Goal: Task Accomplishment & Management: Manage account settings

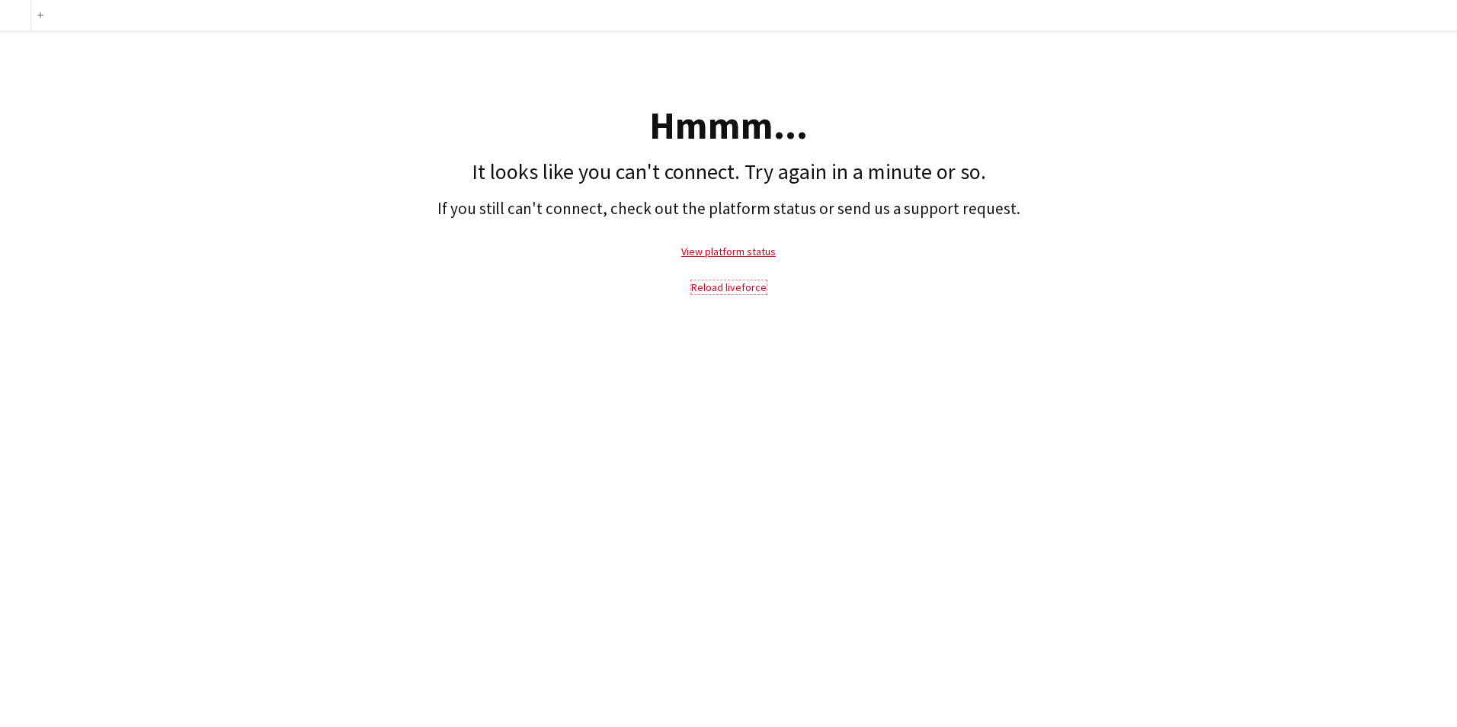
click at [719, 290] on link "Reload liveforce" at bounding box center [728, 287] width 75 height 14
click at [749, 237] on p "View platform status" at bounding box center [729, 251] width 1442 height 35
click at [749, 247] on link "View platform status" at bounding box center [728, 252] width 95 height 14
click at [747, 284] on link "Reload liveforce" at bounding box center [728, 287] width 75 height 14
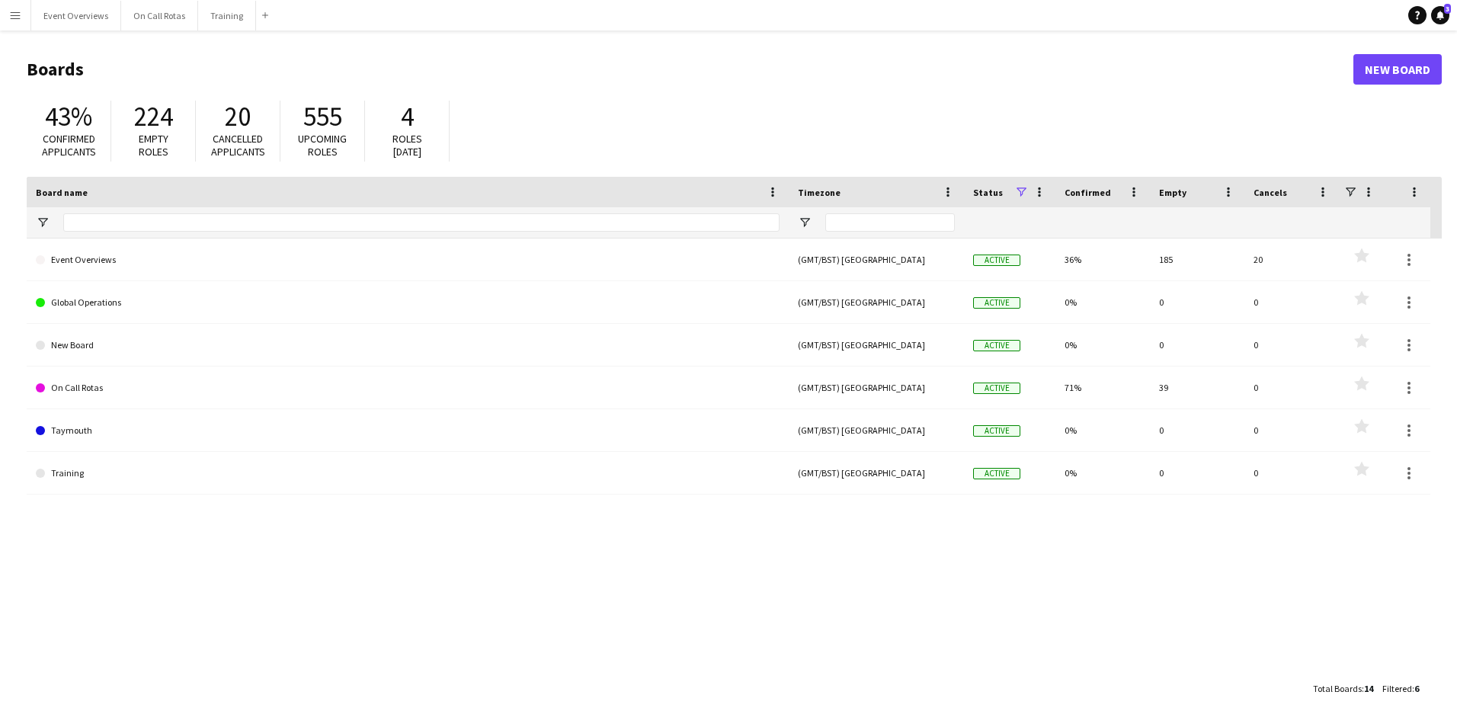
click at [6, 23] on button "Menu" at bounding box center [15, 15] width 30 height 30
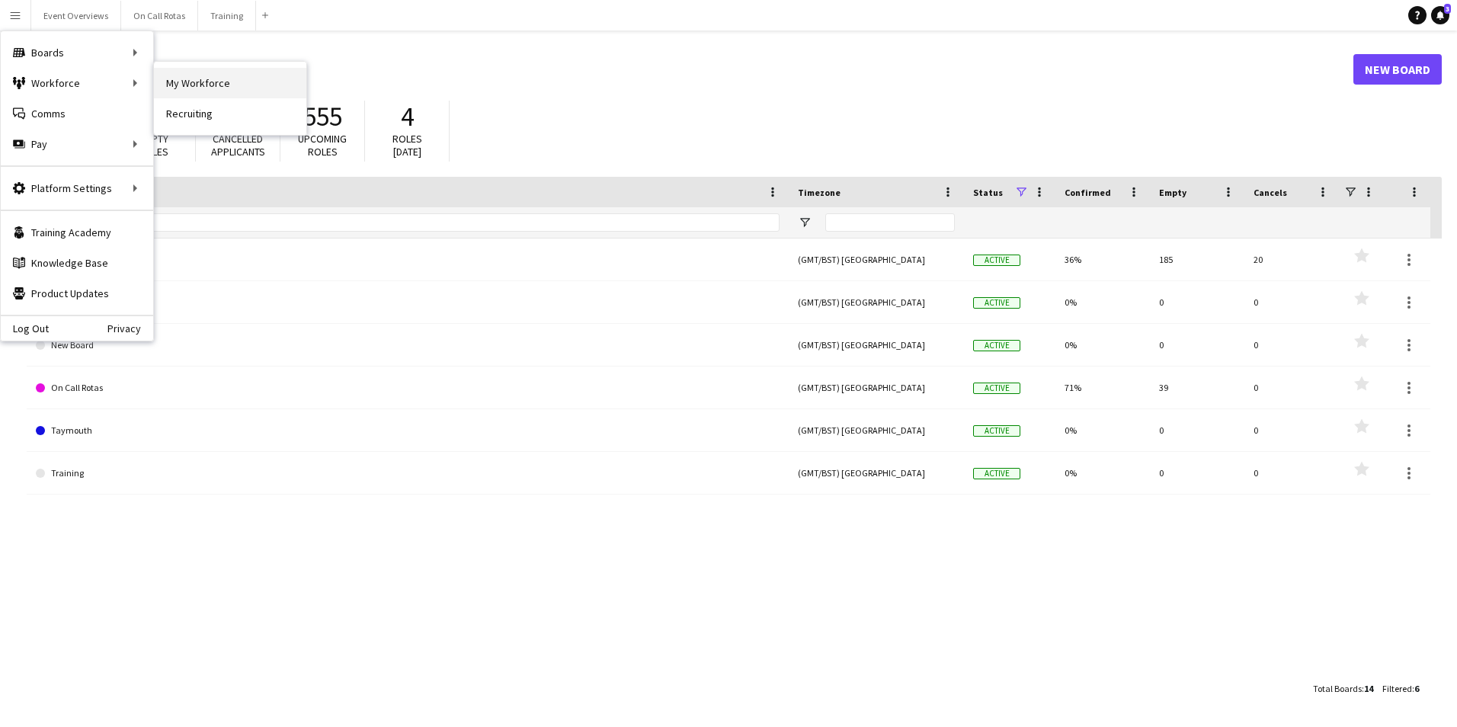
click at [183, 88] on link "My Workforce" at bounding box center [230, 83] width 152 height 30
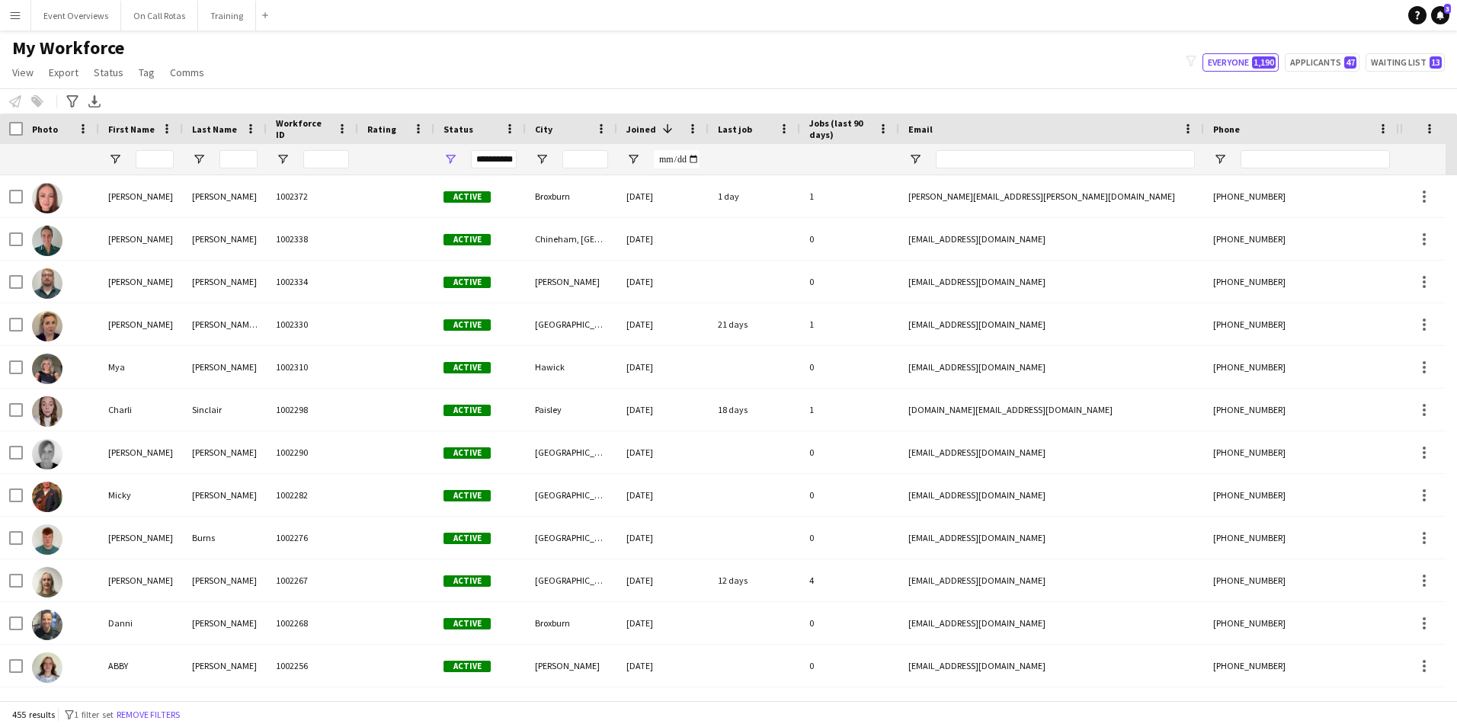
click at [491, 161] on div "**********" at bounding box center [494, 159] width 46 height 18
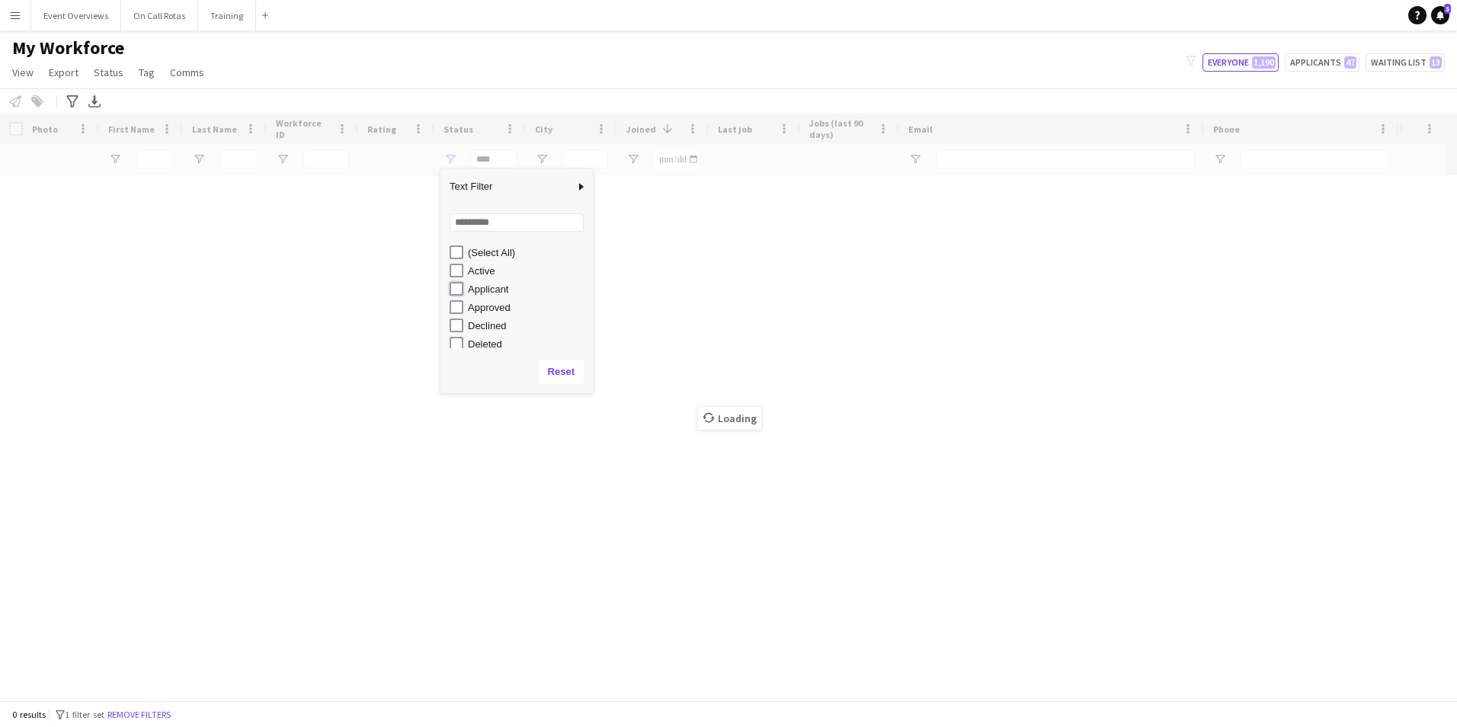
type input "**********"
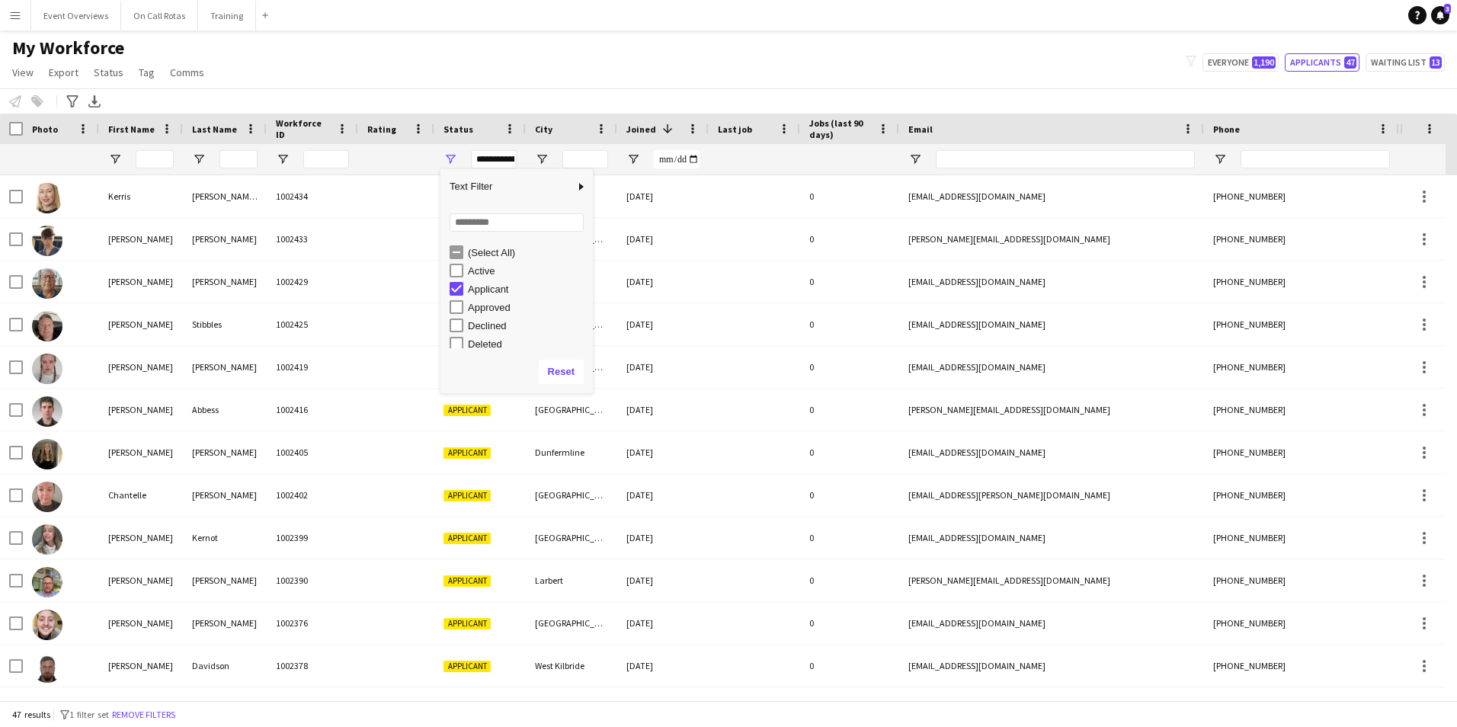
click at [563, 53] on div "My Workforce View Views Default view Active Staff Applications - First Aider Ap…" at bounding box center [728, 63] width 1457 height 52
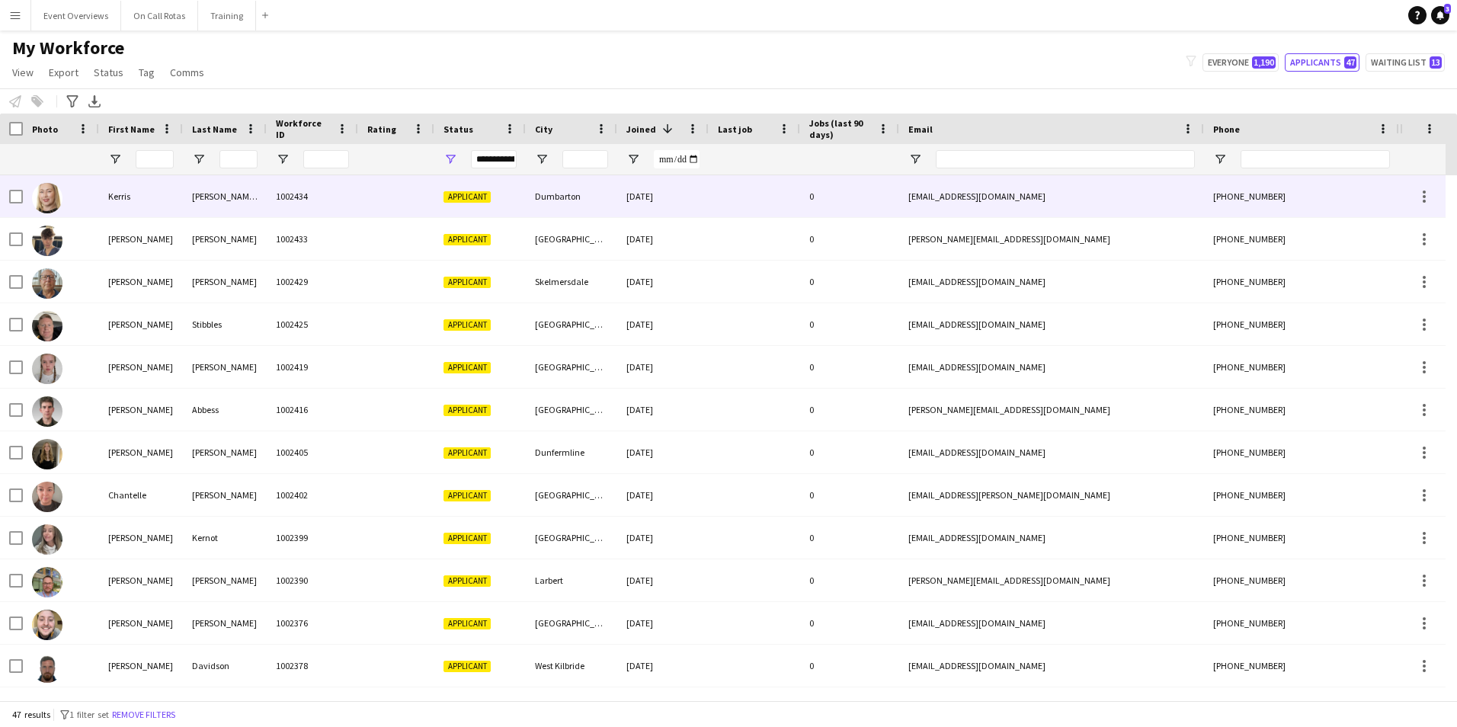
click at [465, 194] on span "Applicant" at bounding box center [467, 196] width 47 height 11
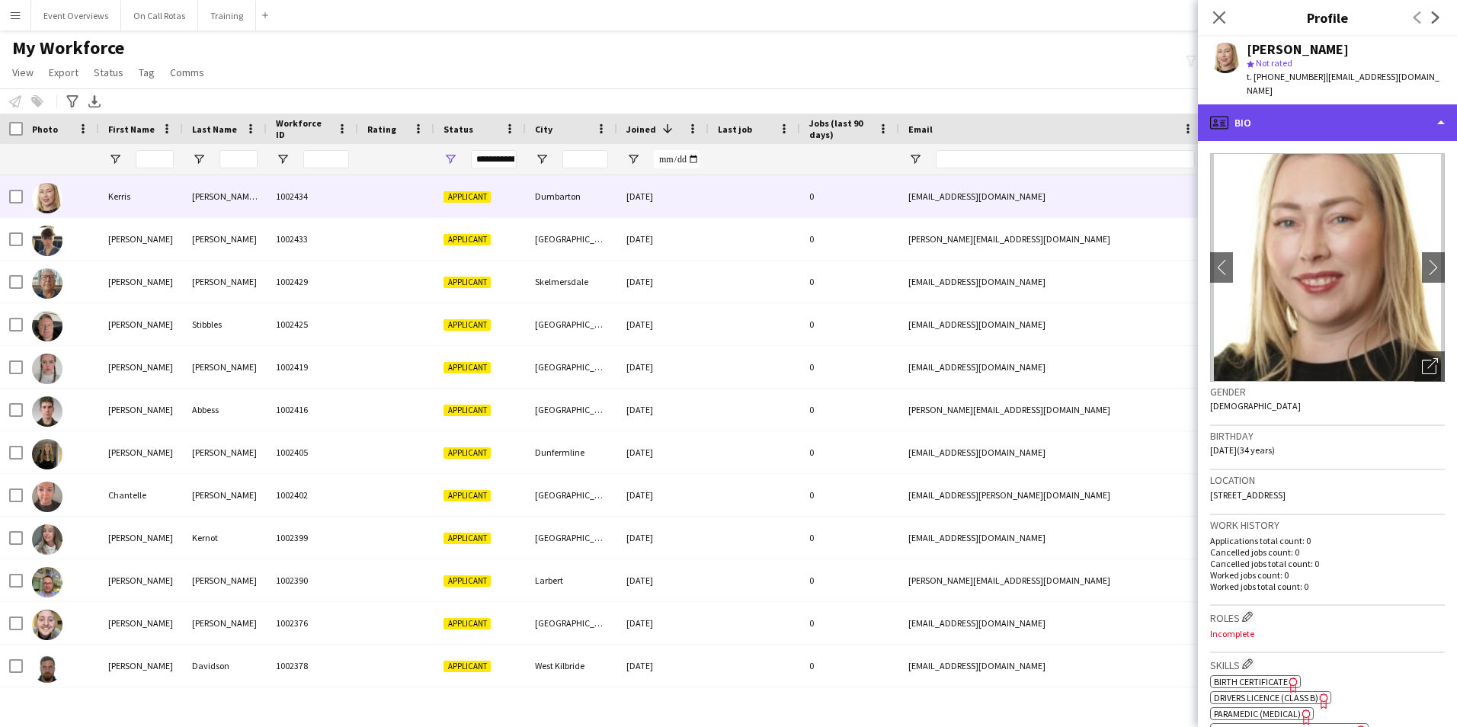
click at [1298, 104] on div "profile Bio" at bounding box center [1327, 122] width 259 height 37
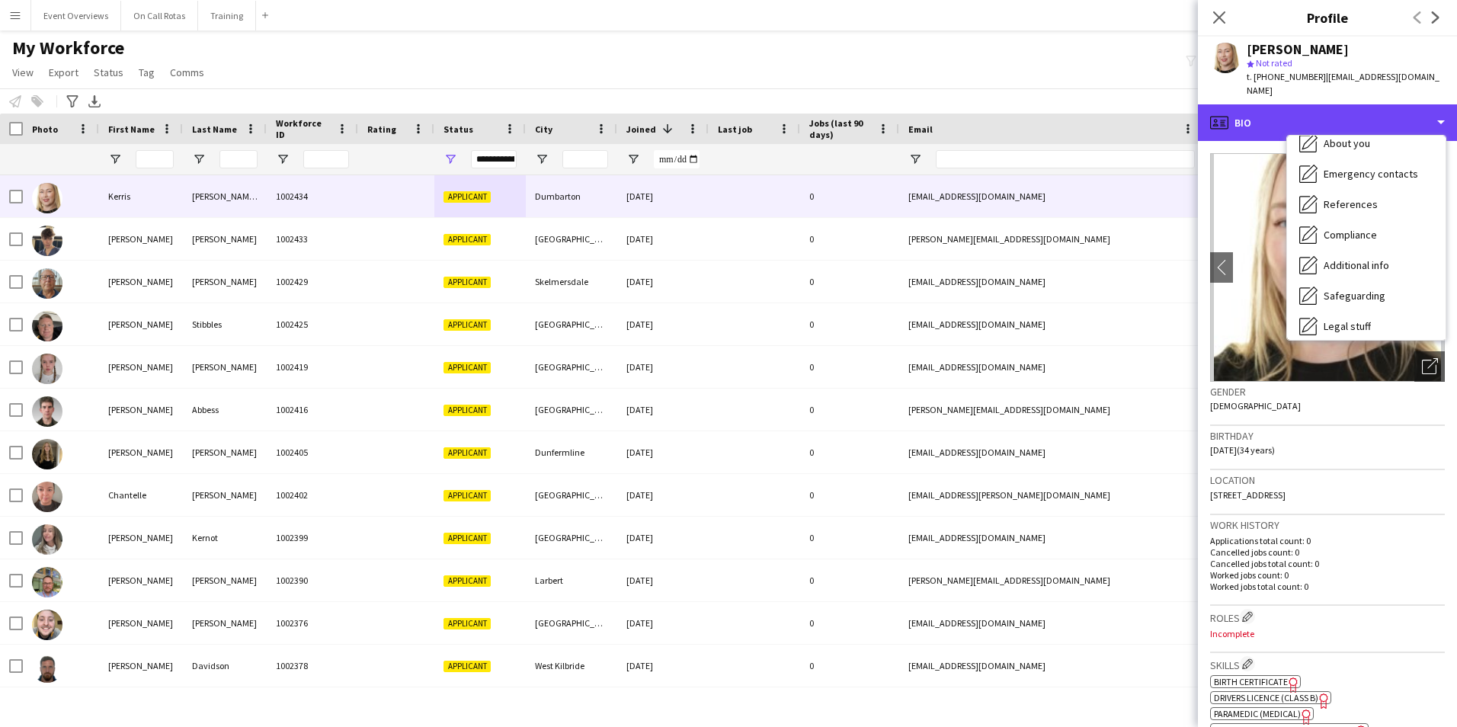
scroll to position [265, 0]
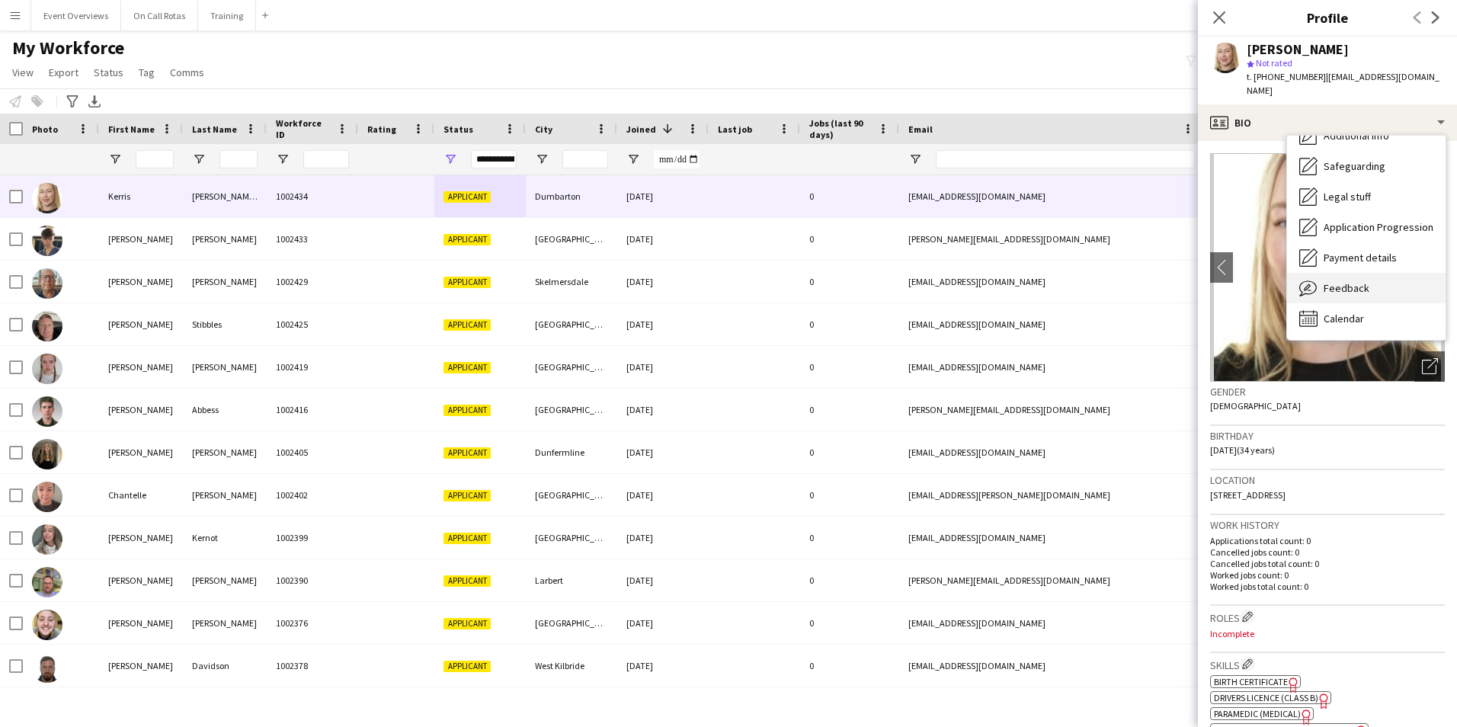
click at [1325, 281] on span "Feedback" at bounding box center [1347, 288] width 46 height 14
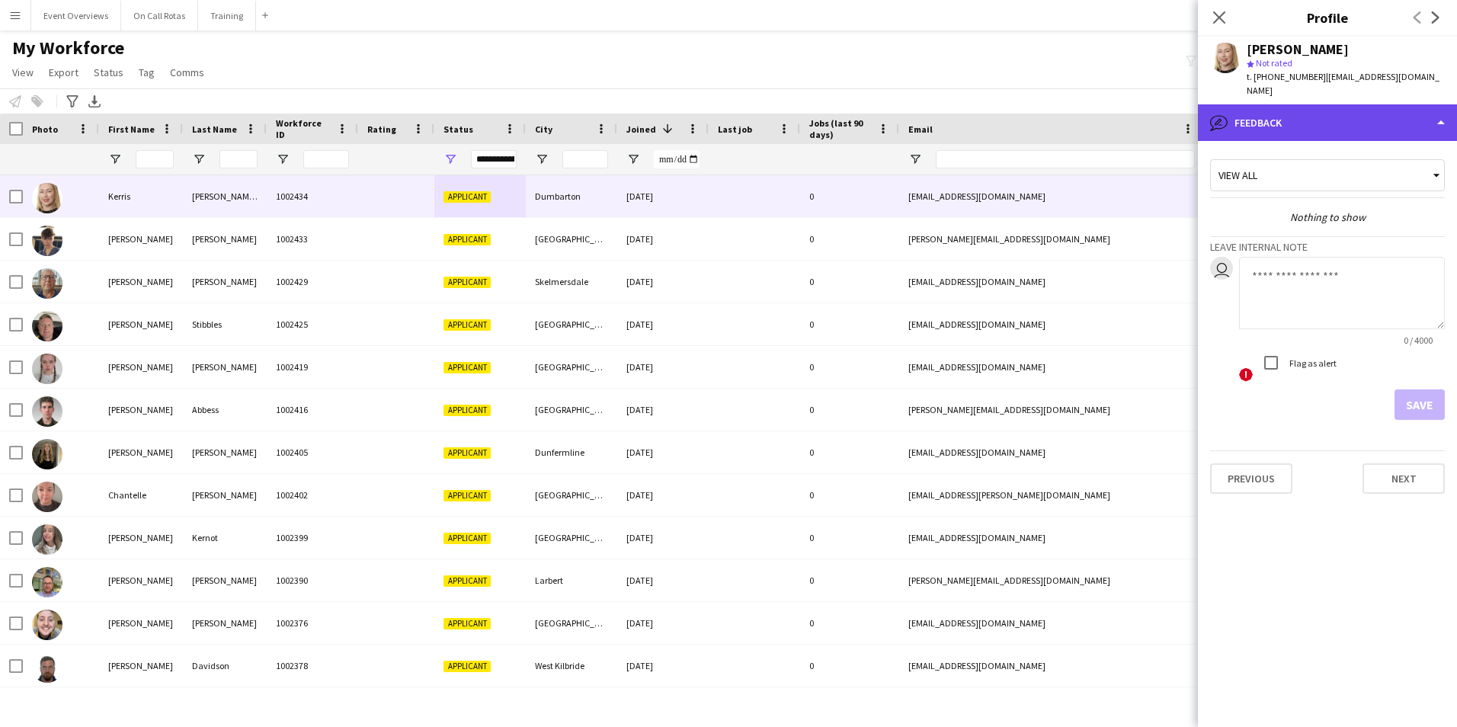
click at [1293, 104] on div "bubble-pencil Feedback" at bounding box center [1327, 122] width 259 height 37
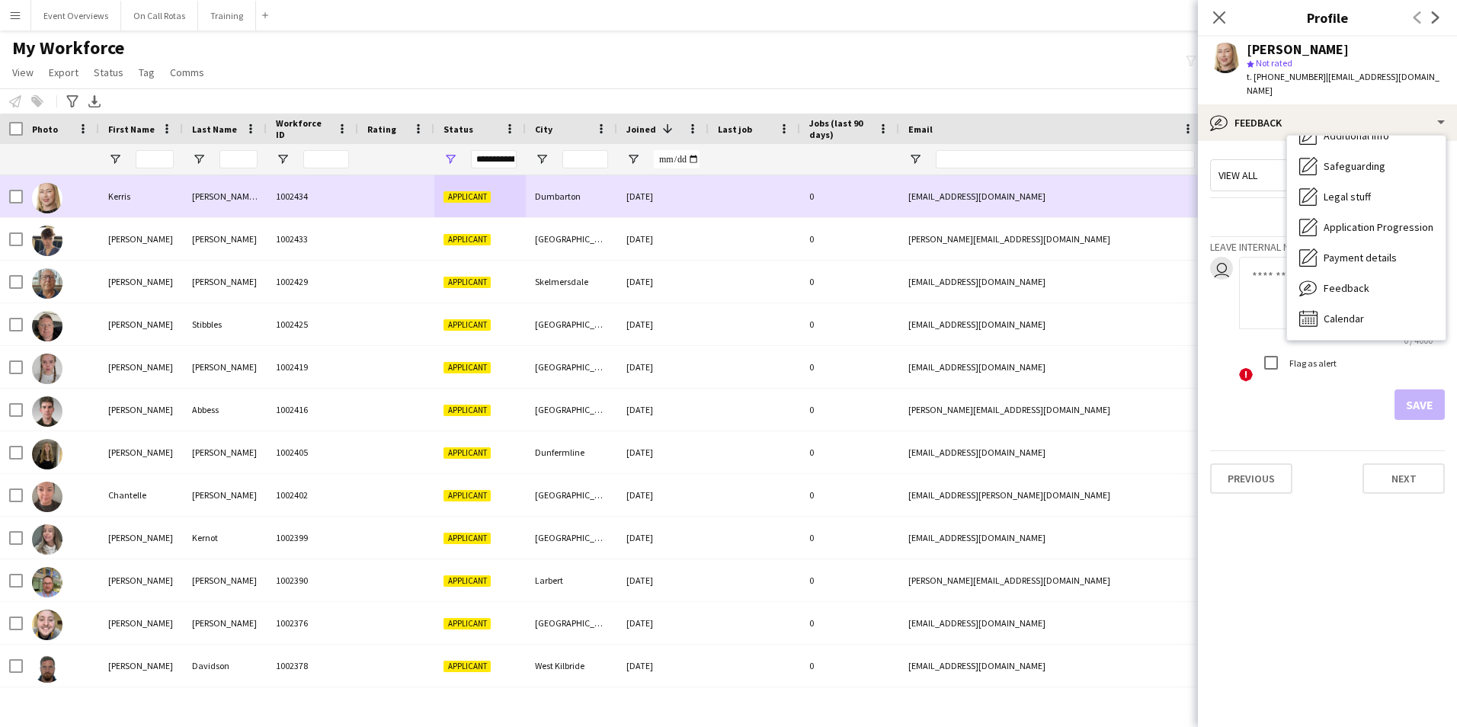
click at [697, 227] on div "31-08-2025" at bounding box center [662, 239] width 91 height 42
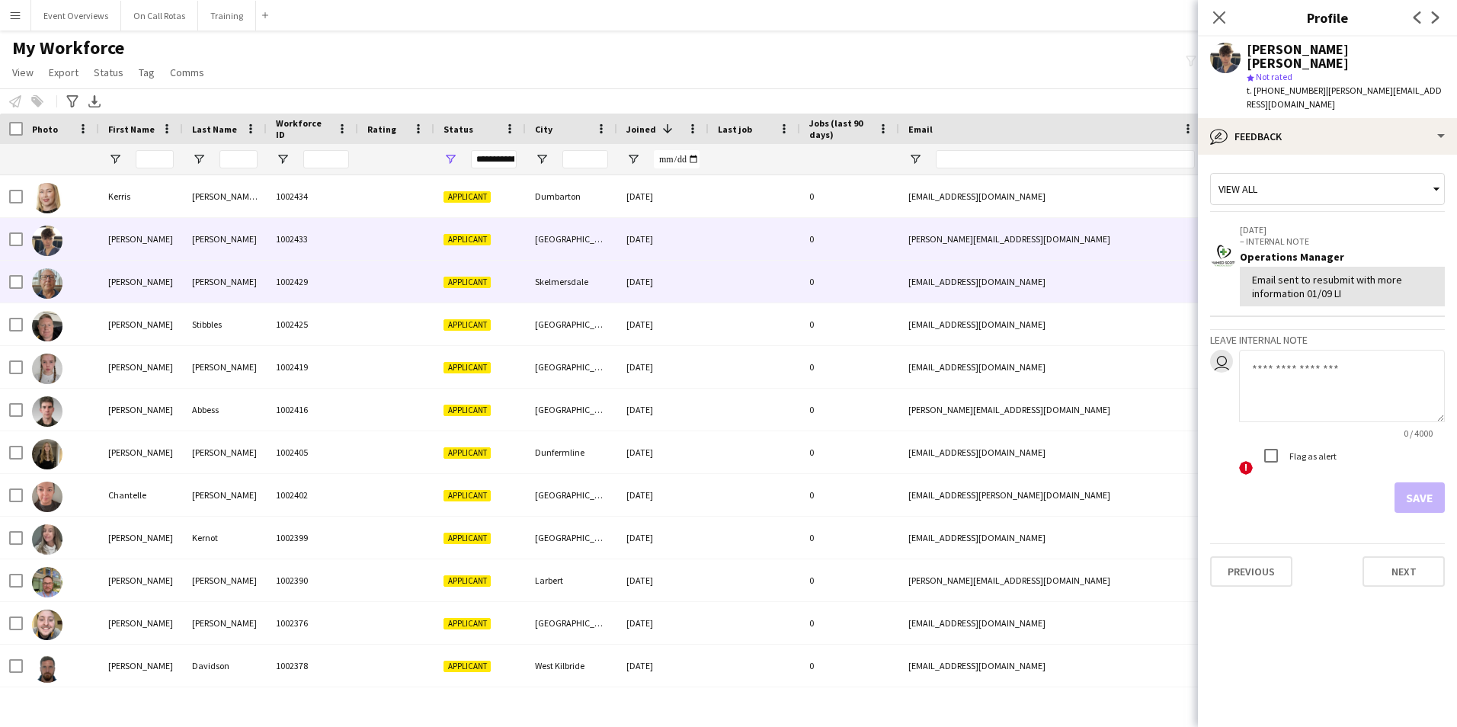
click at [722, 277] on div at bounding box center [754, 282] width 91 height 42
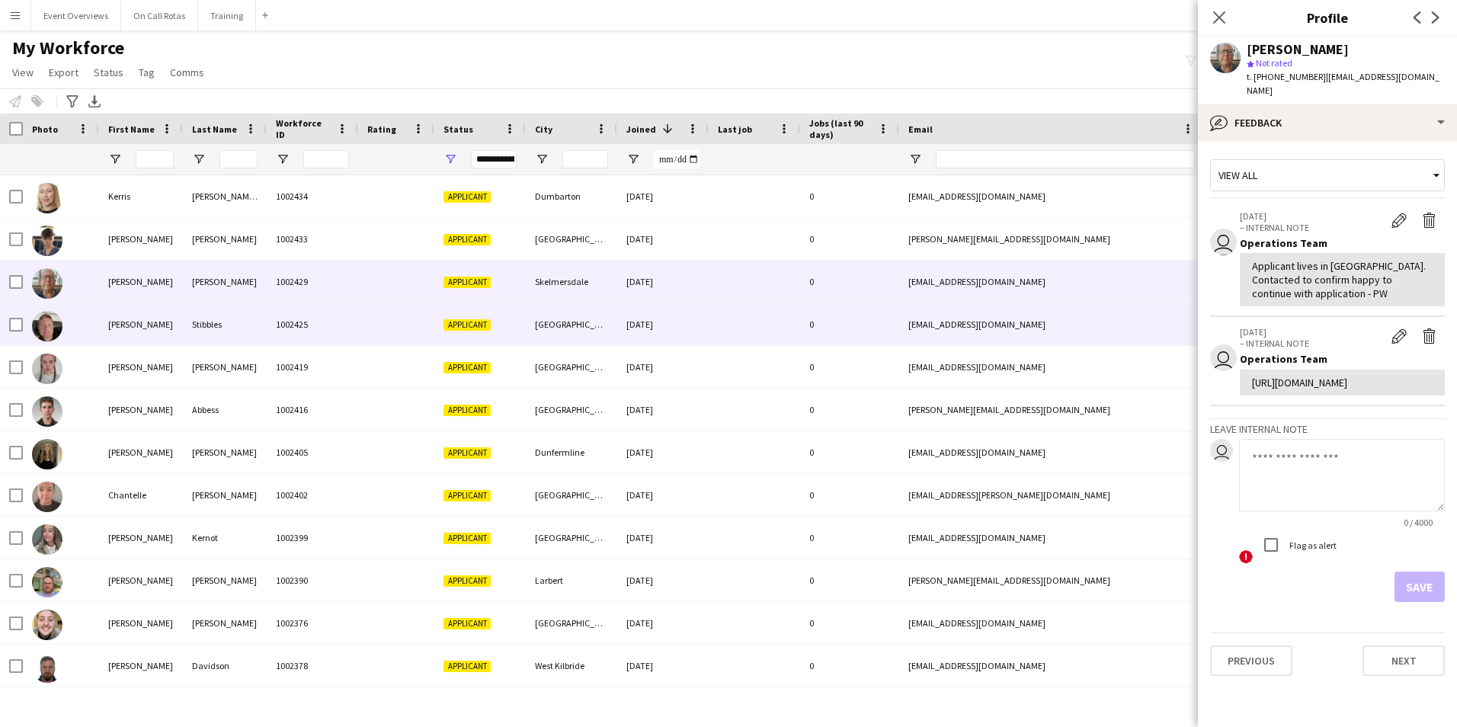
click at [739, 325] on div at bounding box center [754, 324] width 91 height 42
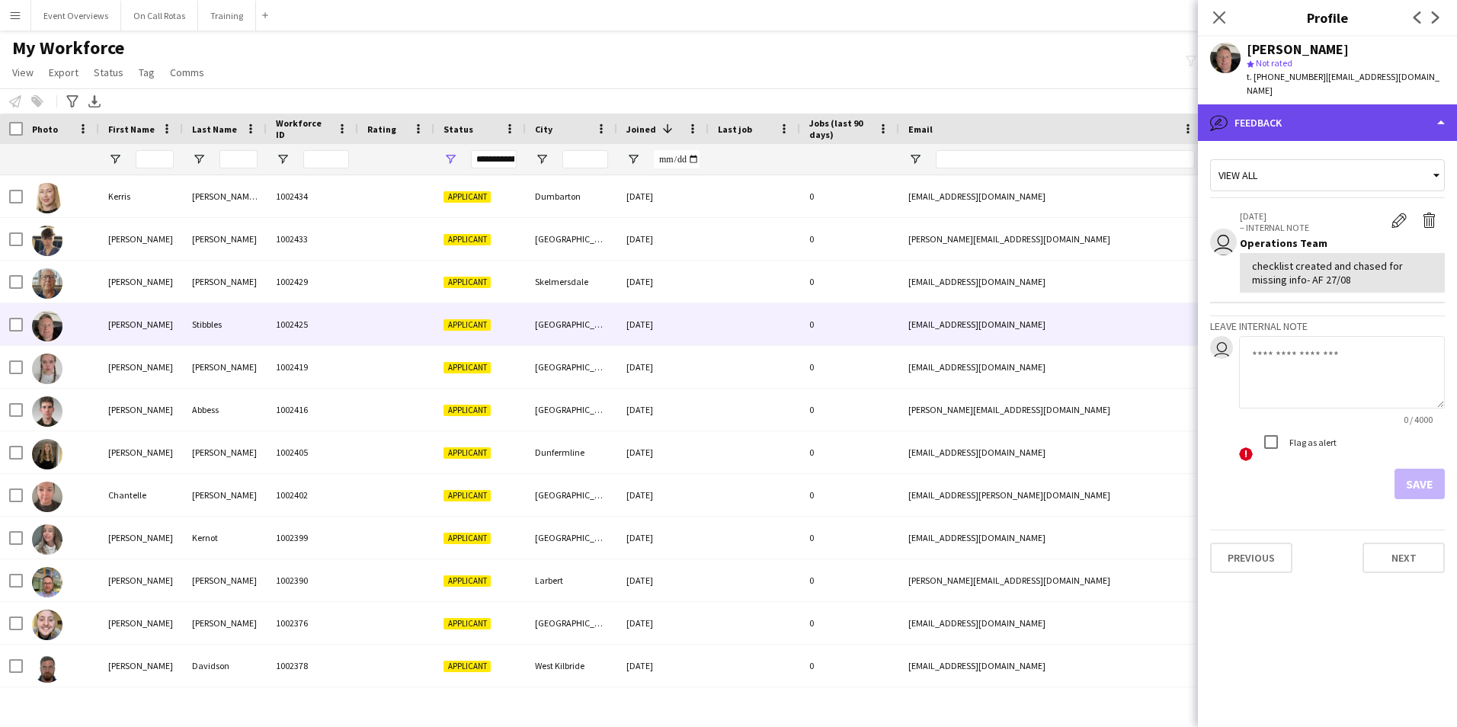
click at [1254, 115] on div "bubble-pencil Feedback" at bounding box center [1327, 122] width 259 height 37
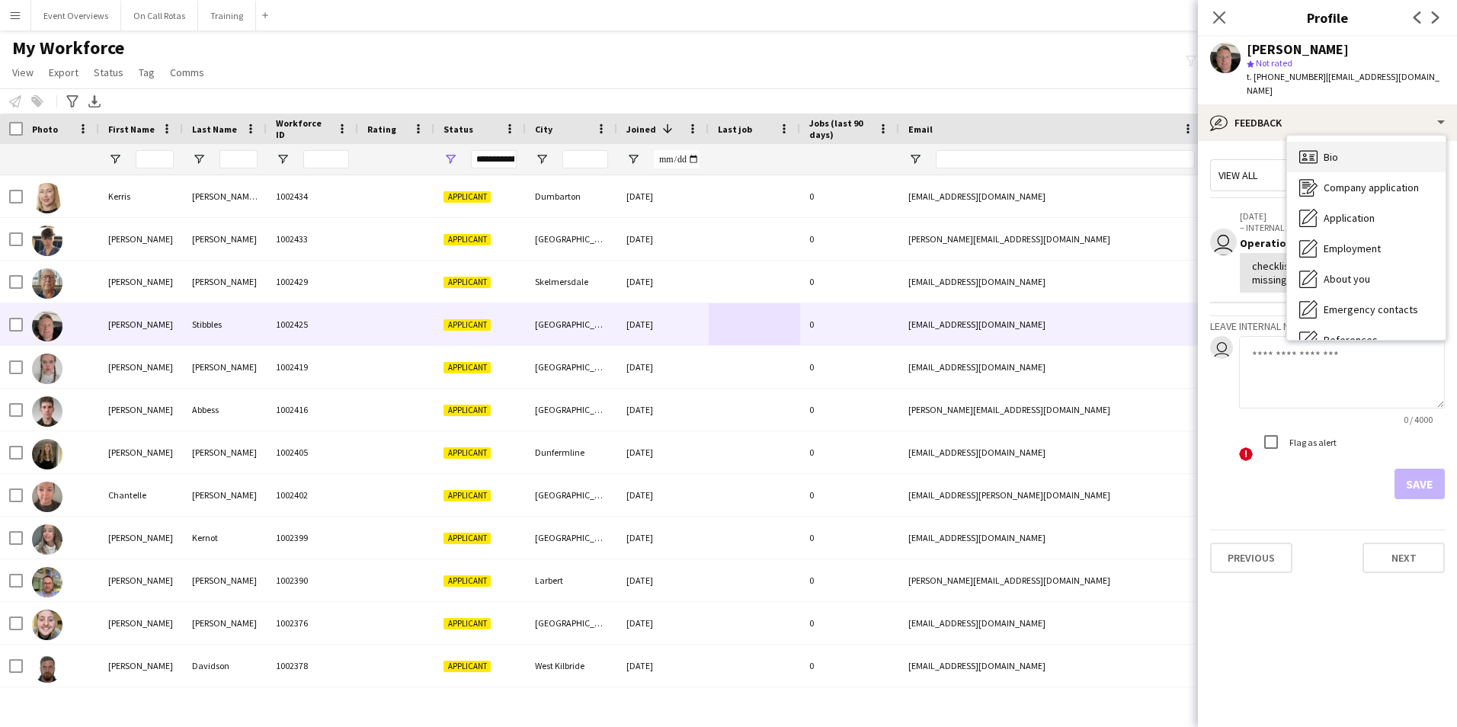
click at [1333, 150] on span "Bio" at bounding box center [1331, 157] width 14 height 14
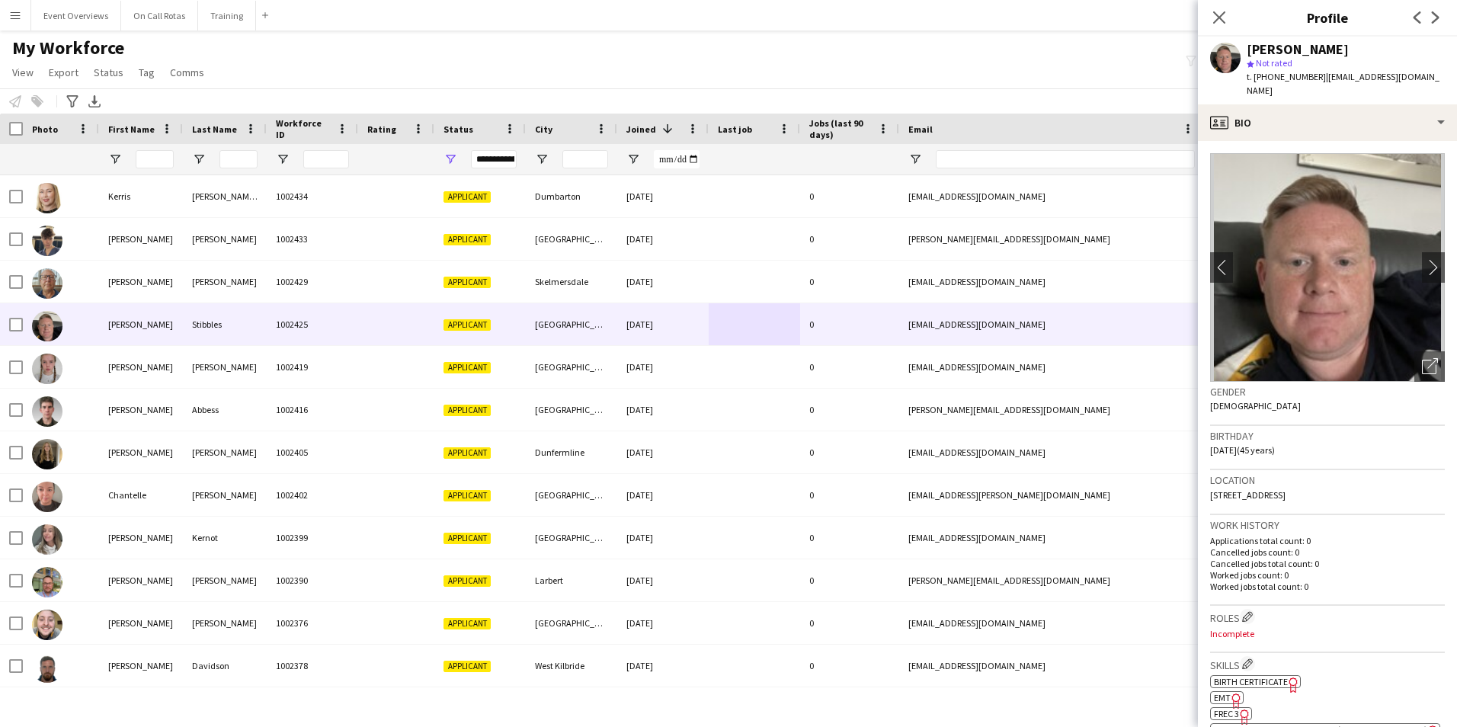
click at [146, 170] on div at bounding box center [155, 159] width 38 height 30
click at [146, 160] on input "First Name Filter Input" at bounding box center [155, 159] width 38 height 18
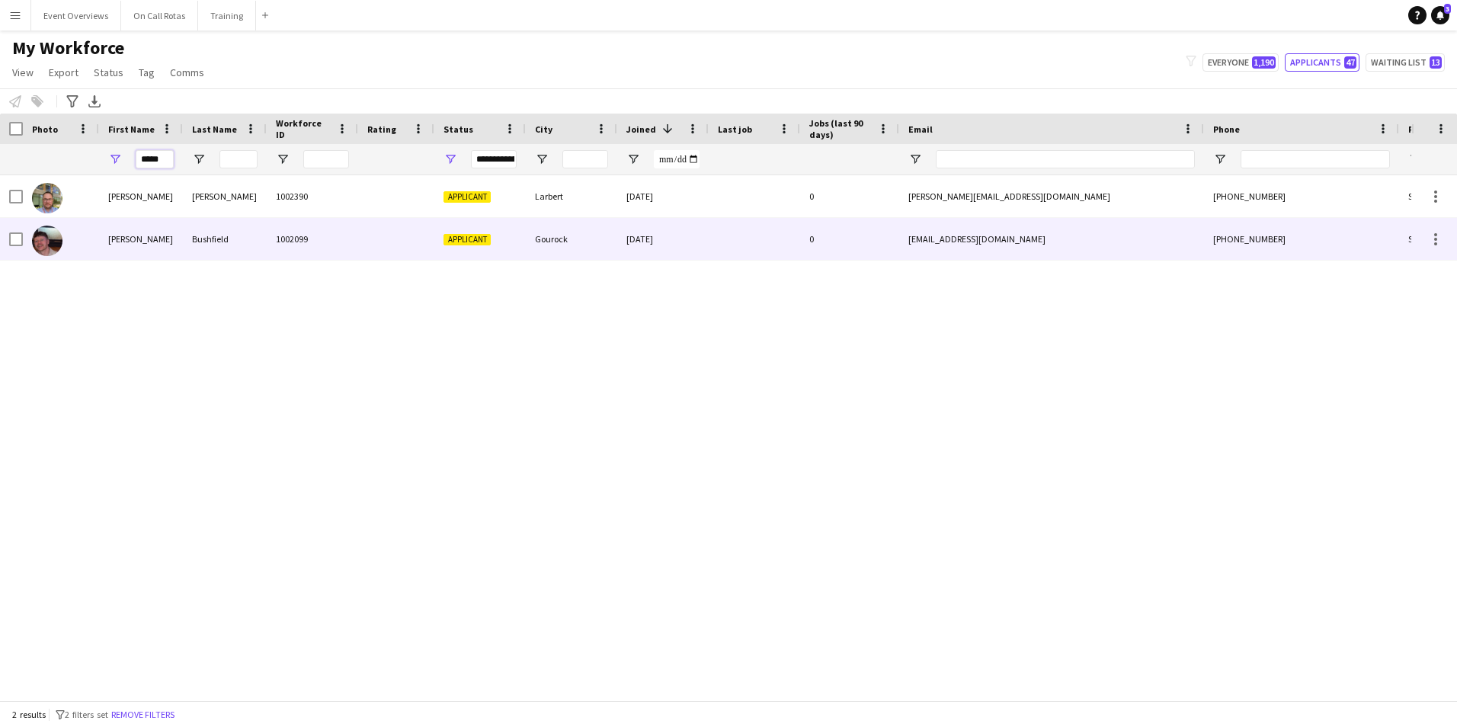
type input "*****"
click at [184, 243] on div "Bushfield" at bounding box center [225, 239] width 84 height 42
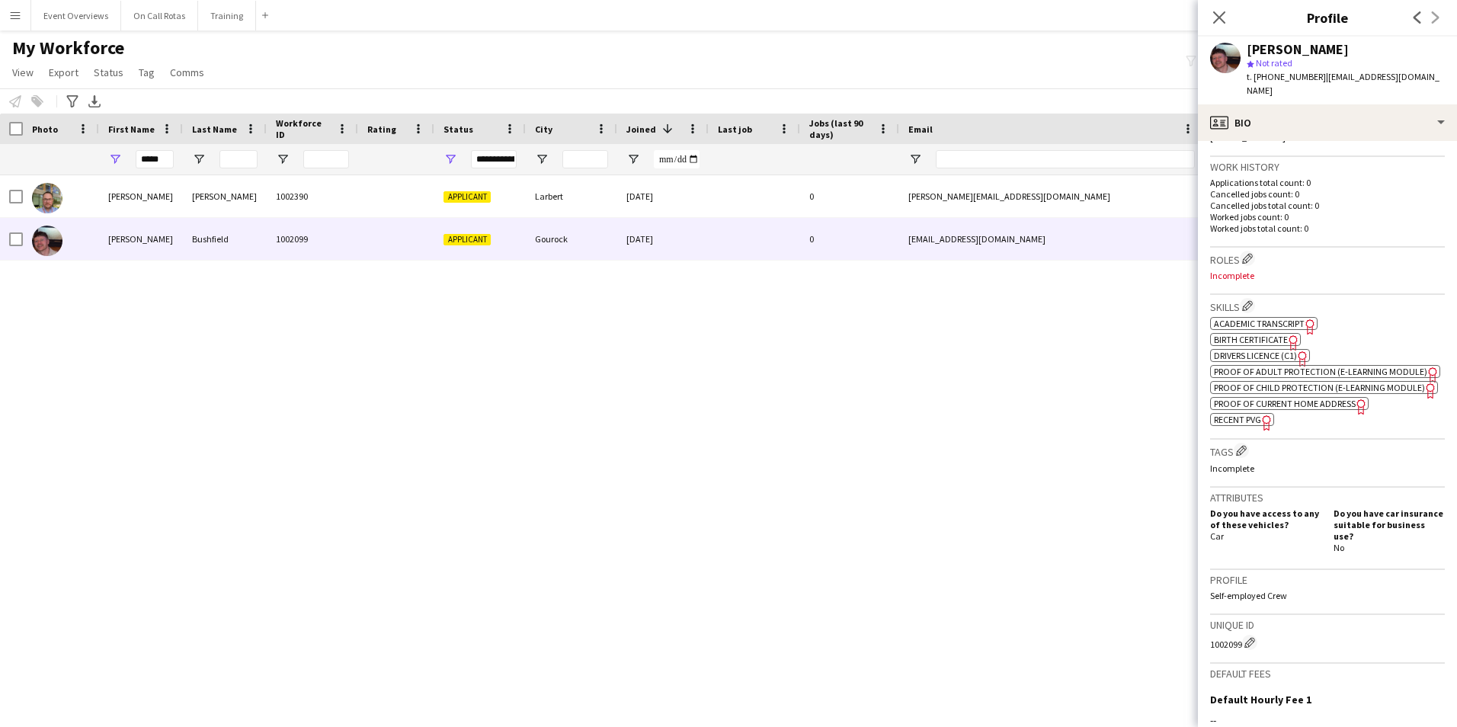
scroll to position [561, 0]
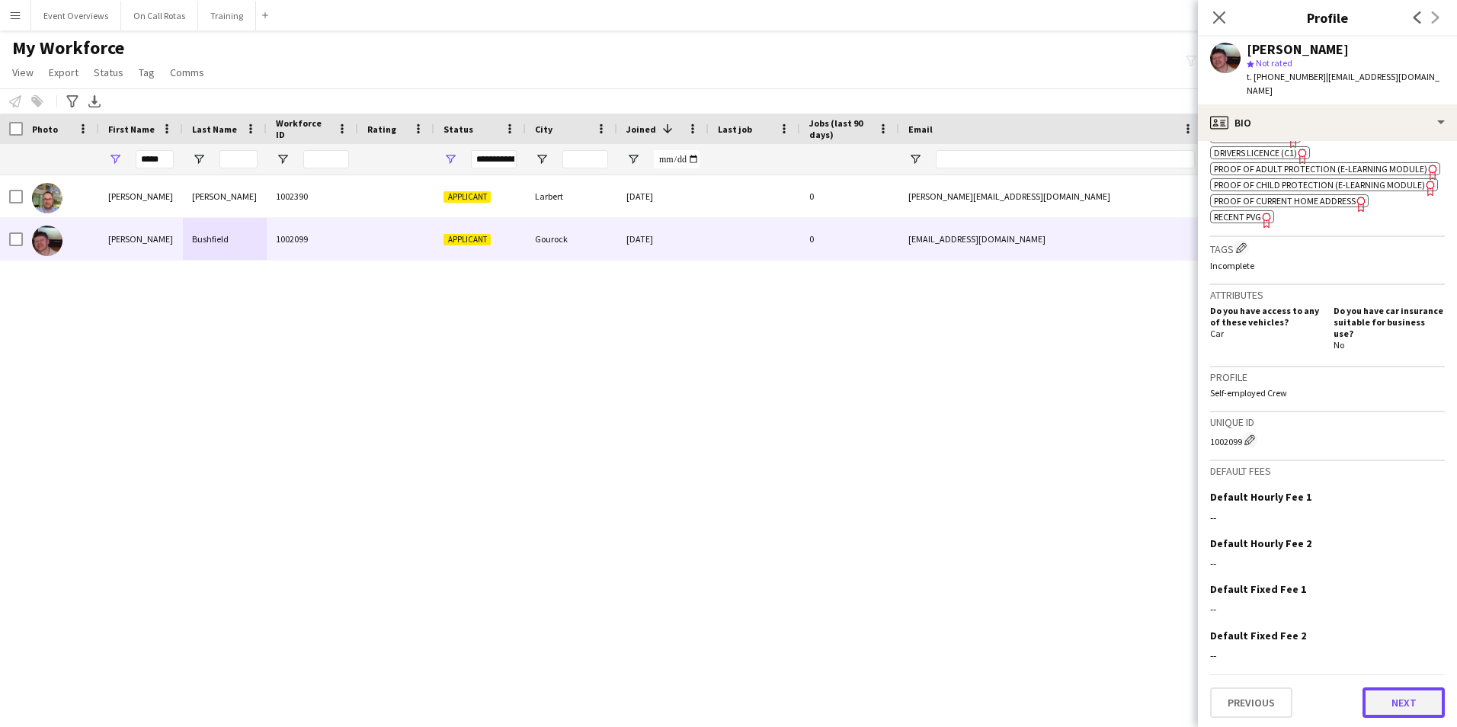
click at [1380, 708] on button "Next" at bounding box center [1404, 702] width 82 height 30
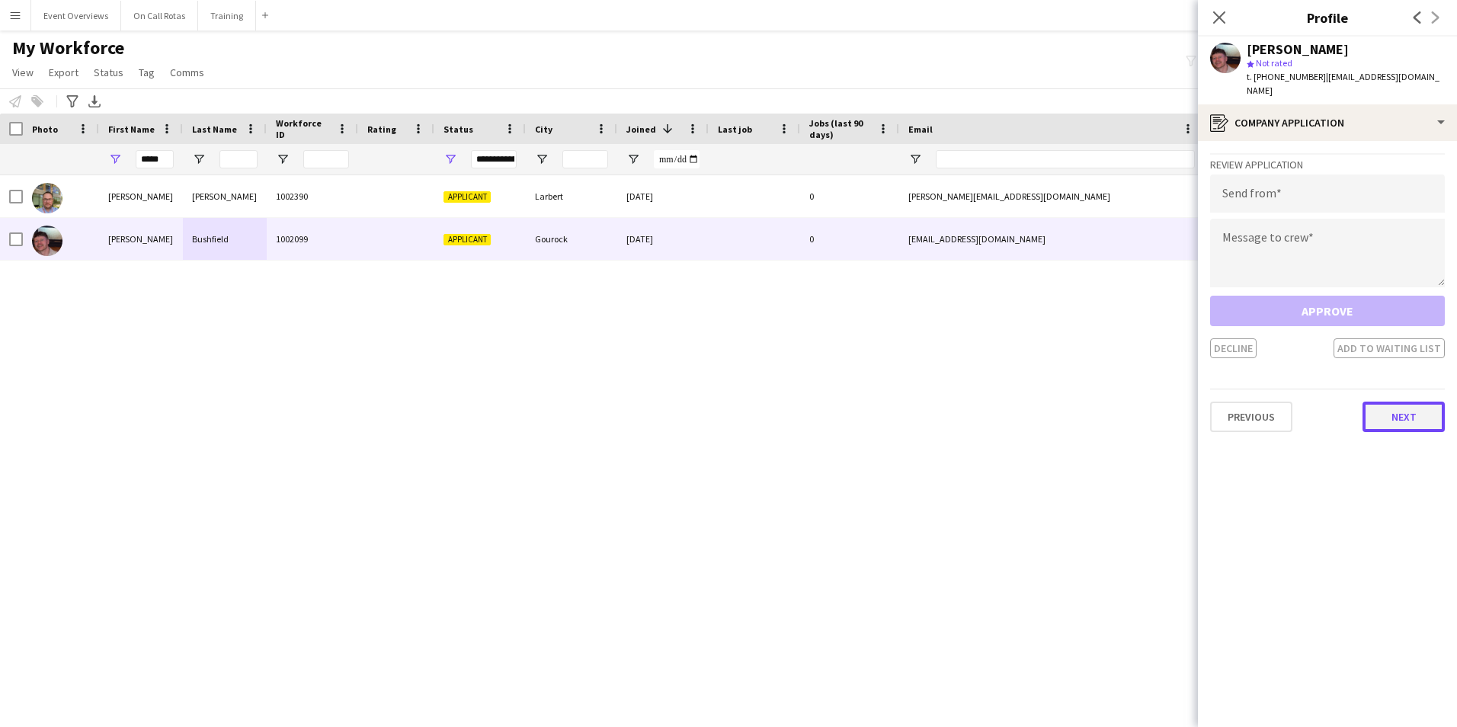
click at [1383, 406] on button "Next" at bounding box center [1404, 417] width 82 height 30
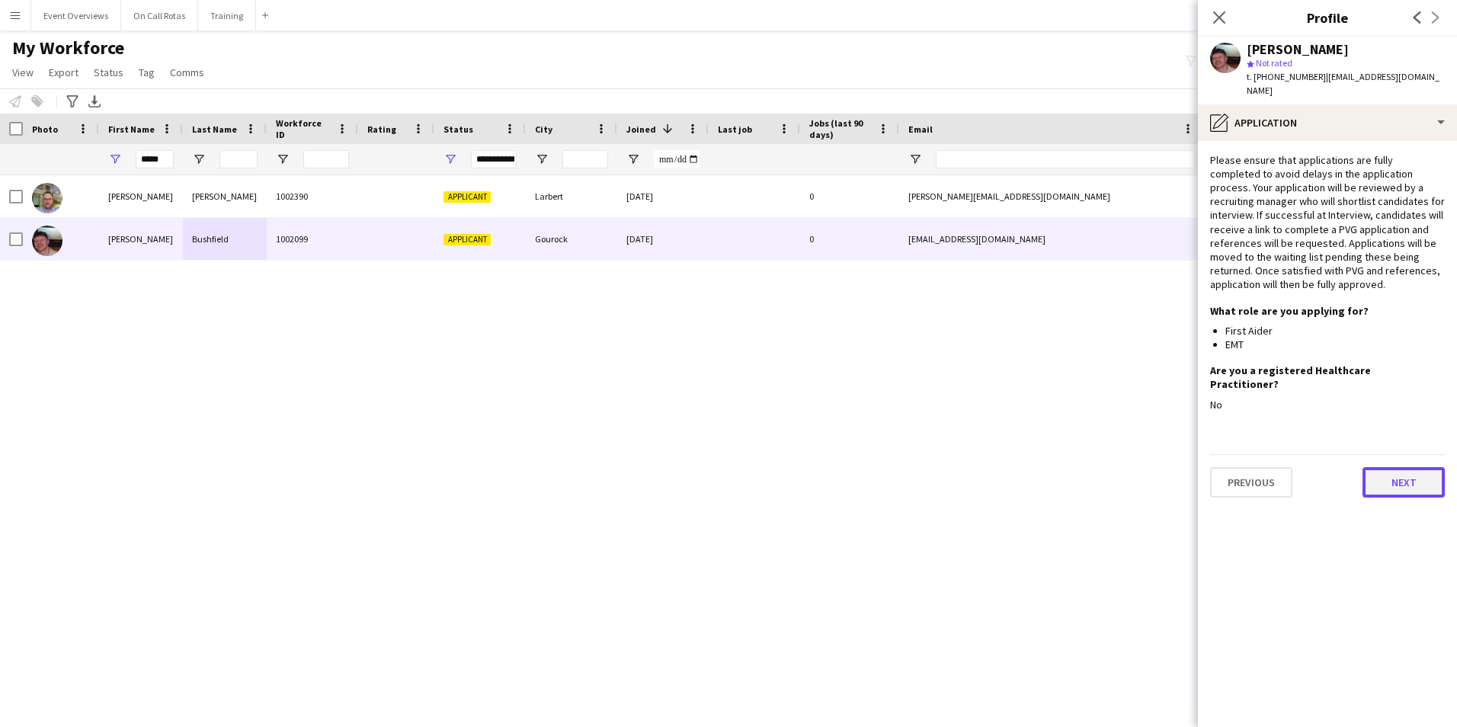
click at [1384, 467] on button "Next" at bounding box center [1404, 482] width 82 height 30
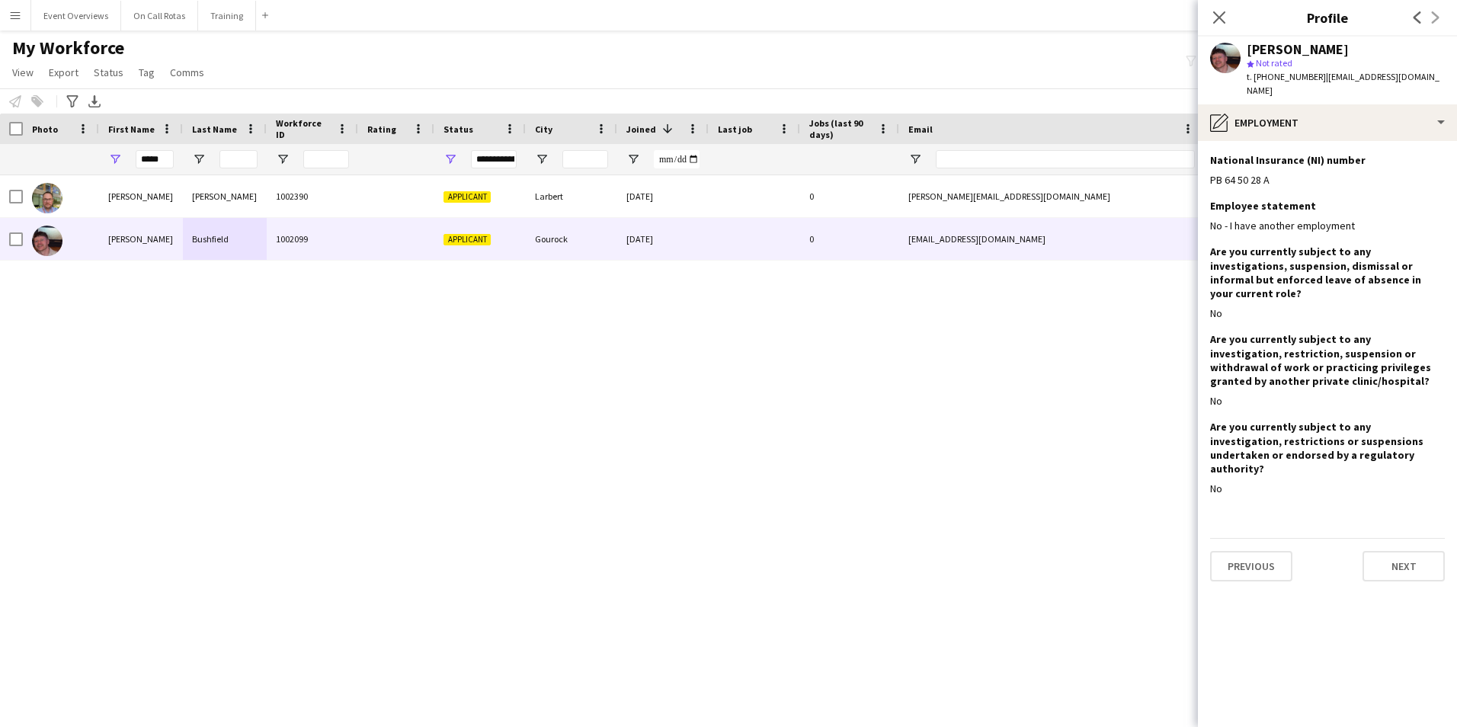
click at [1385, 538] on div "Previous Next" at bounding box center [1327, 559] width 235 height 43
click at [1404, 551] on button "Next" at bounding box center [1404, 566] width 82 height 30
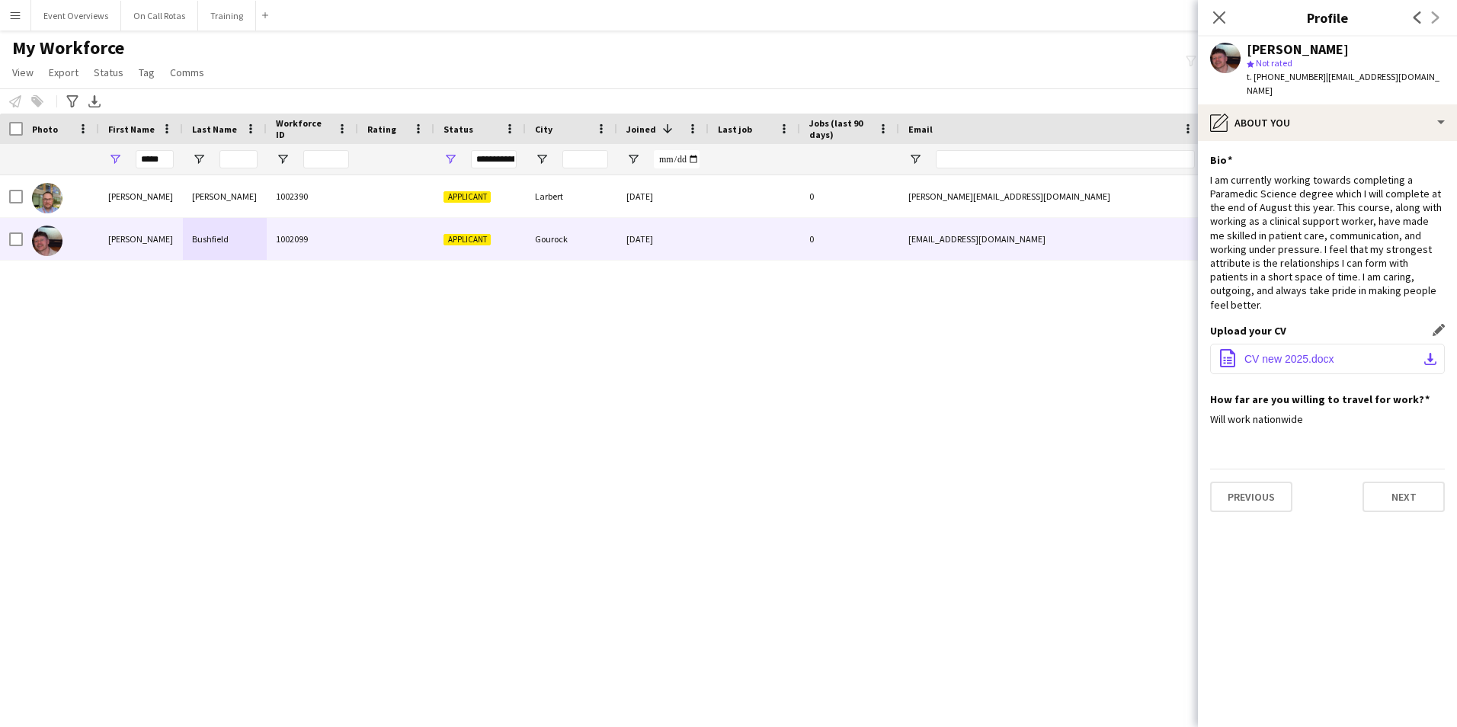
click at [1304, 353] on span "CV new 2025.docx" at bounding box center [1290, 359] width 90 height 12
click at [1216, 22] on icon at bounding box center [1219, 17] width 14 height 14
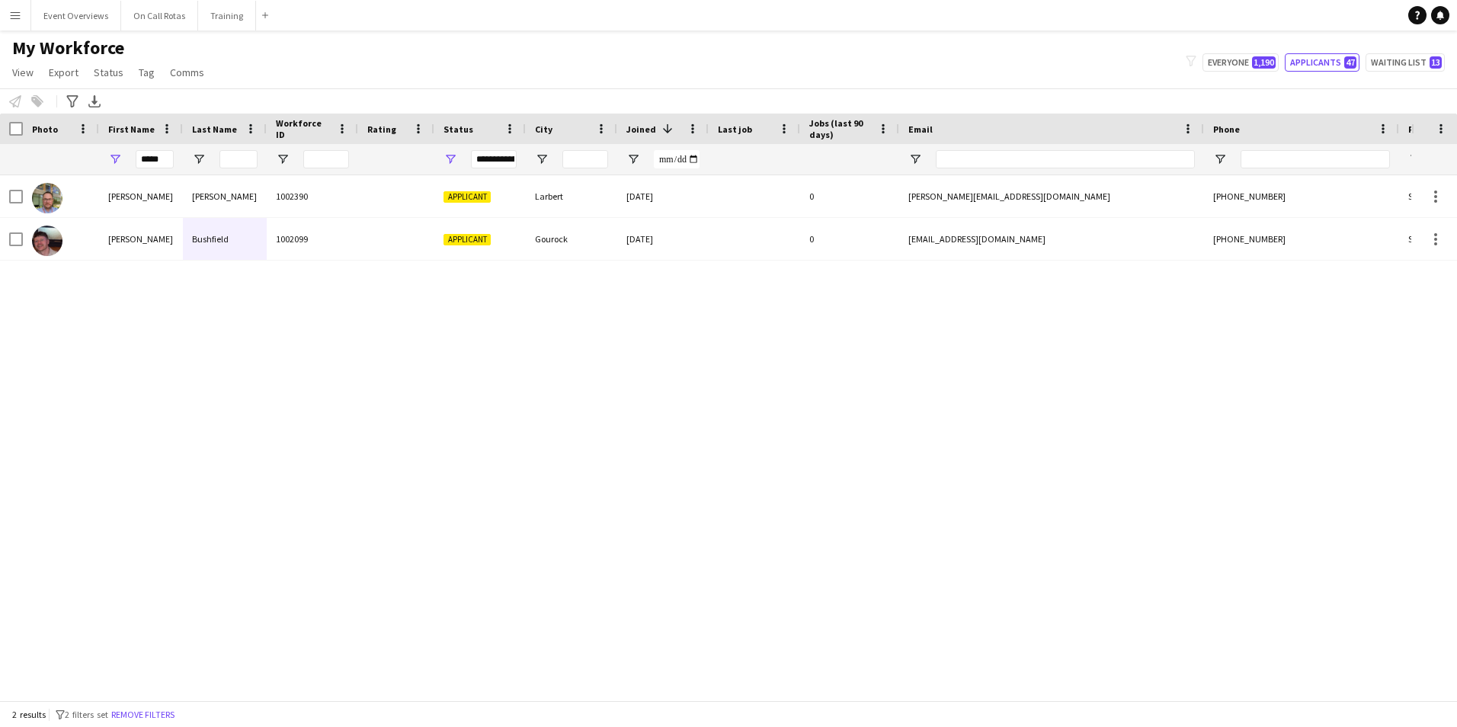
click at [509, 162] on div "**********" at bounding box center [494, 159] width 46 height 18
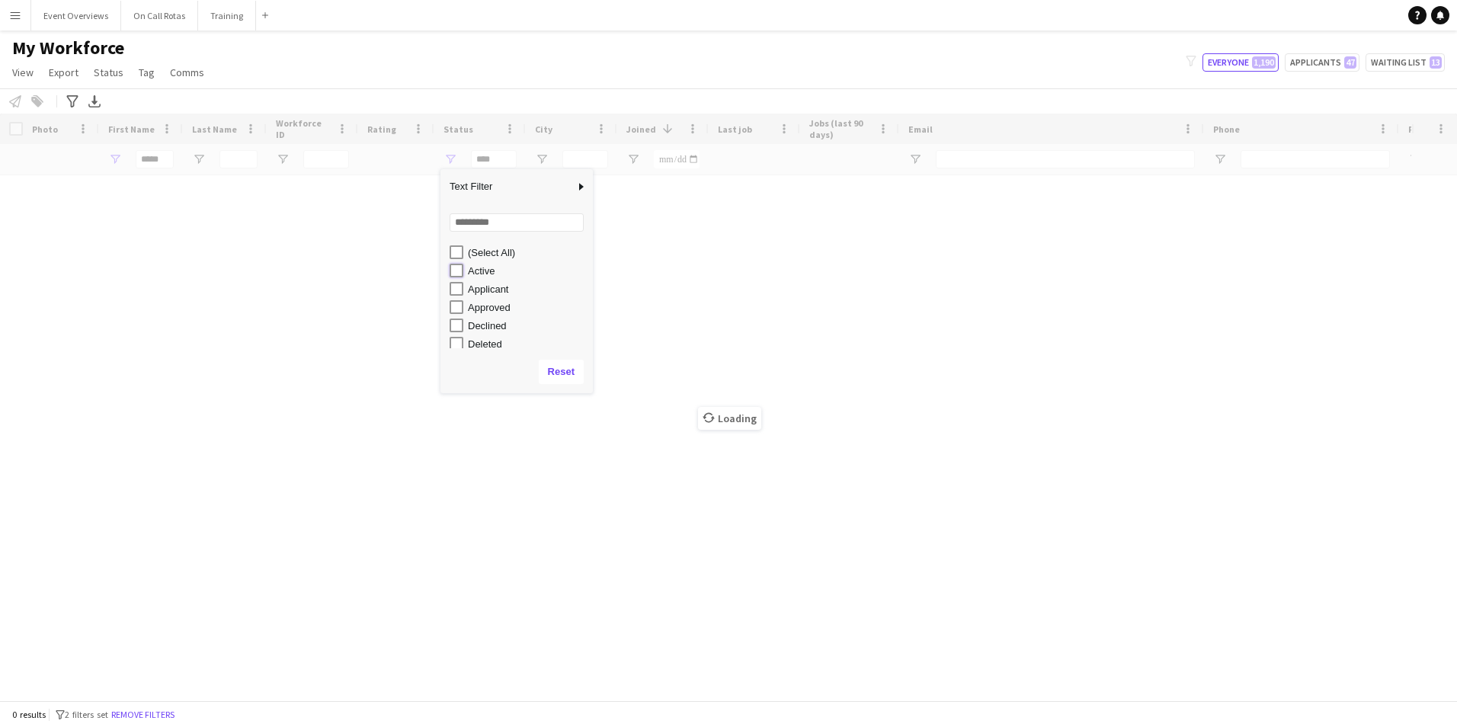
type input "**********"
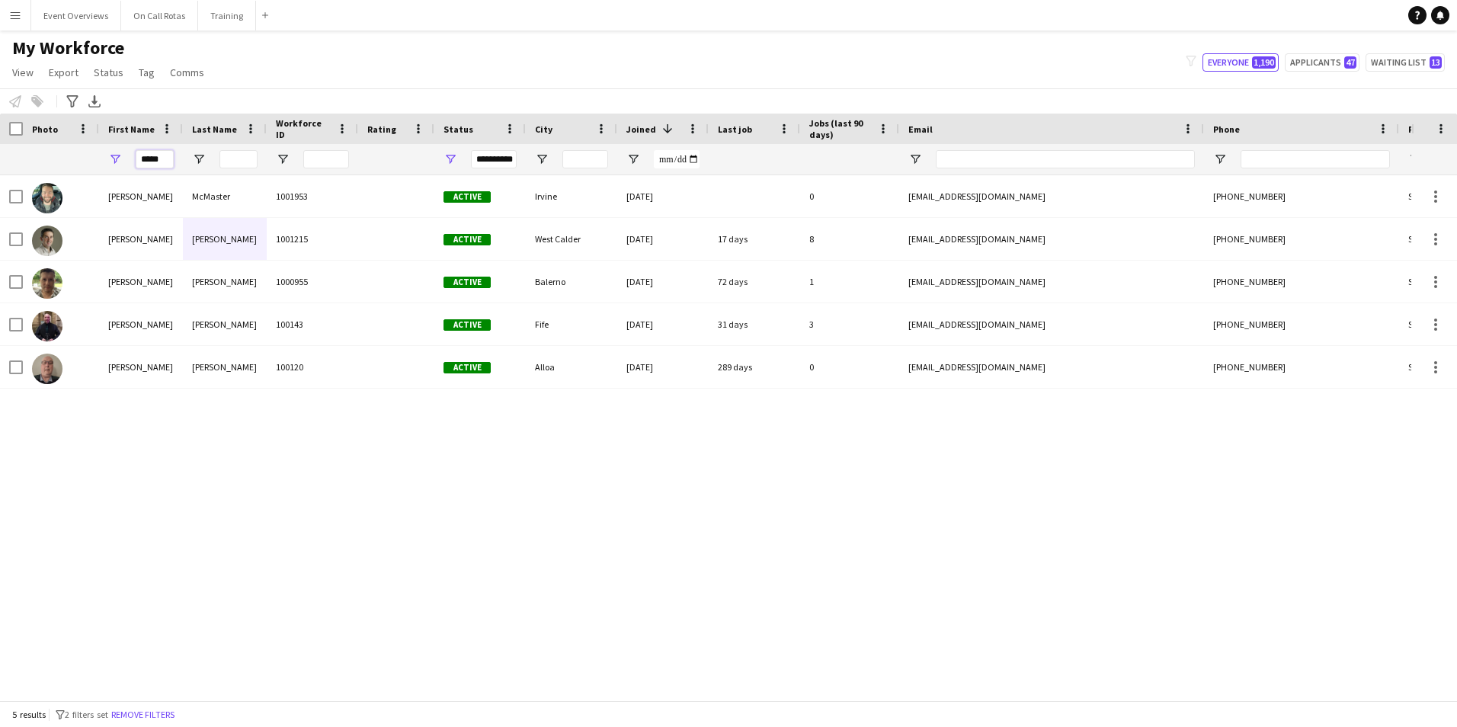
drag, startPoint x: 168, startPoint y: 162, endPoint x: 101, endPoint y: 169, distance: 67.5
click at [101, 169] on div "*****" at bounding box center [141, 159] width 84 height 30
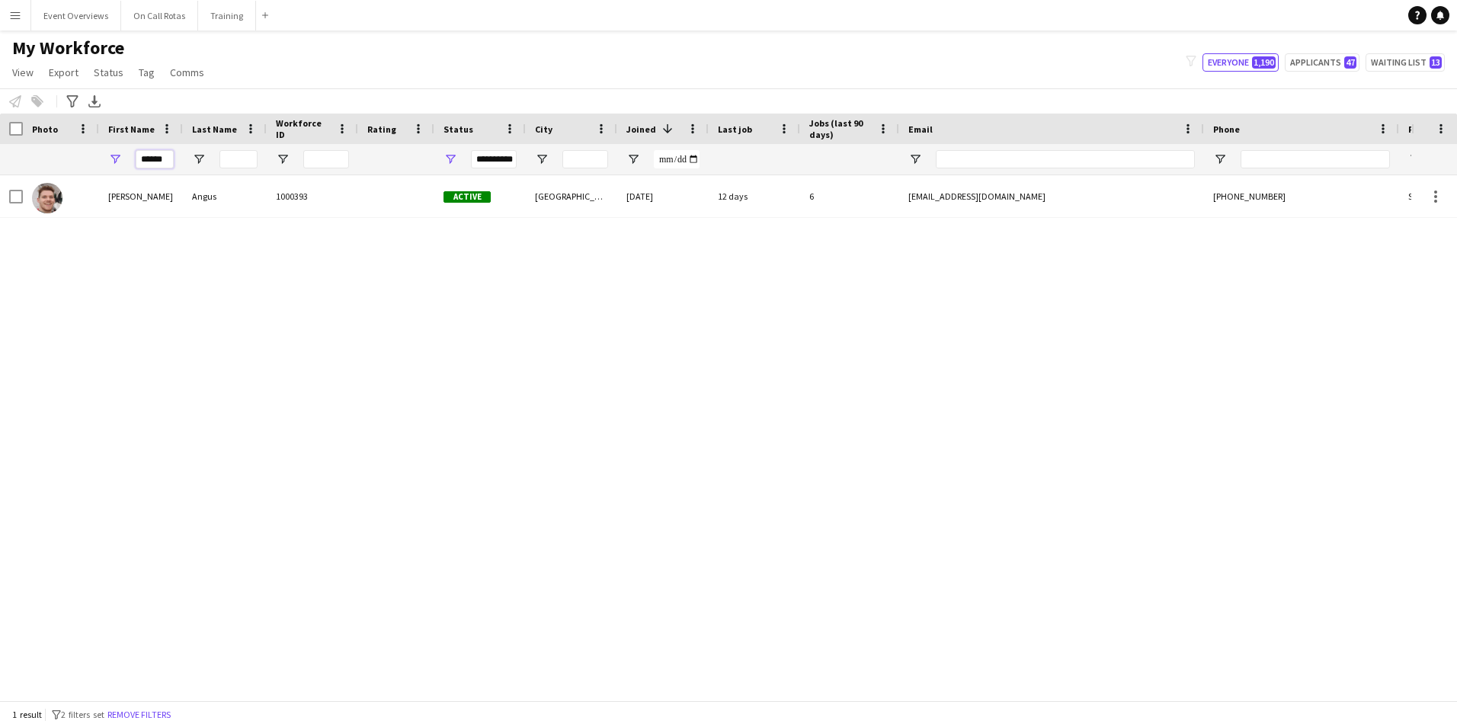
type input "******"
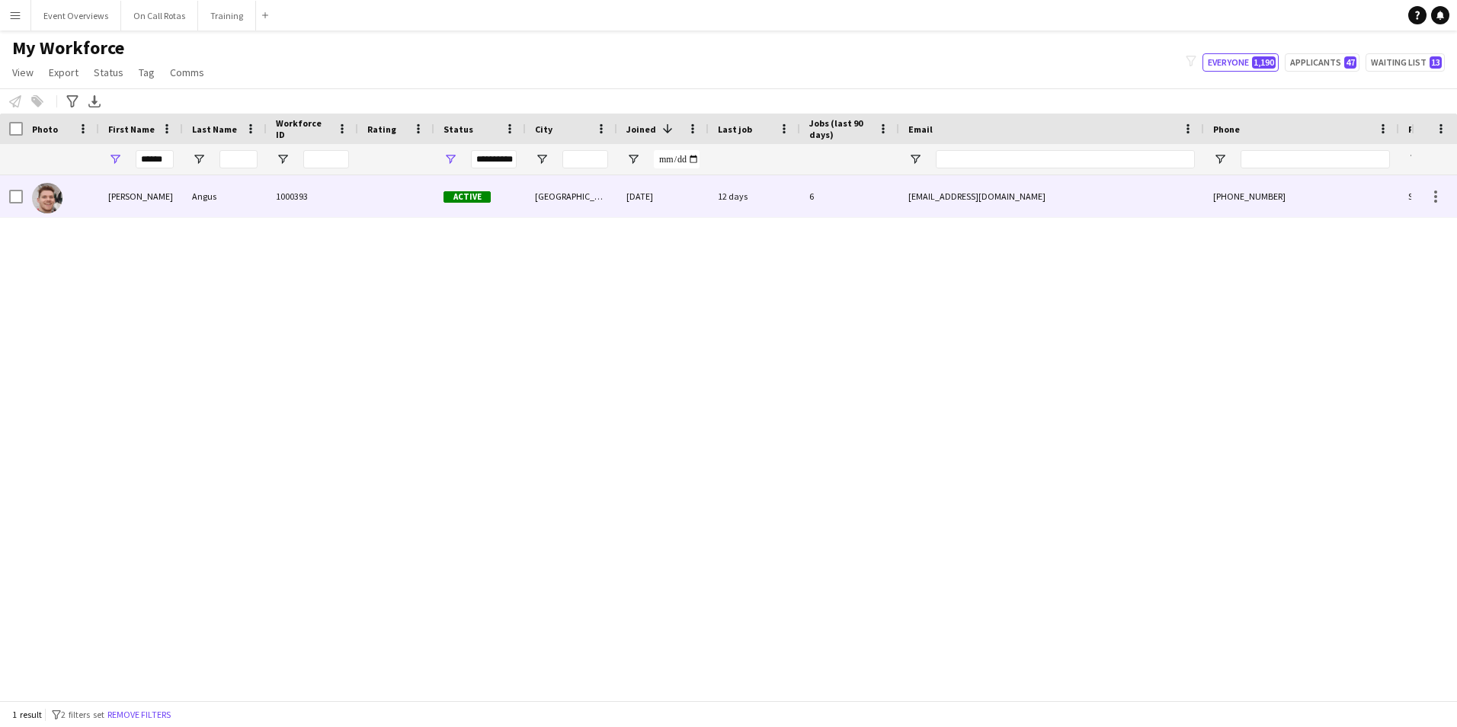
click at [175, 196] on div "Gregor" at bounding box center [141, 196] width 84 height 42
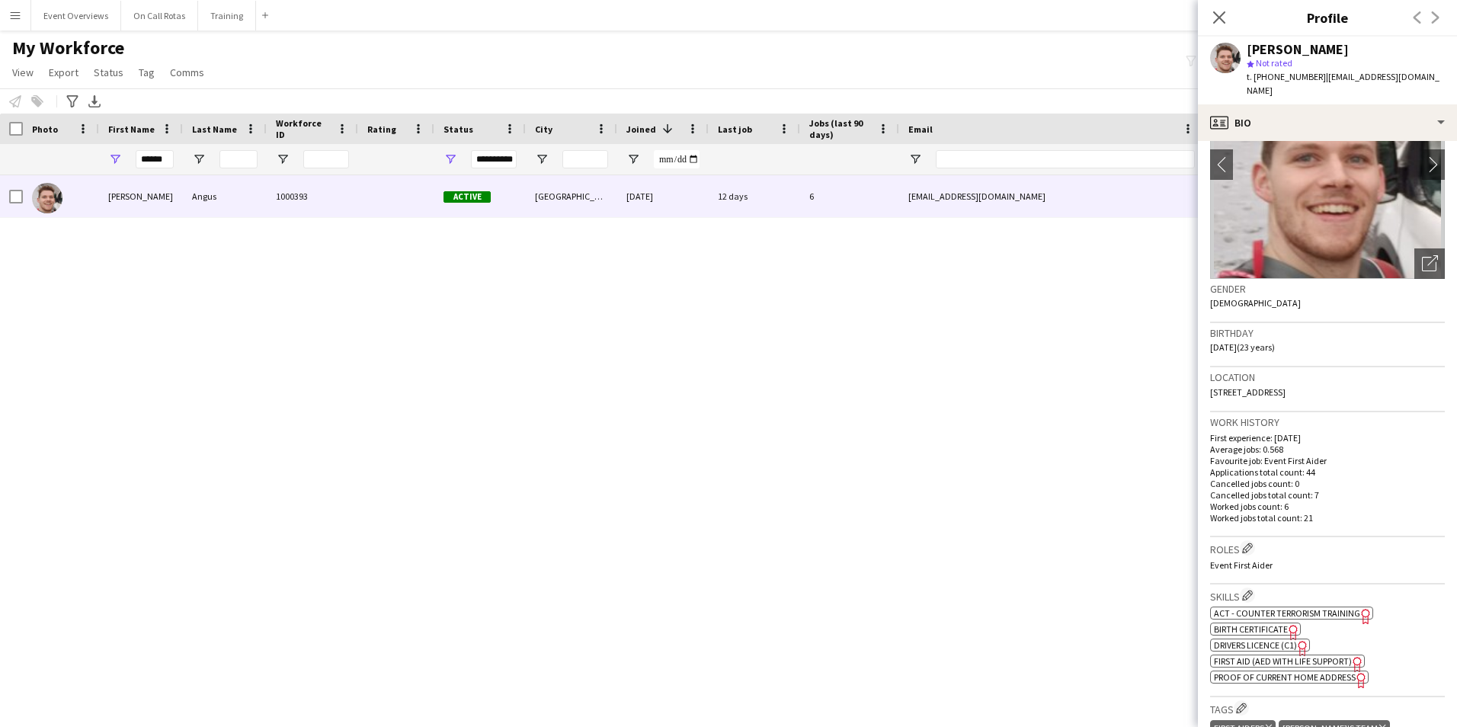
scroll to position [0, 0]
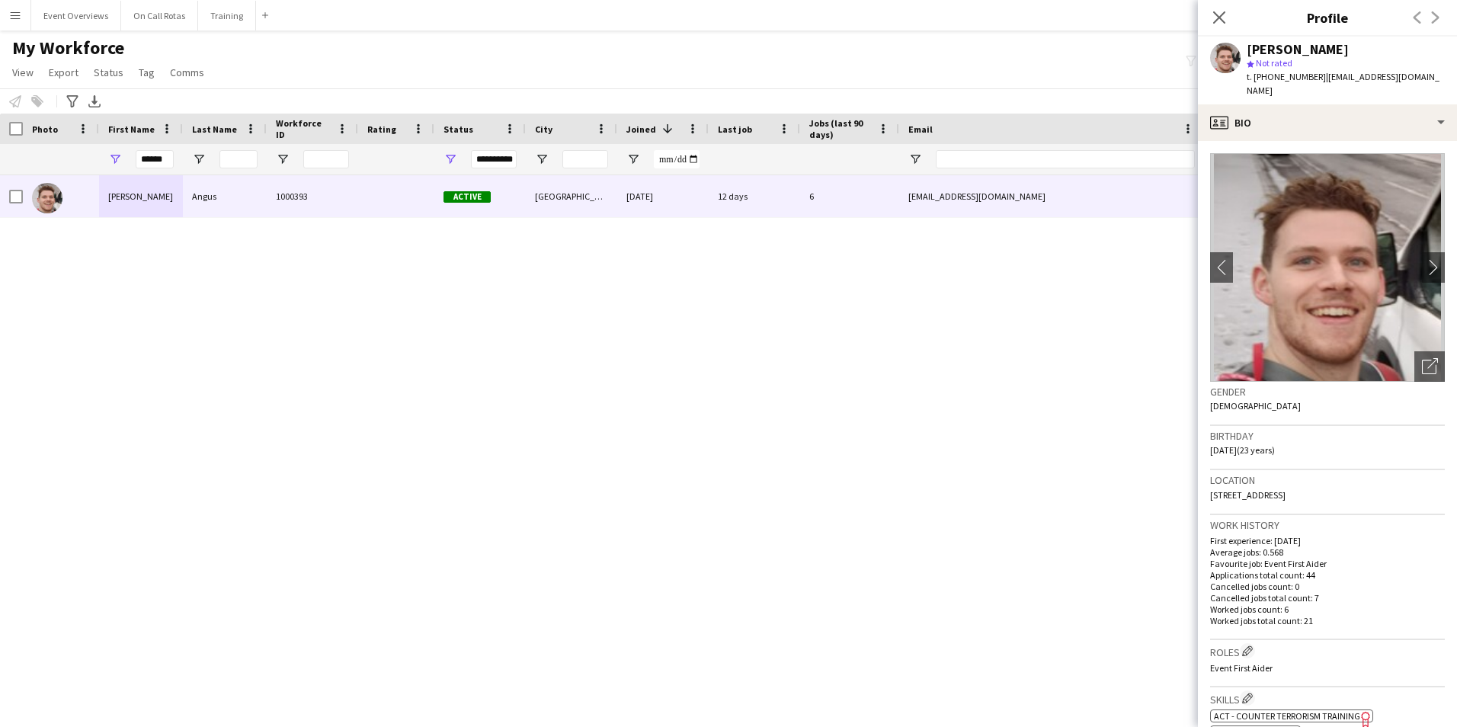
drag, startPoint x: 1341, startPoint y: 480, endPoint x: 1210, endPoint y: 489, distance: 131.4
click at [1210, 489] on div "Location 230 Perth Road, Dundee, DD1 4LL" at bounding box center [1327, 492] width 235 height 44
copy span "230 Perth Road, Dundee, DD1 4LL"
drag, startPoint x: 166, startPoint y: 159, endPoint x: 114, endPoint y: 158, distance: 51.8
click at [112, 158] on div "******" at bounding box center [141, 159] width 84 height 30
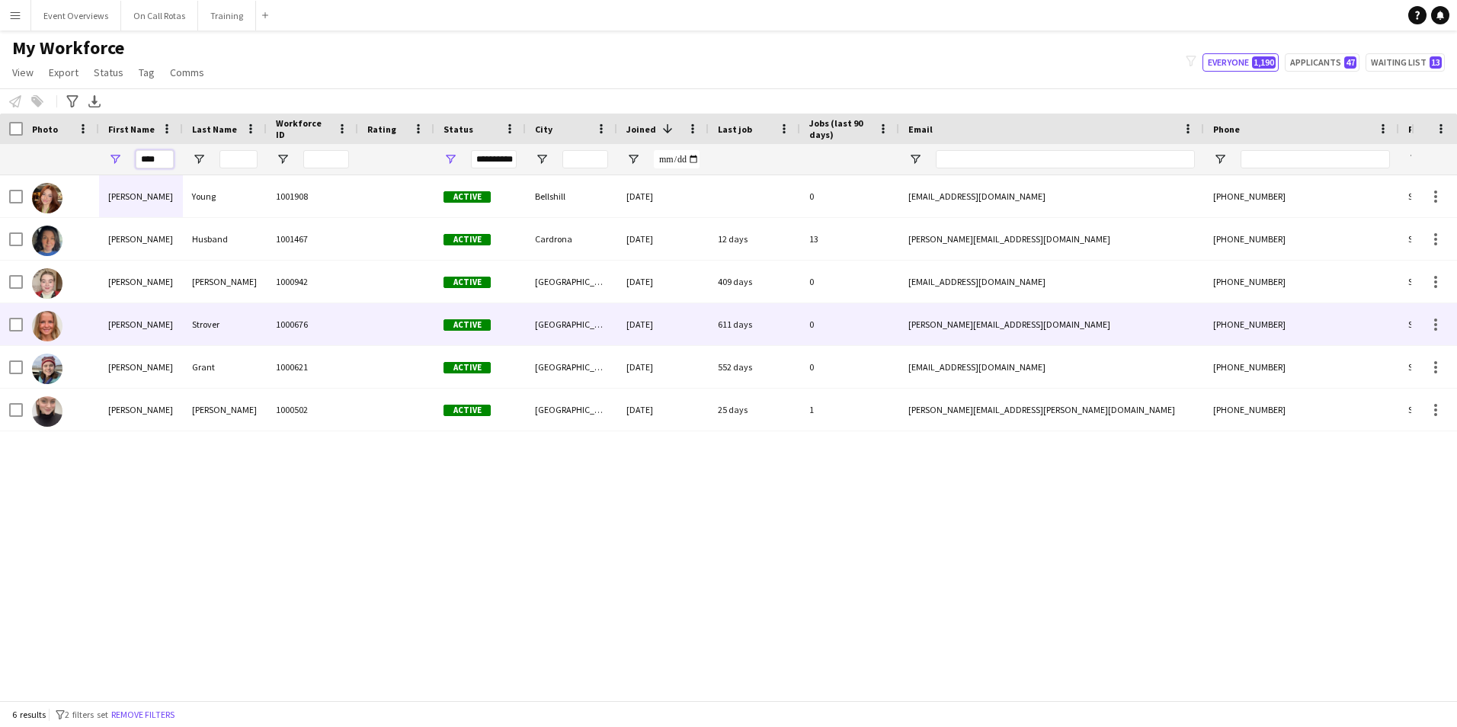
type input "****"
click at [211, 320] on div "Strover" at bounding box center [225, 324] width 84 height 42
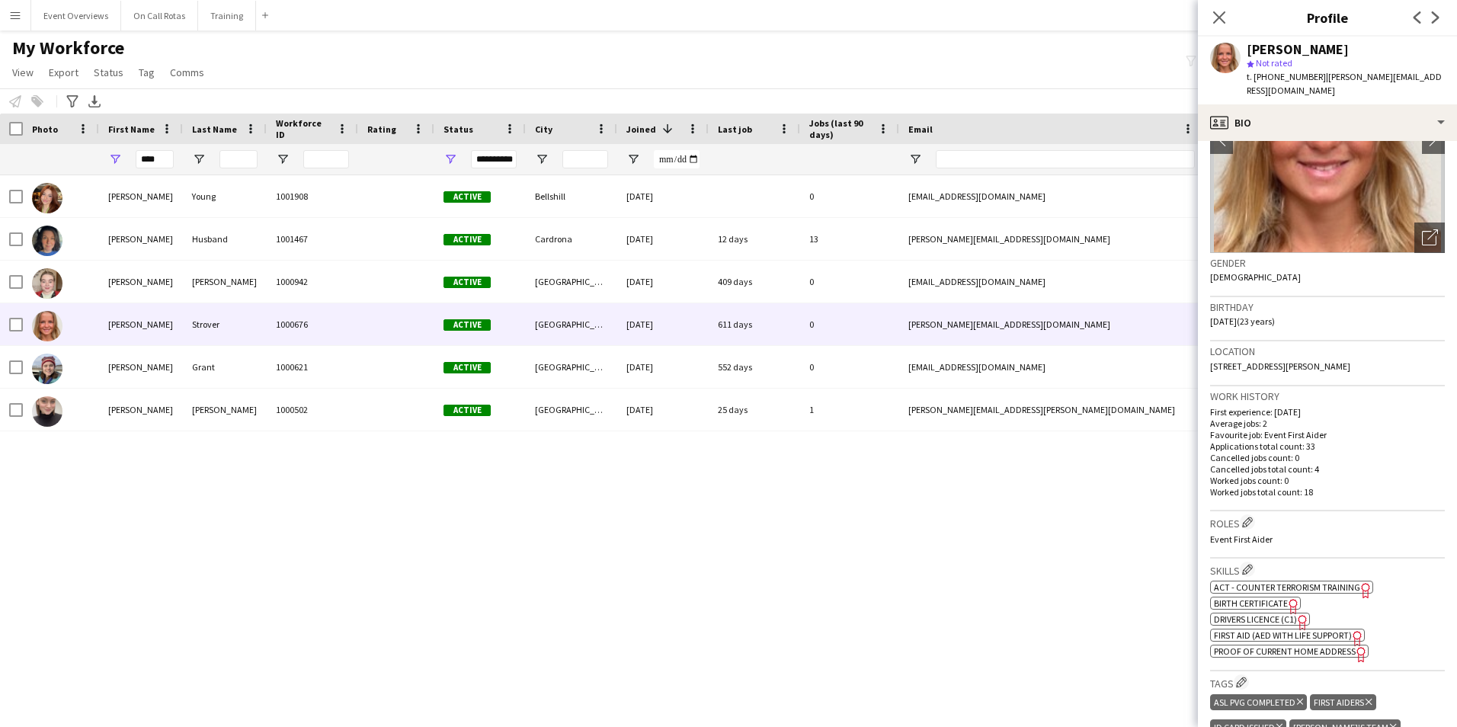
scroll to position [152, 0]
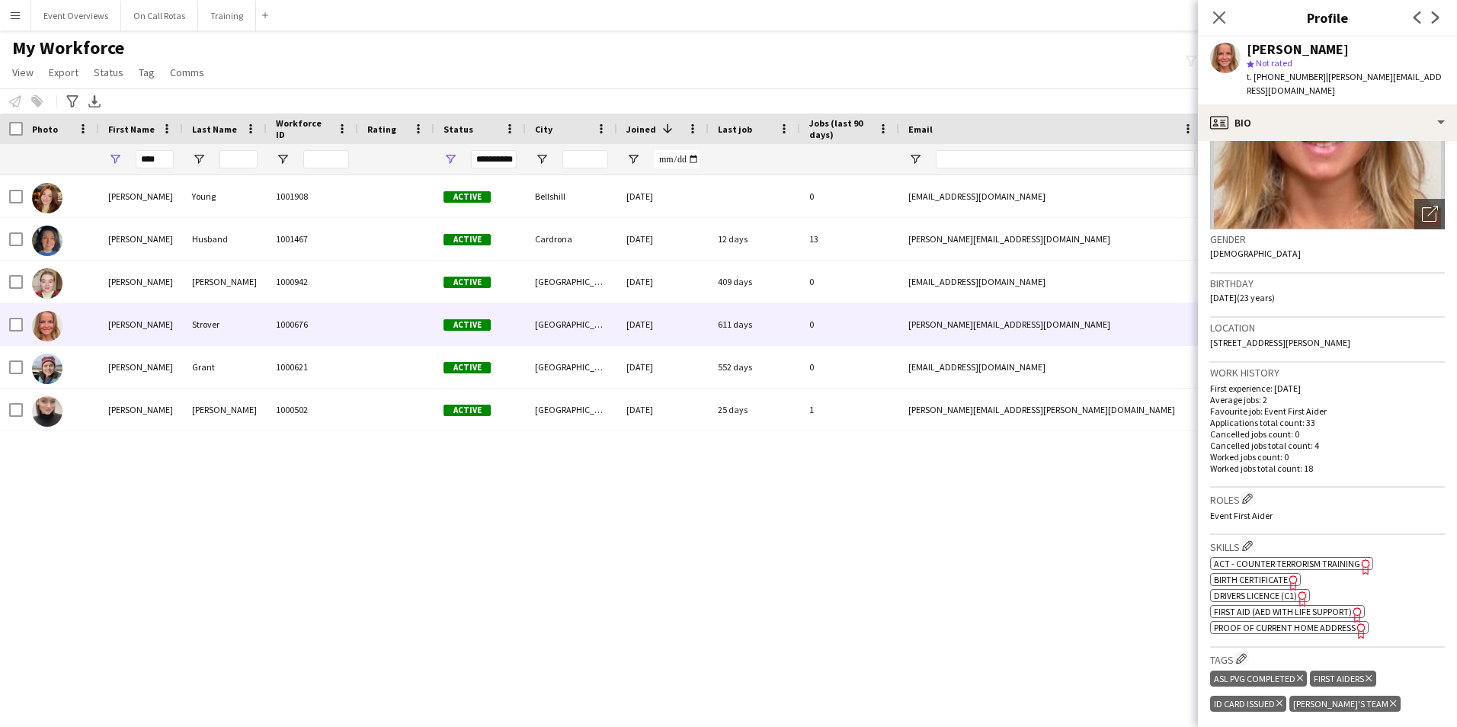
click at [1267, 610] on span "First Aid (AED with life support)" at bounding box center [1283, 611] width 138 height 11
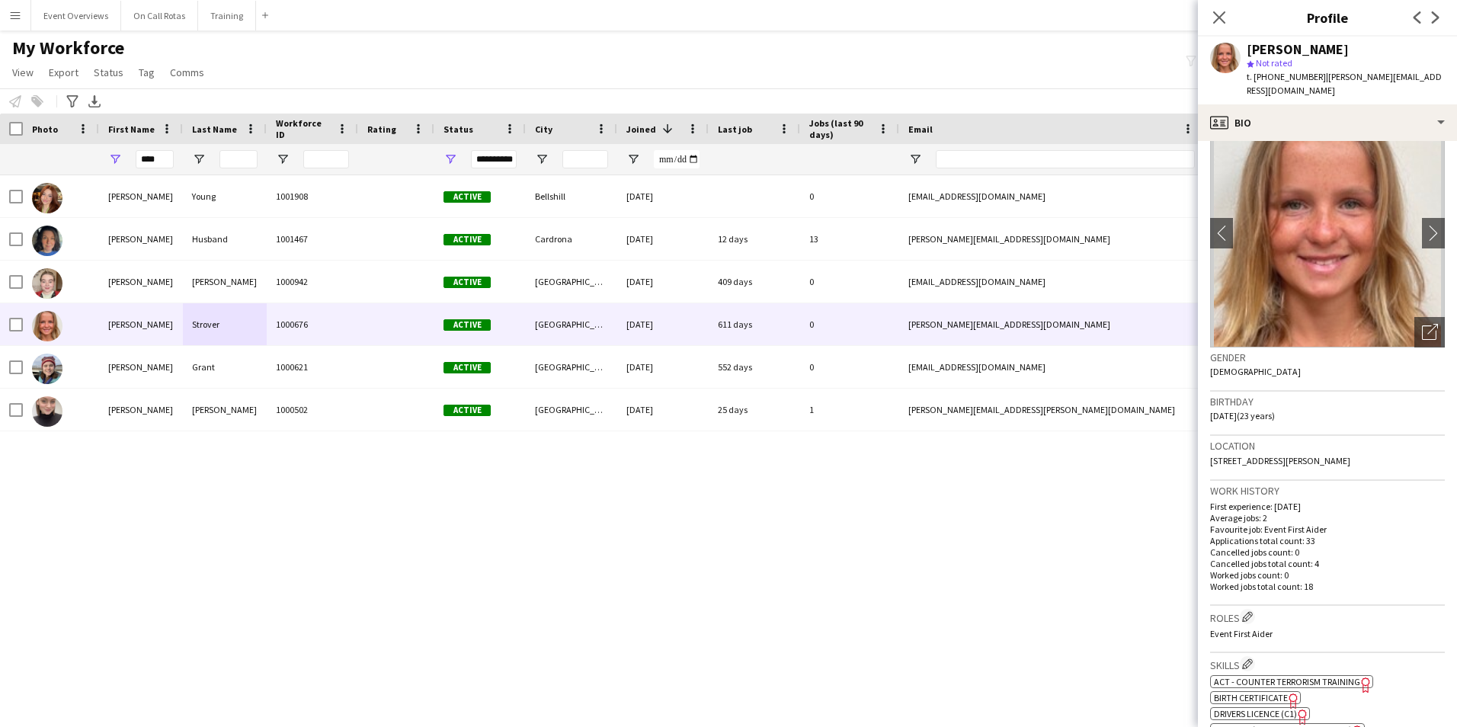
scroll to position [0, 0]
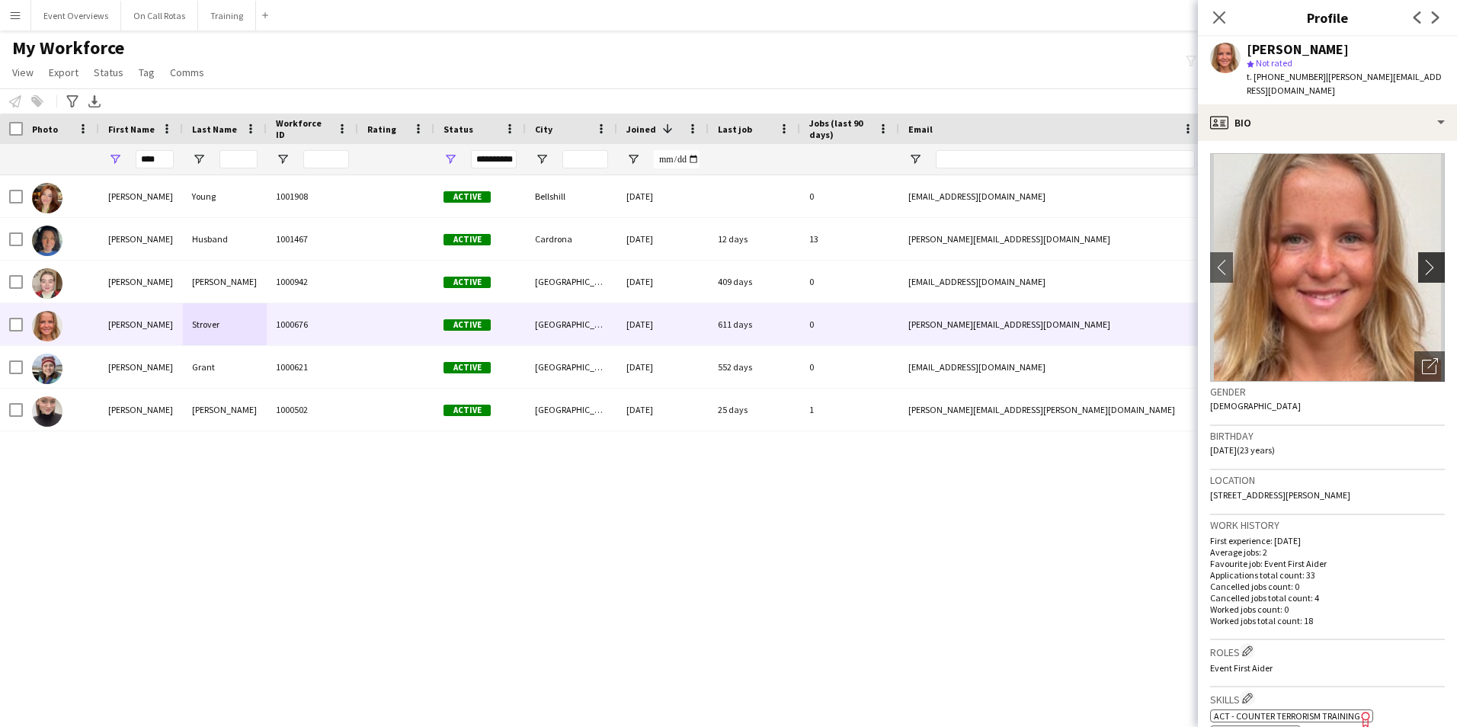
click at [1418, 263] on button "chevron-right" at bounding box center [1433, 267] width 30 height 30
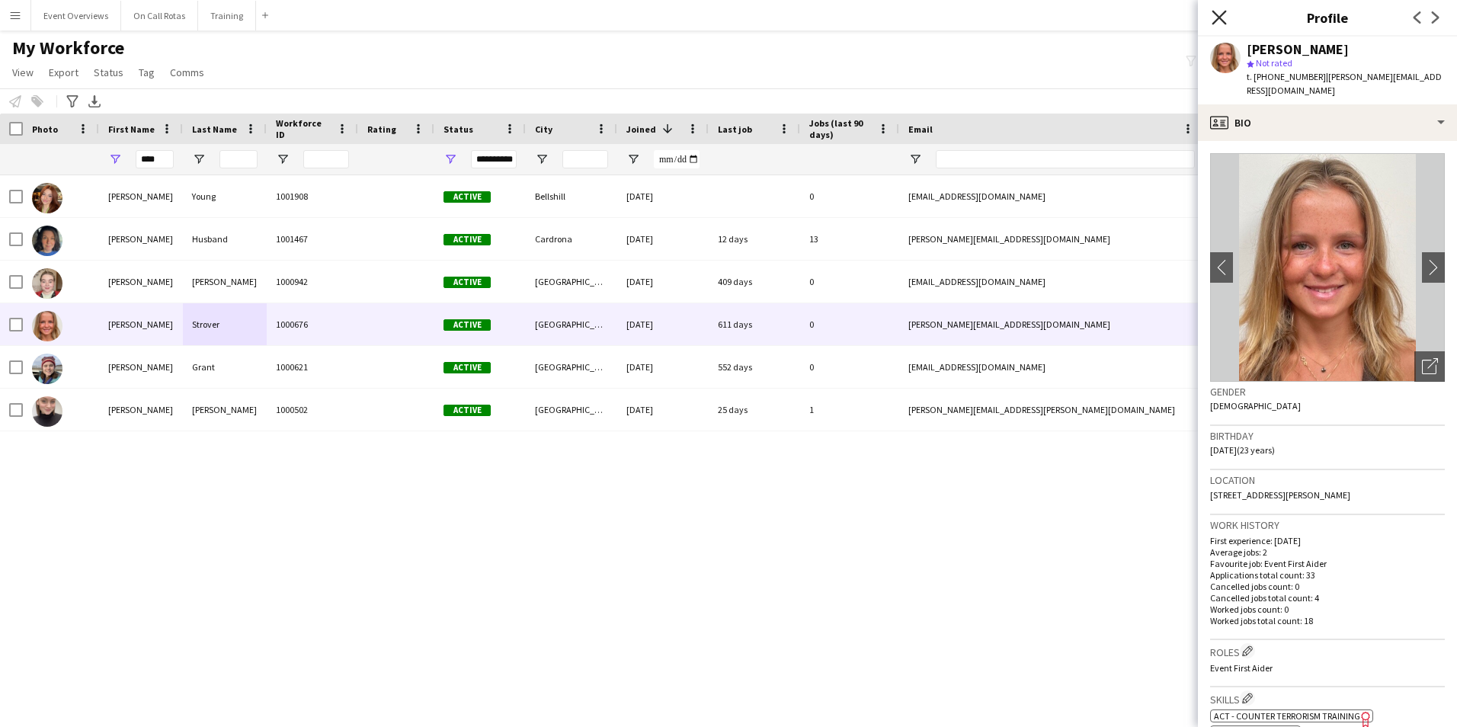
click at [1222, 11] on icon "Close pop-in" at bounding box center [1219, 17] width 14 height 14
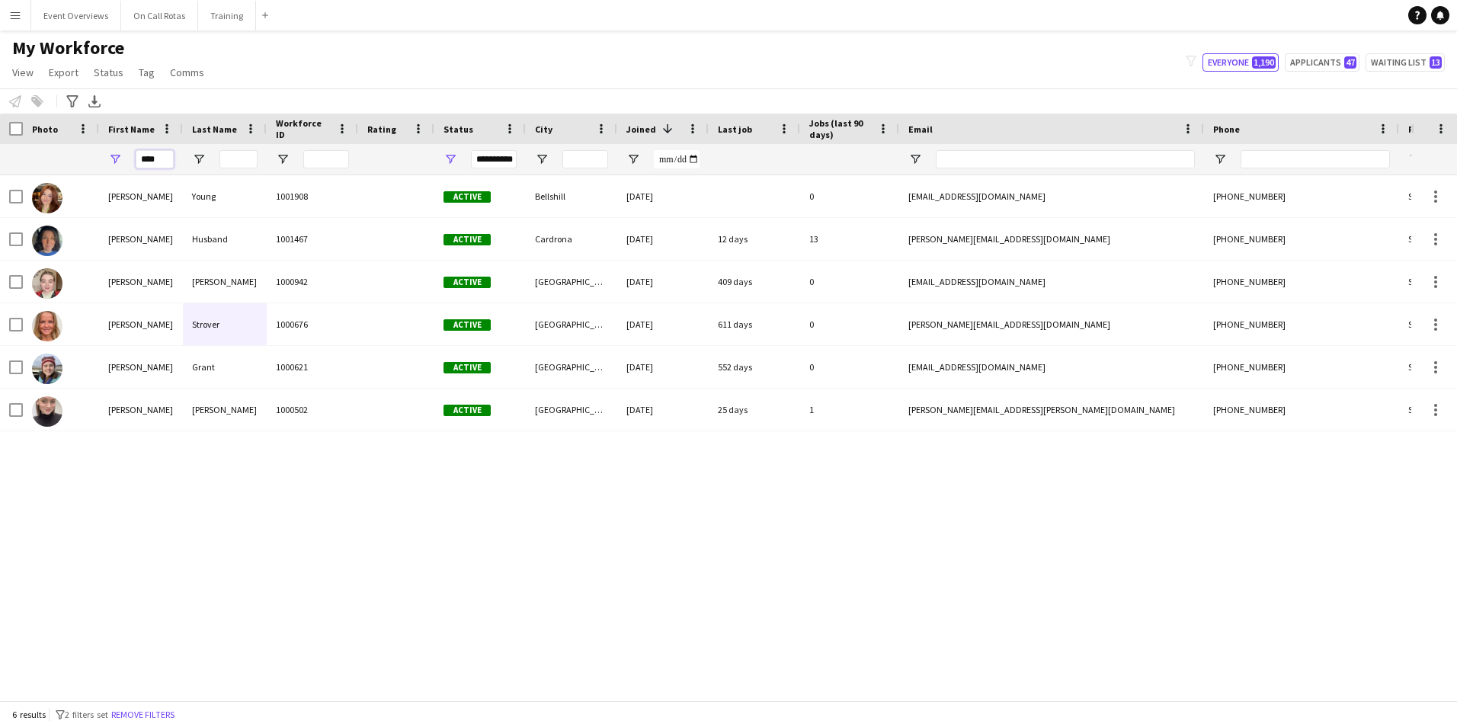
drag, startPoint x: 161, startPoint y: 162, endPoint x: 116, endPoint y: 169, distance: 45.5
click at [116, 169] on div "****" at bounding box center [141, 159] width 84 height 30
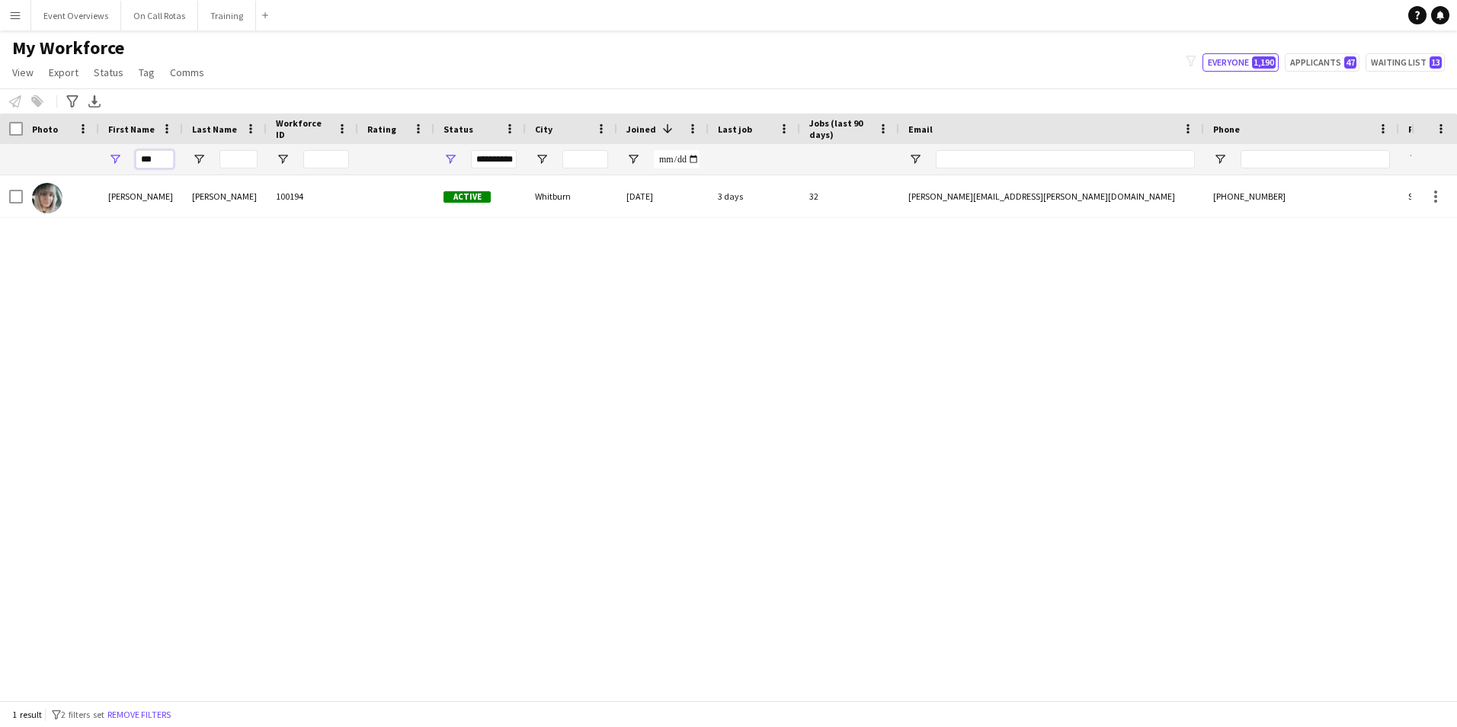
type input "***"
click at [1350, 50] on div "My Workforce View Views Default view Active Staff Applications - First Aider Ap…" at bounding box center [728, 63] width 1457 height 52
click at [1345, 59] on button "Applicants 47" at bounding box center [1322, 62] width 75 height 18
type input "**********"
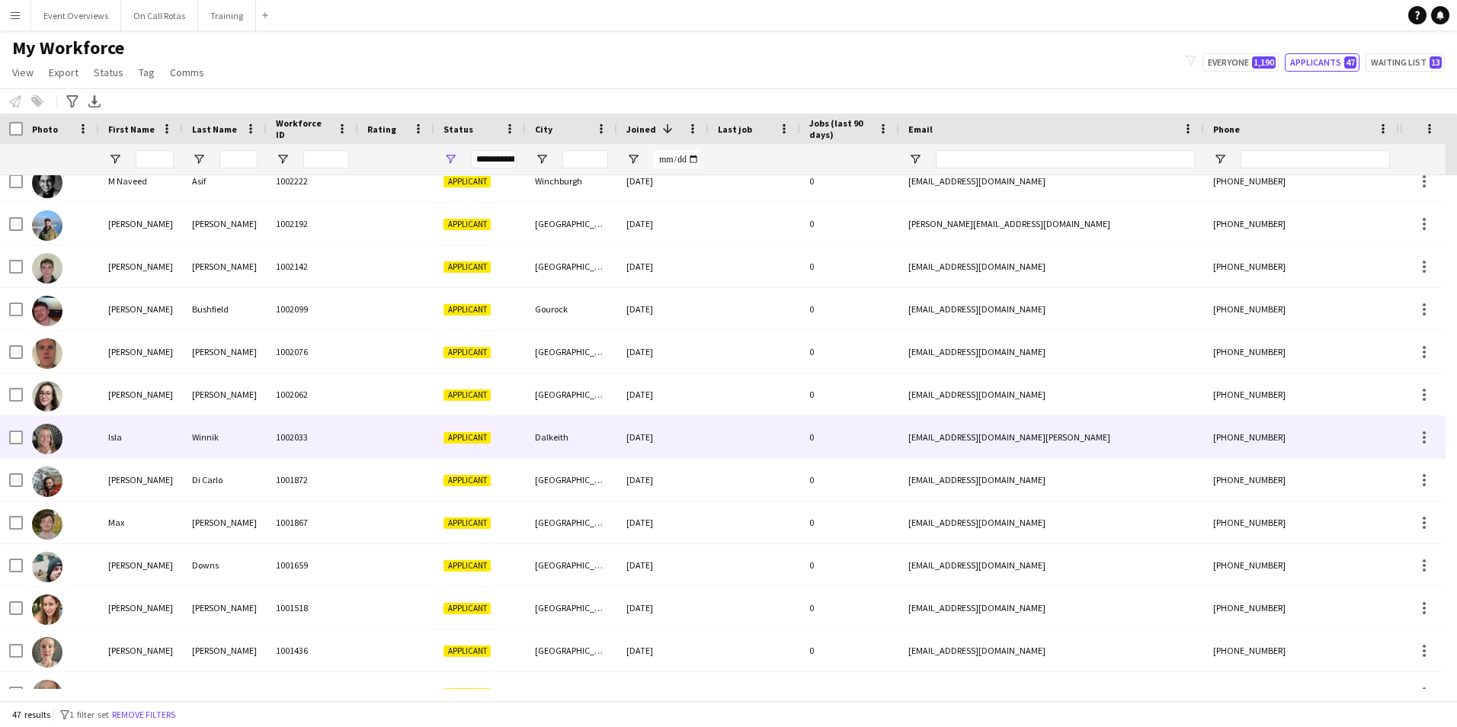
scroll to position [1492, 0]
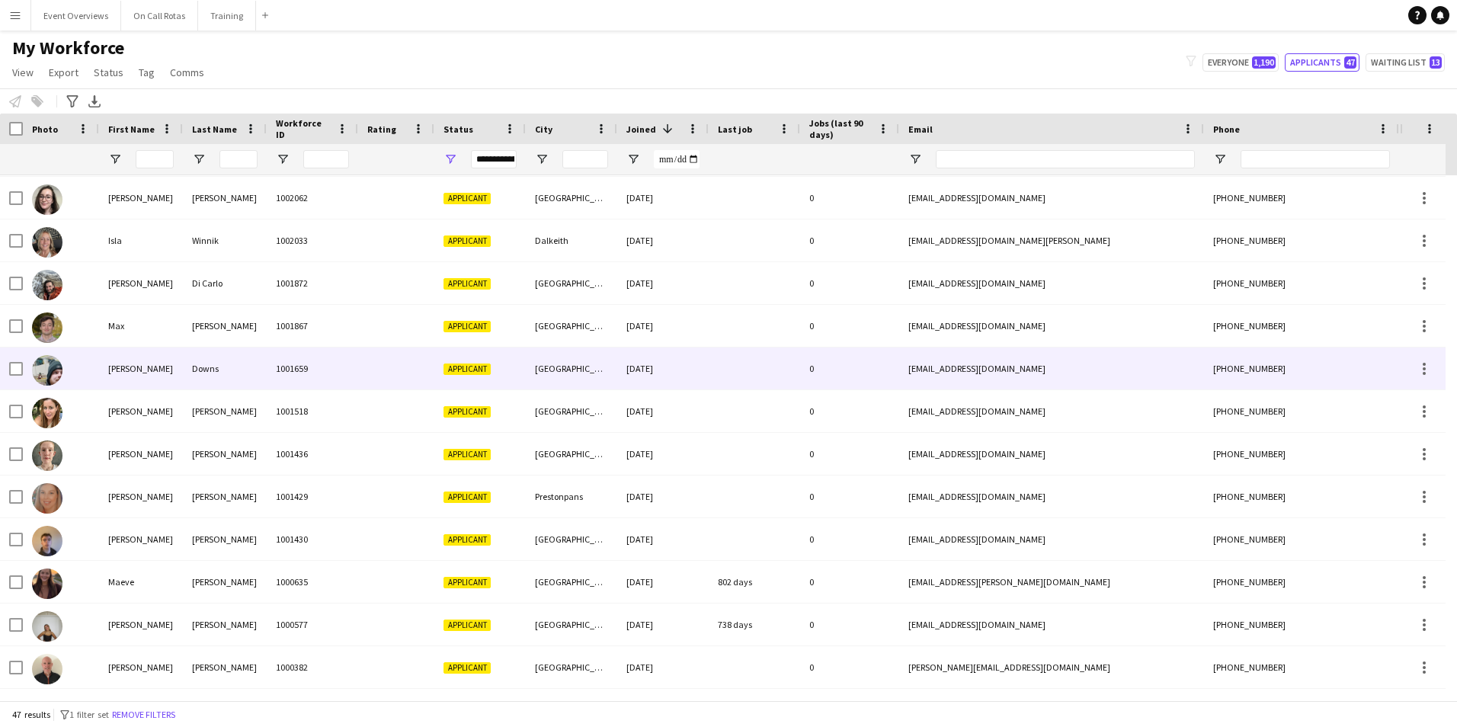
click at [379, 372] on div at bounding box center [396, 369] width 76 height 42
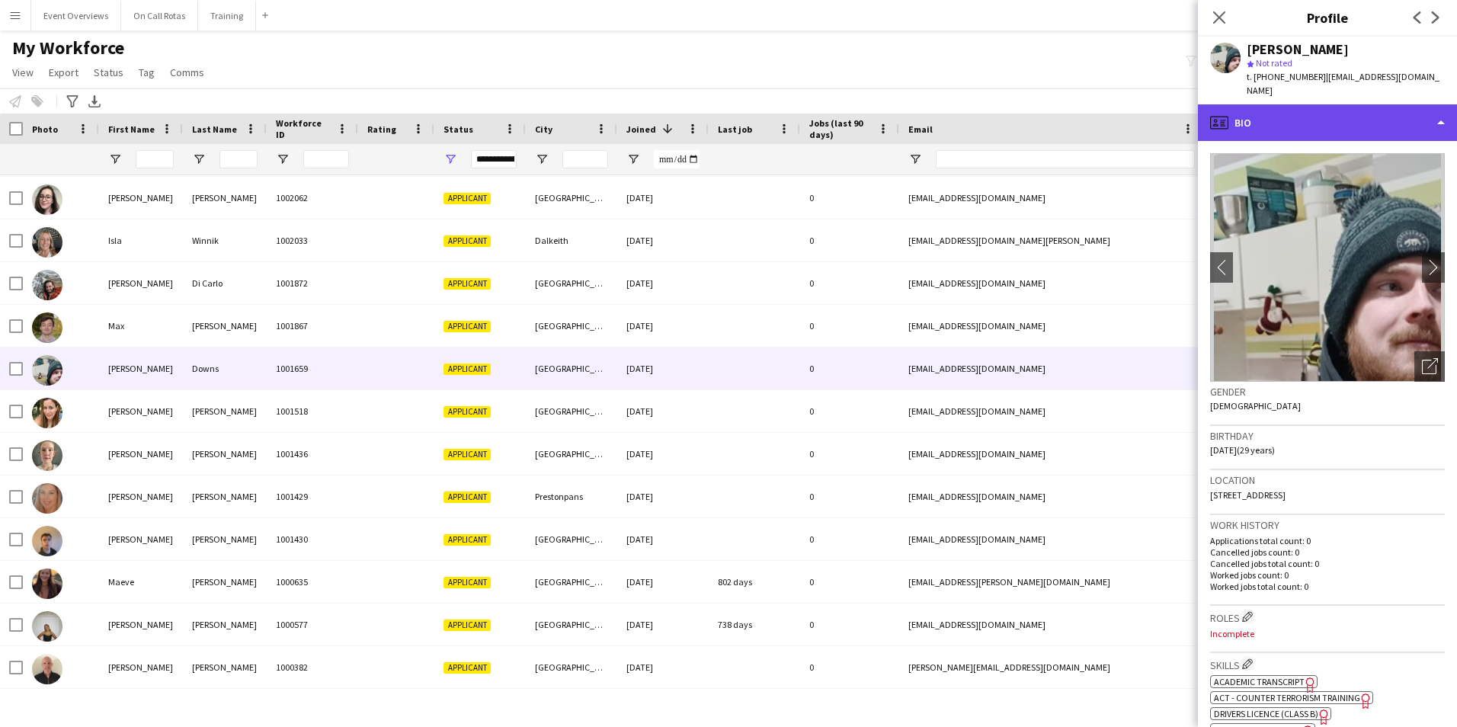
click at [1308, 104] on div "profile Bio" at bounding box center [1327, 122] width 259 height 37
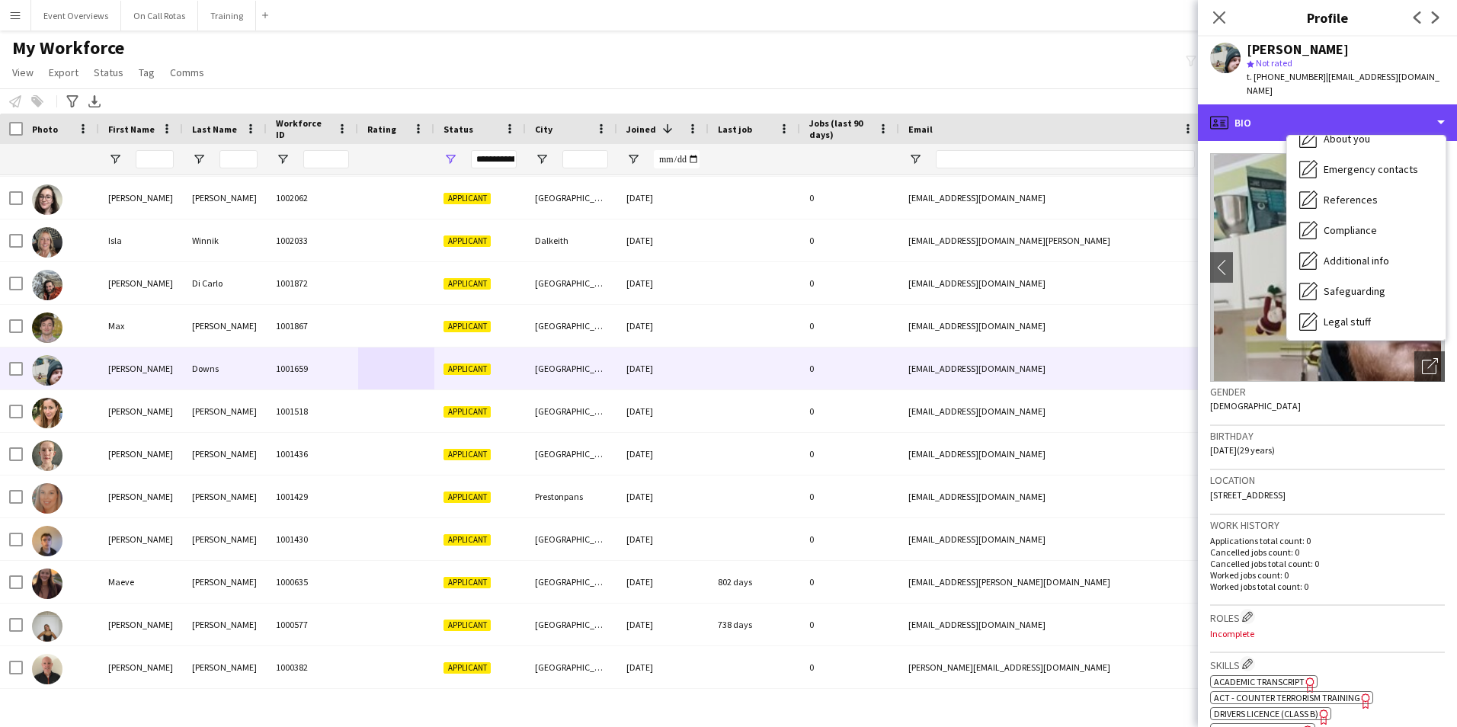
scroll to position [265, 0]
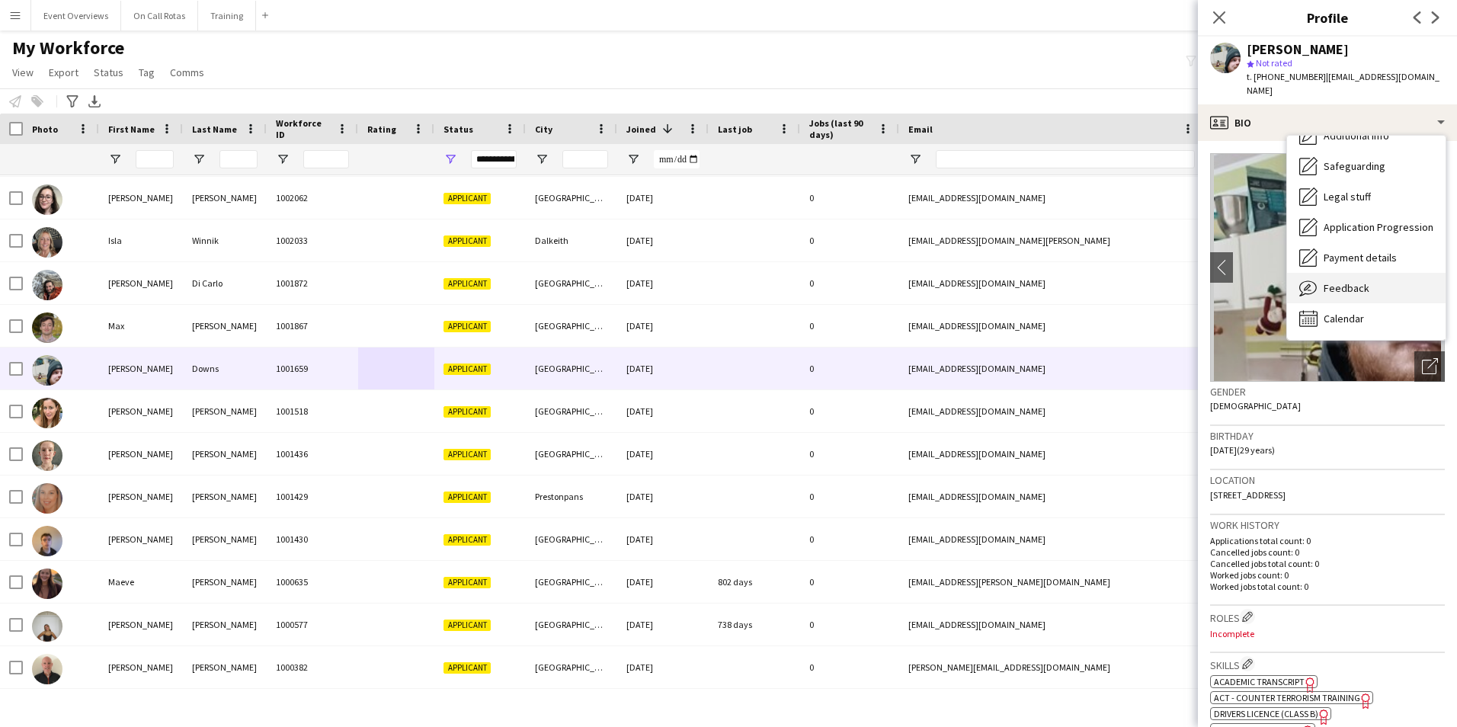
click at [1359, 281] on span "Feedback" at bounding box center [1347, 288] width 46 height 14
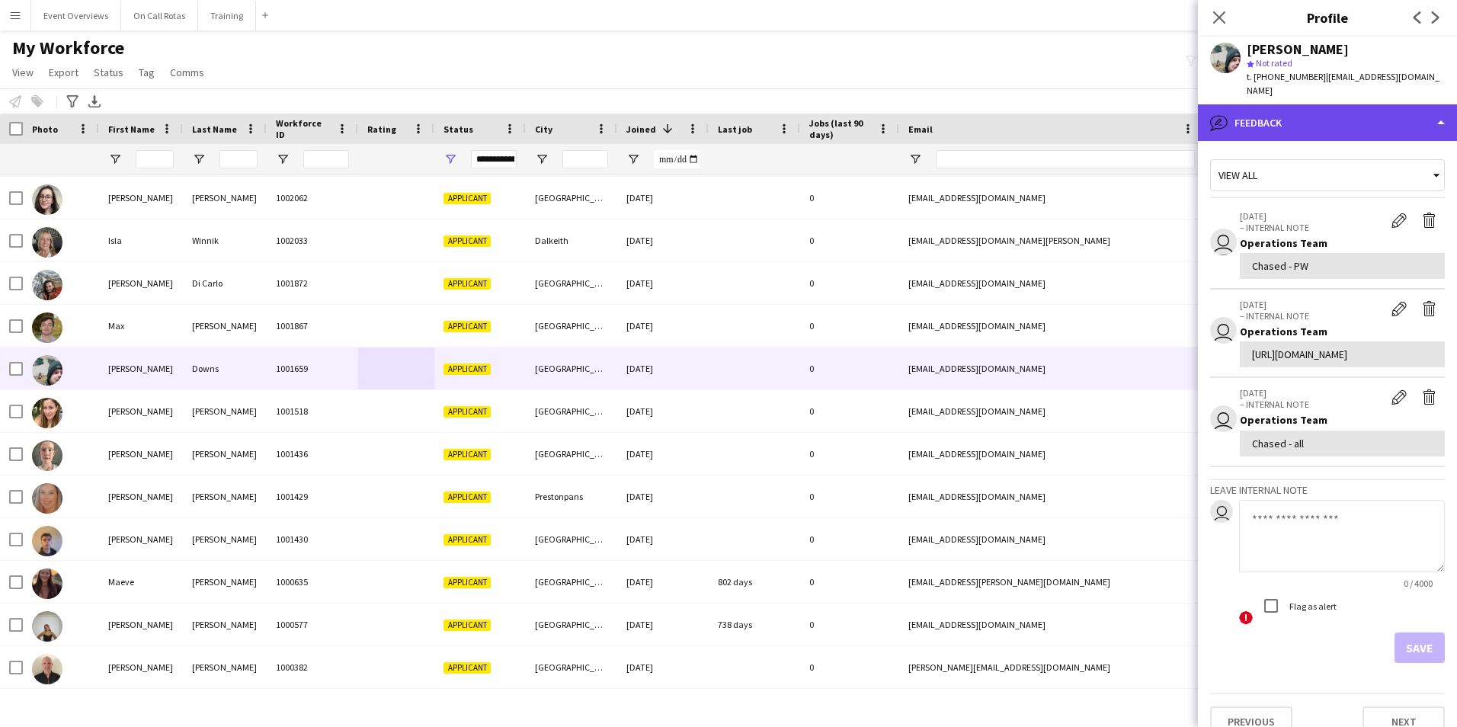
click at [1258, 104] on div "bubble-pencil Feedback" at bounding box center [1327, 122] width 259 height 37
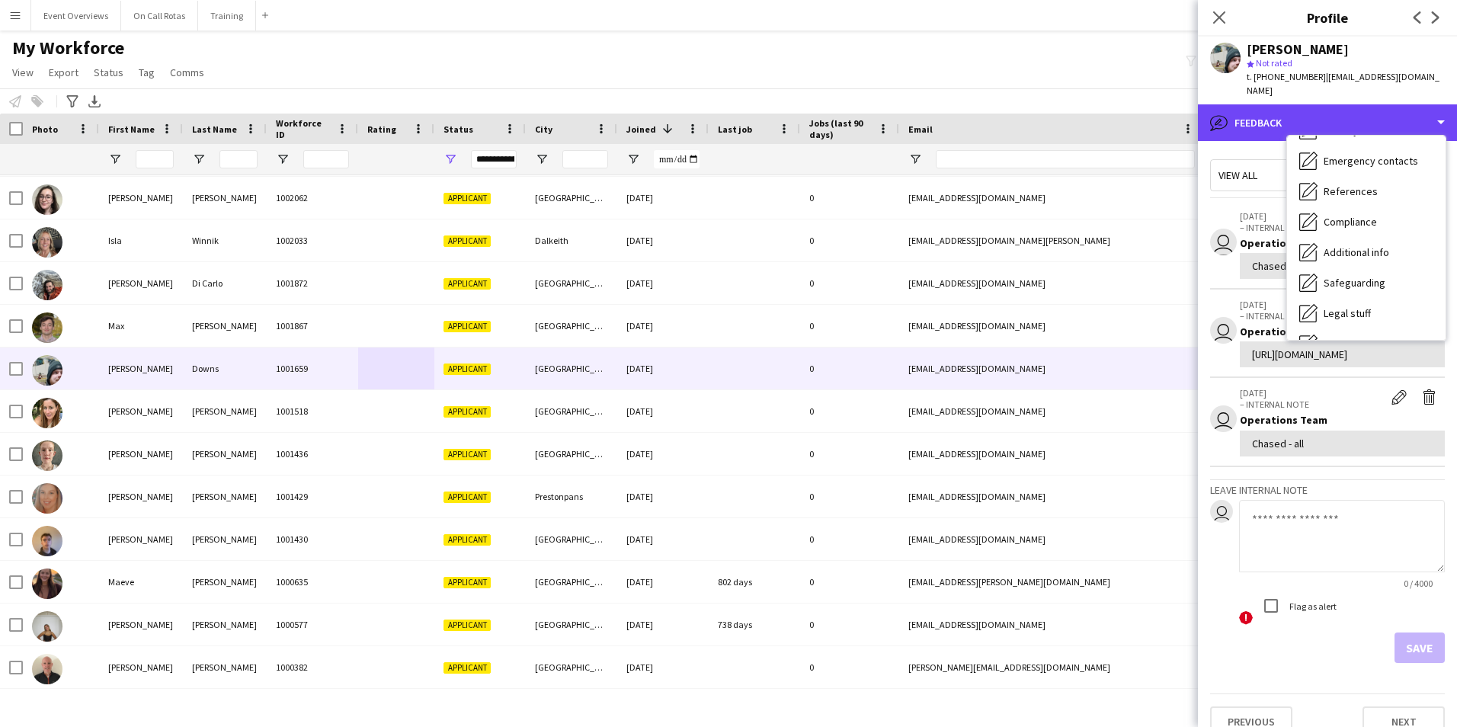
scroll to position [0, 0]
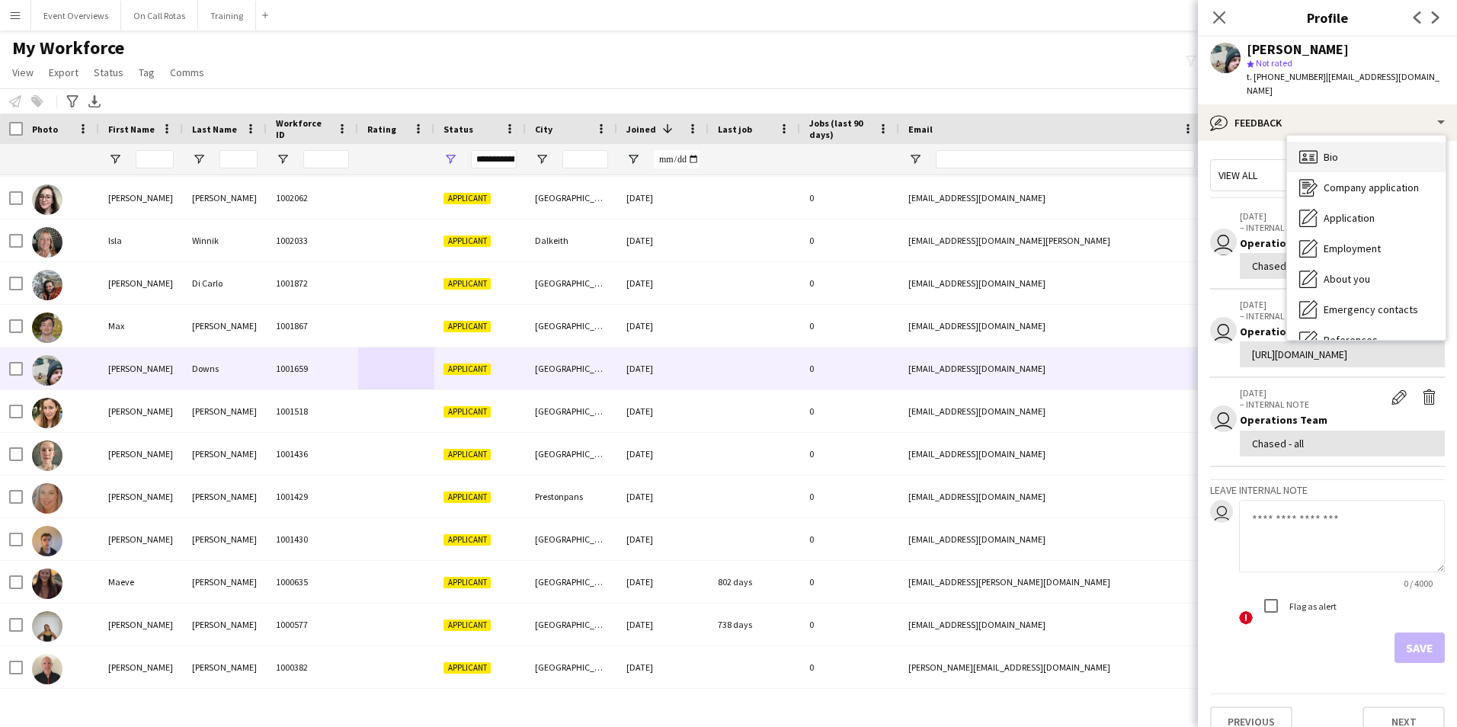
click at [1312, 148] on icon "Bio" at bounding box center [1308, 157] width 18 height 18
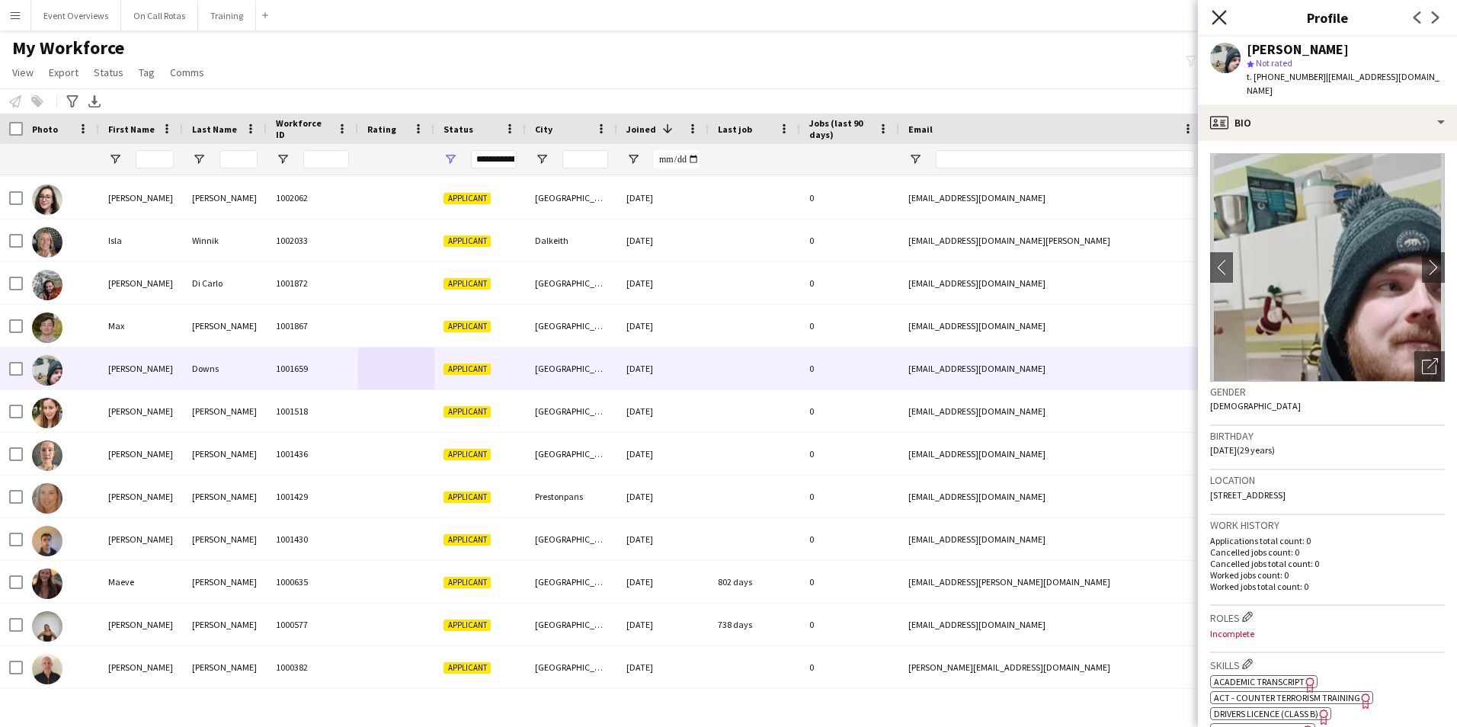
click at [1218, 20] on icon at bounding box center [1219, 17] width 14 height 14
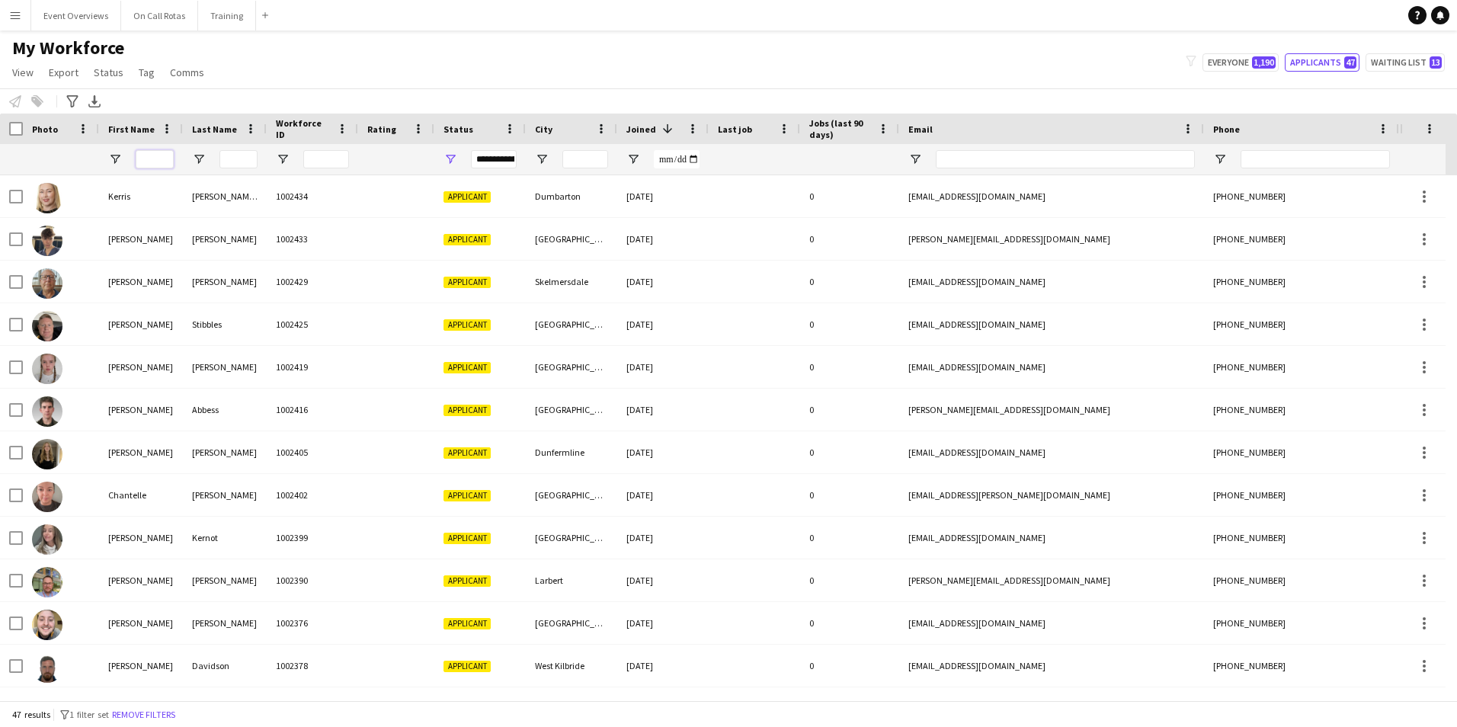
click at [154, 163] on input "First Name Filter Input" at bounding box center [155, 159] width 38 height 18
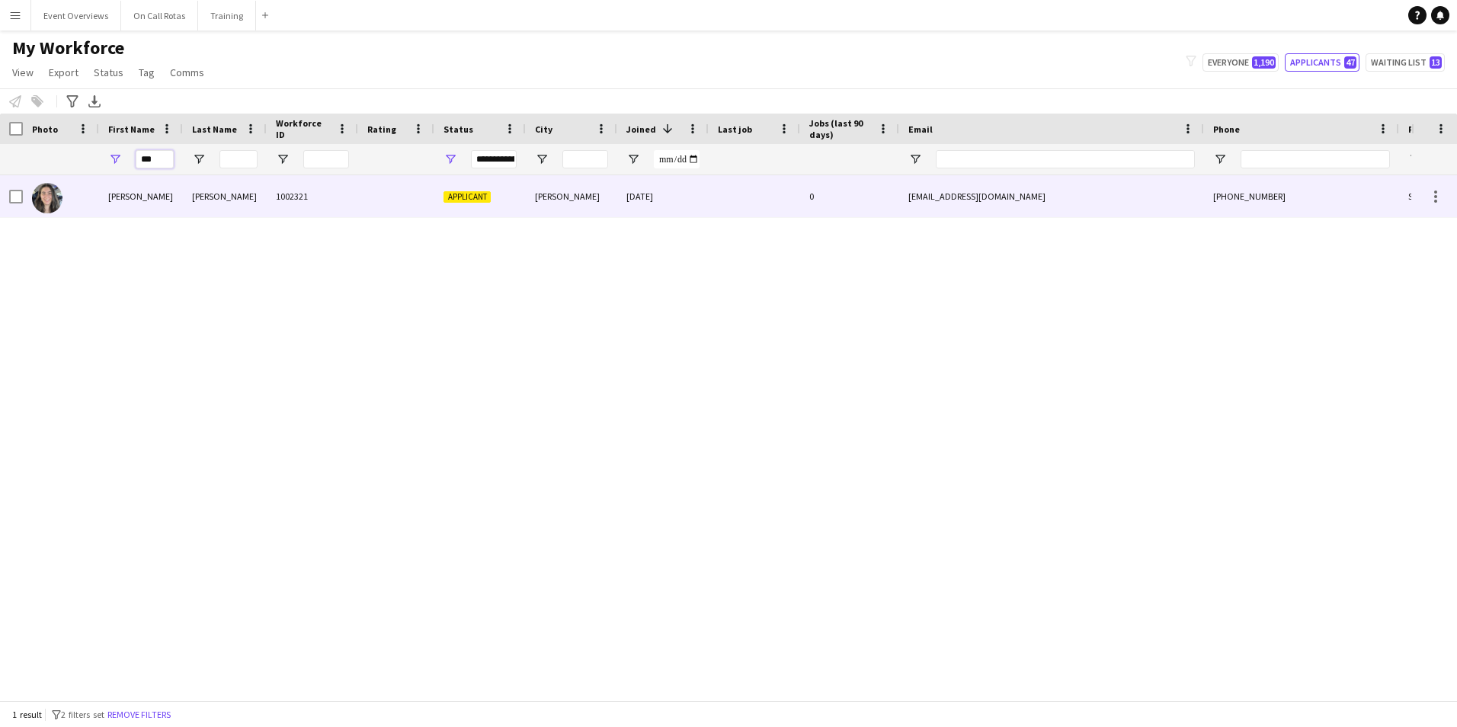
type input "***"
click at [680, 198] on div "07-07-2025" at bounding box center [662, 196] width 91 height 42
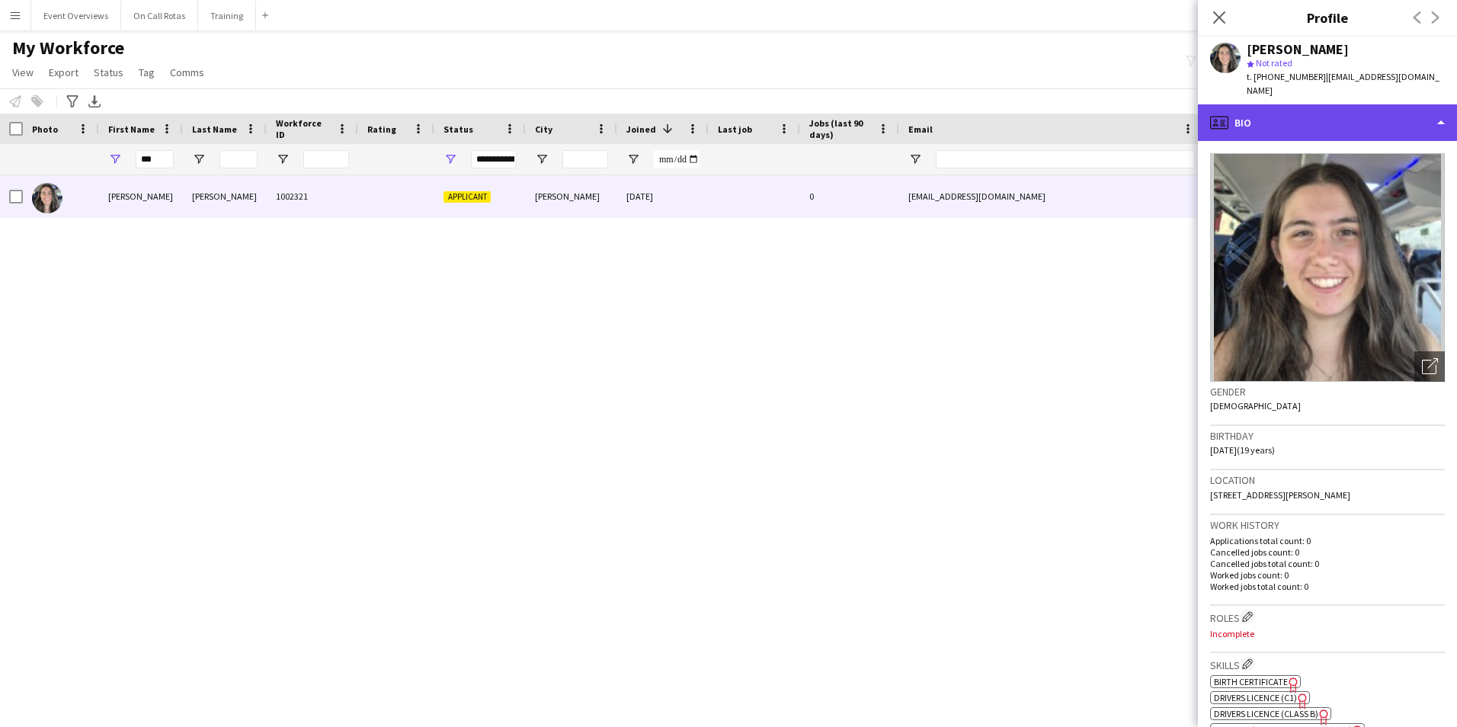
click at [1277, 119] on div "profile Bio" at bounding box center [1327, 122] width 259 height 37
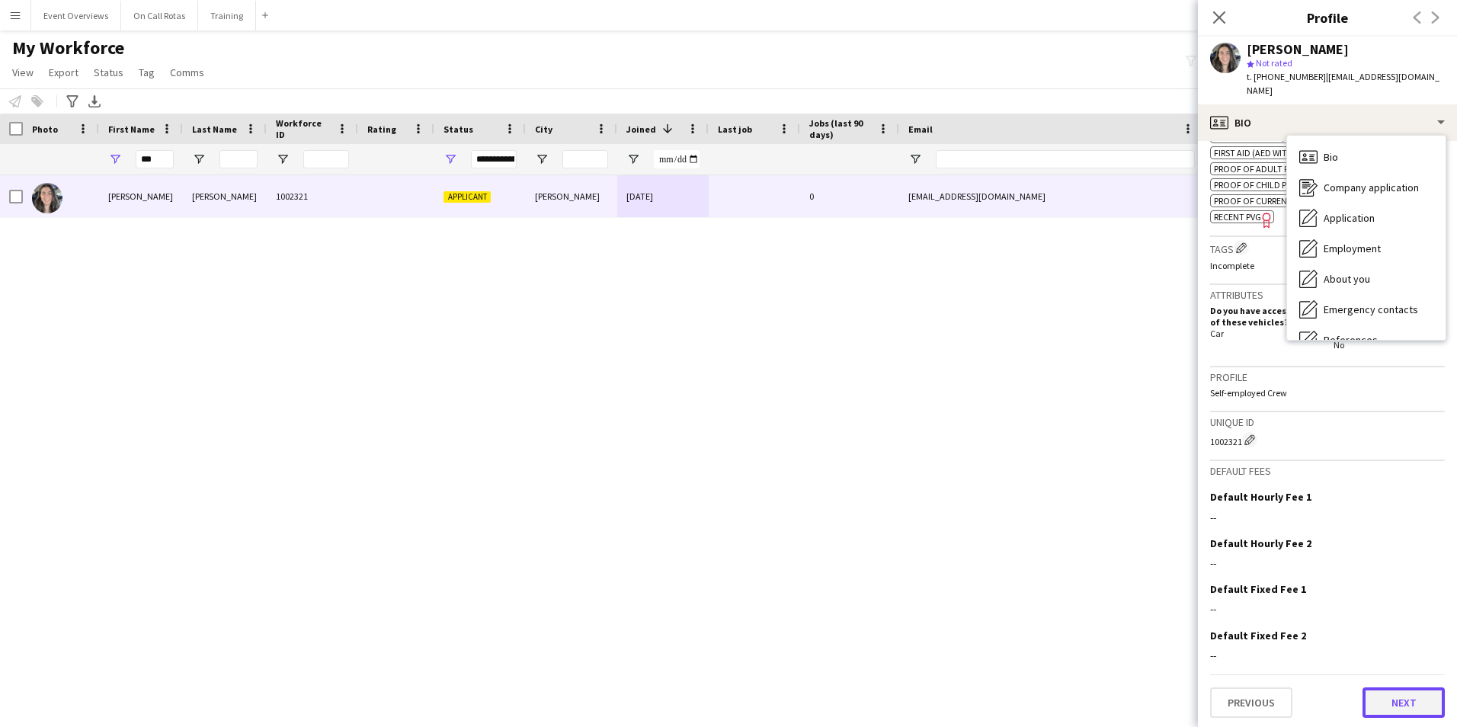
click at [1385, 699] on button "Next" at bounding box center [1404, 702] width 82 height 30
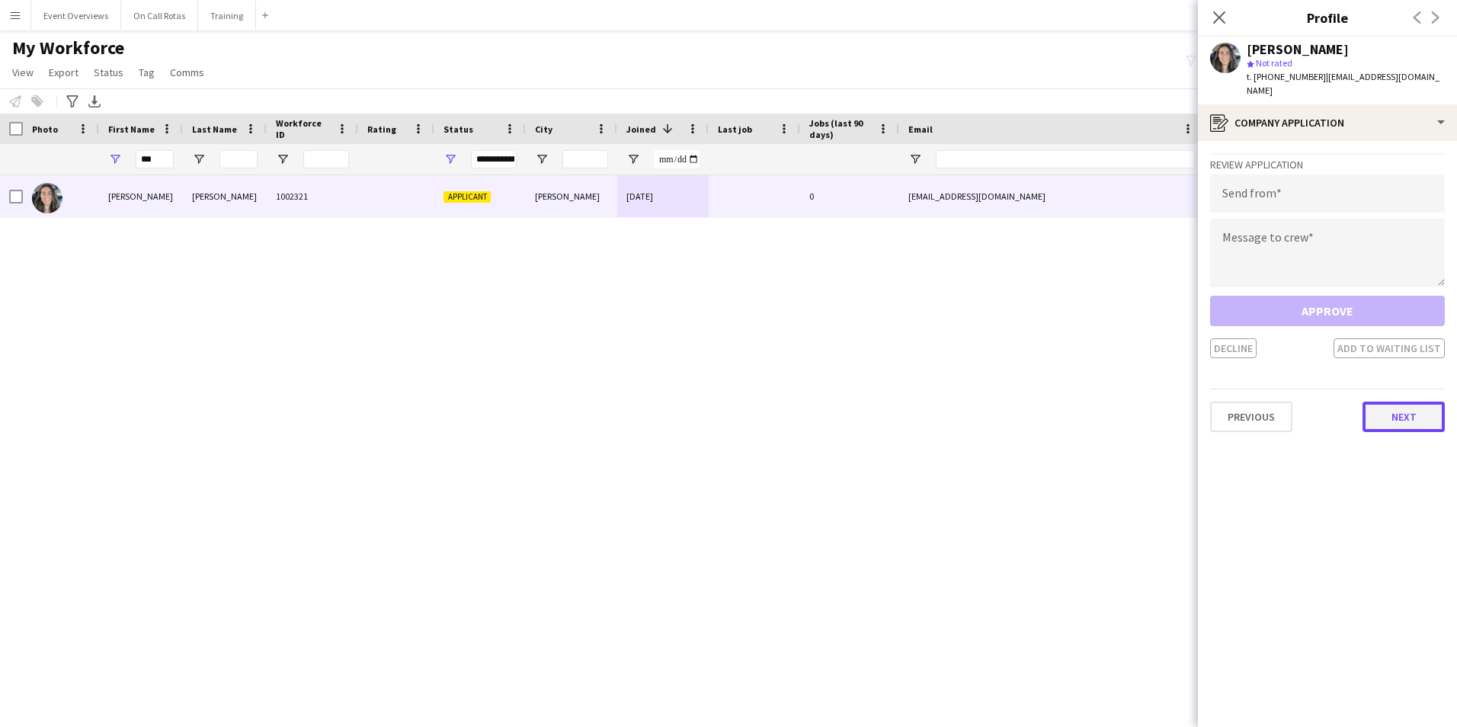
click at [1397, 402] on button "Next" at bounding box center [1404, 417] width 82 height 30
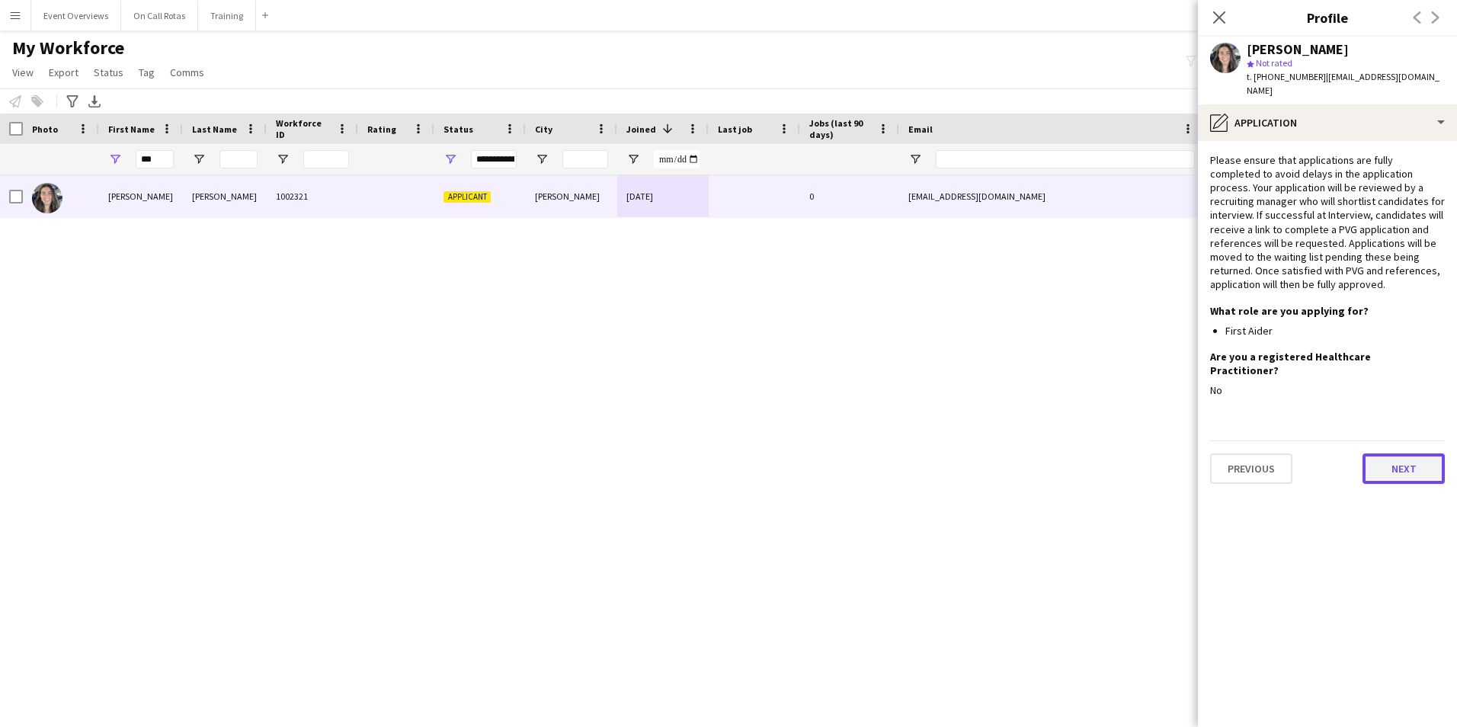
click at [1399, 453] on button "Next" at bounding box center [1404, 468] width 82 height 30
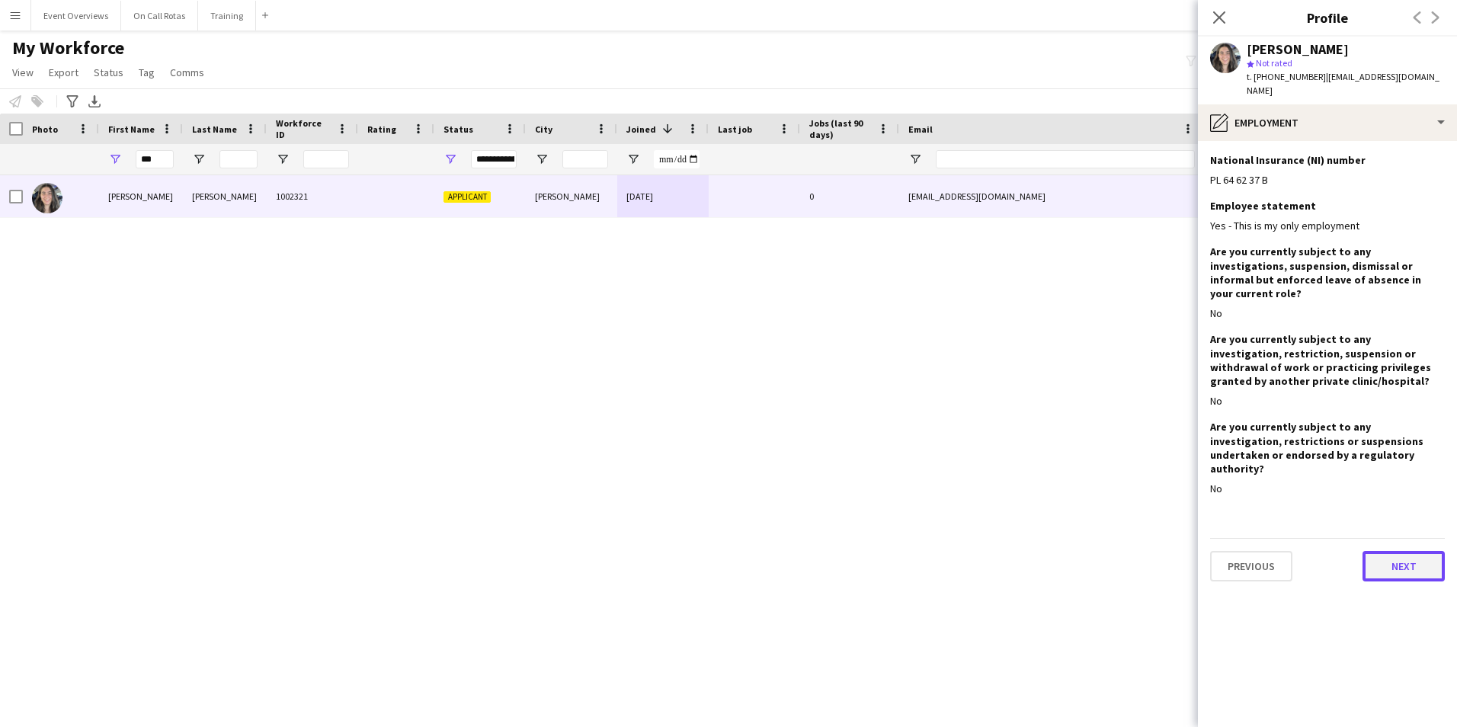
click at [1389, 551] on button "Next" at bounding box center [1404, 566] width 82 height 30
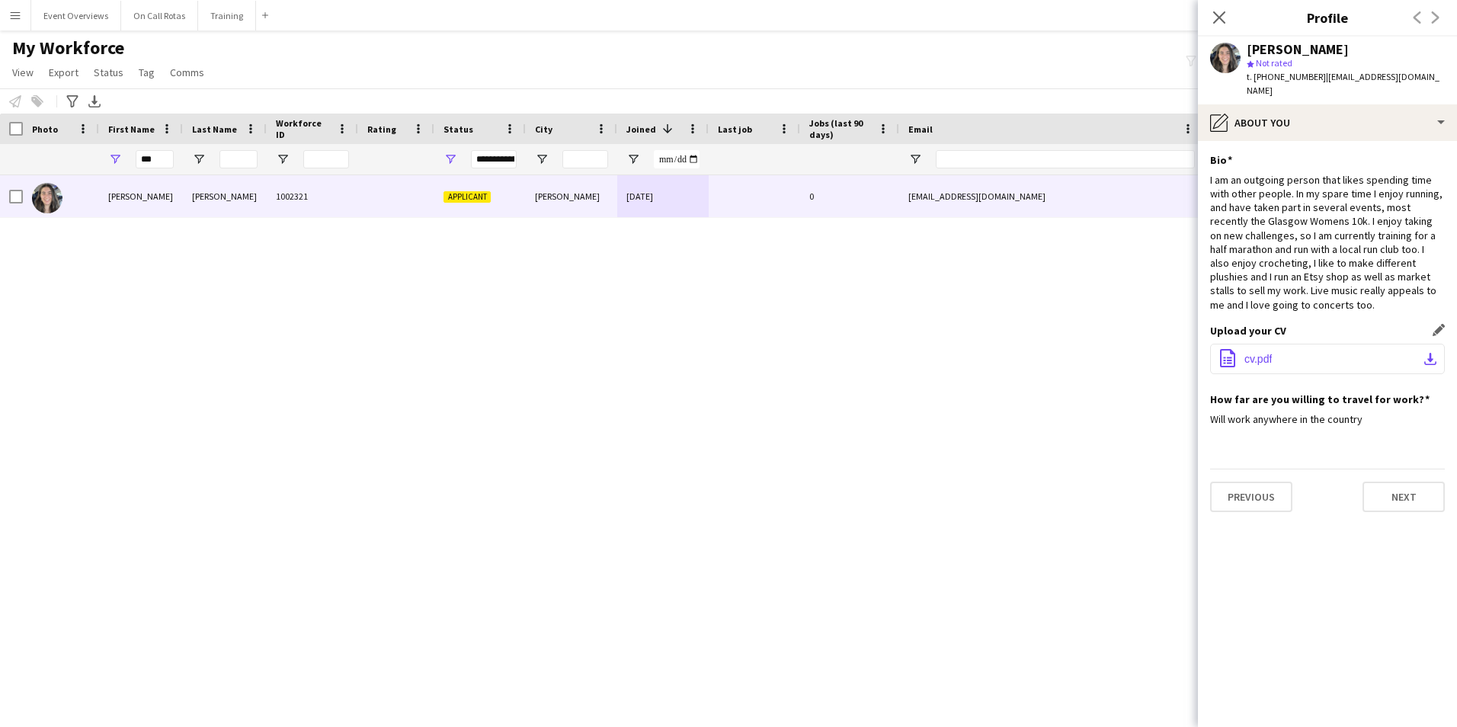
click at [1255, 353] on span "cv.pdf" at bounding box center [1258, 359] width 27 height 12
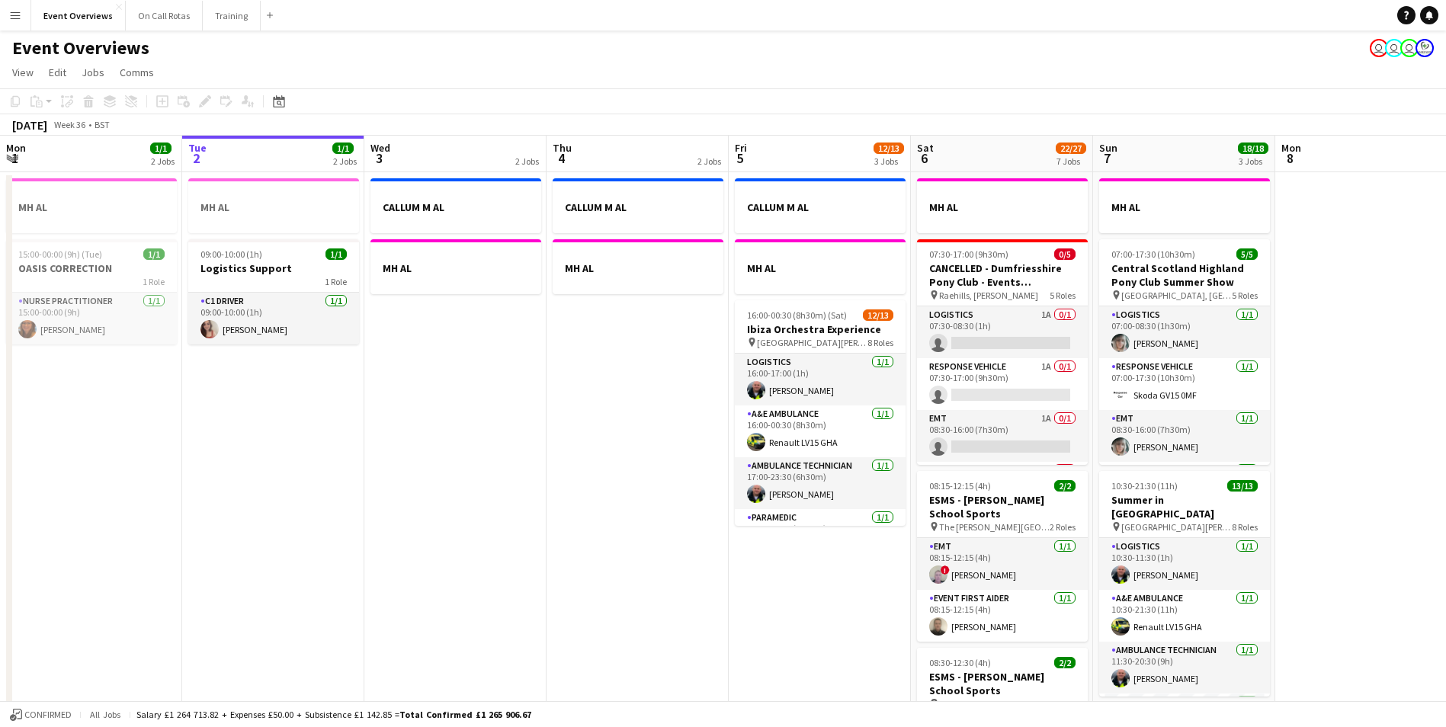
click at [22, 18] on button "Menu" at bounding box center [15, 15] width 30 height 30
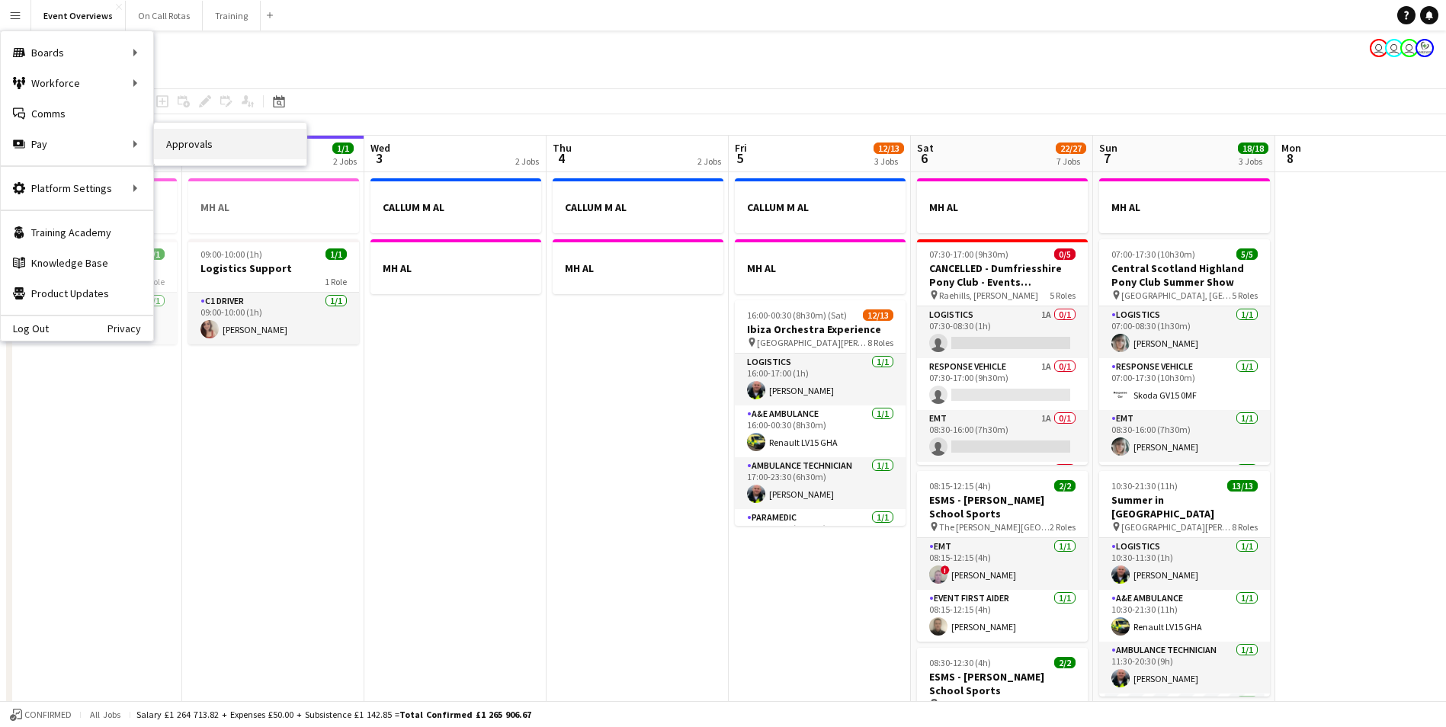
click at [168, 143] on link "Approvals" at bounding box center [230, 144] width 152 height 30
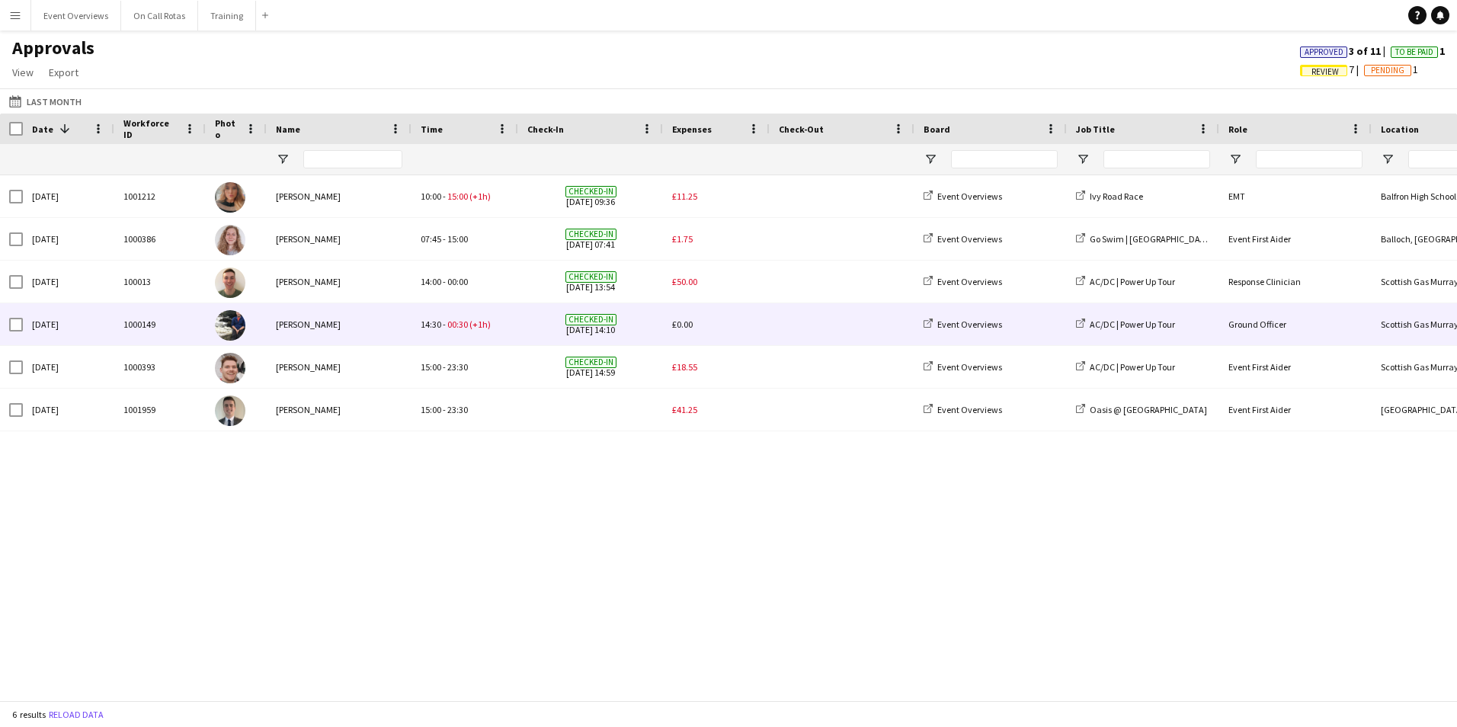
click at [686, 328] on span "£0.00" at bounding box center [682, 324] width 21 height 11
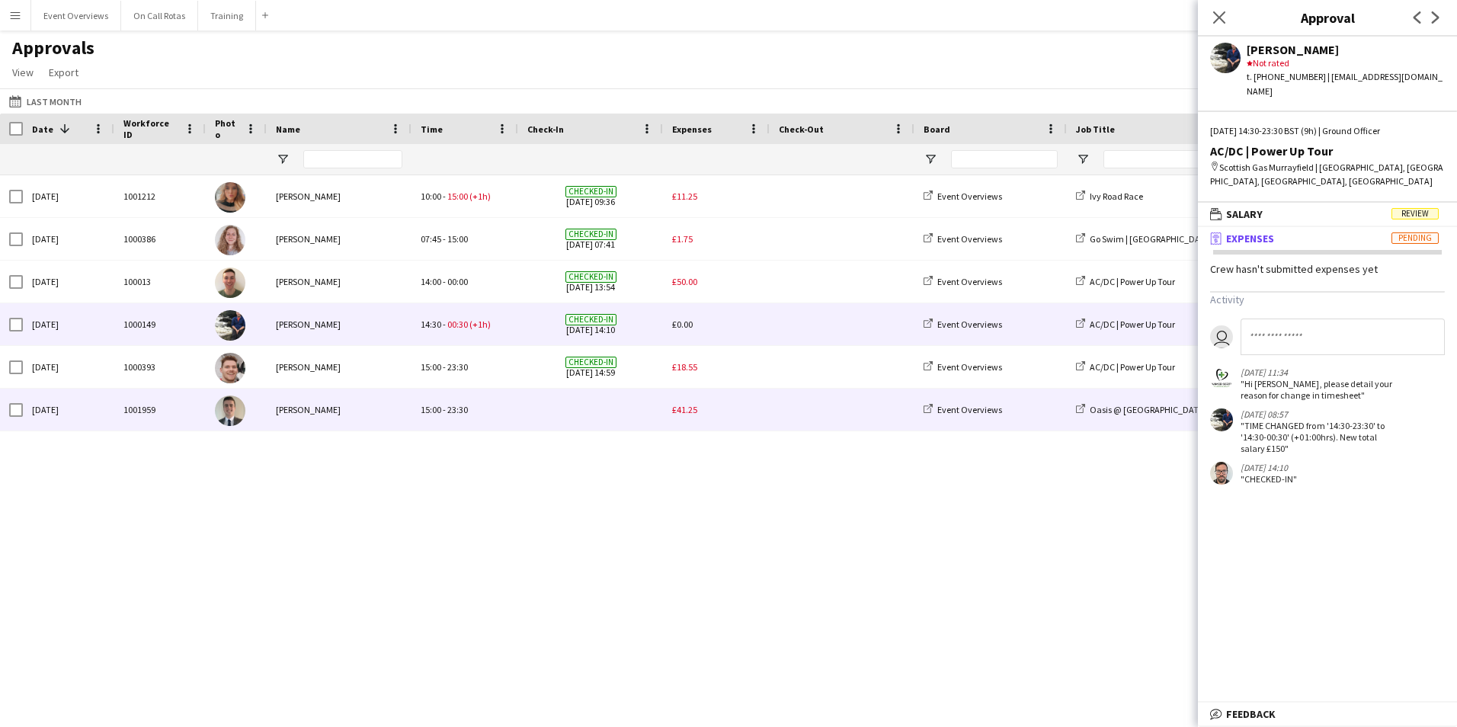
click at [684, 412] on span "£41.25" at bounding box center [684, 409] width 25 height 11
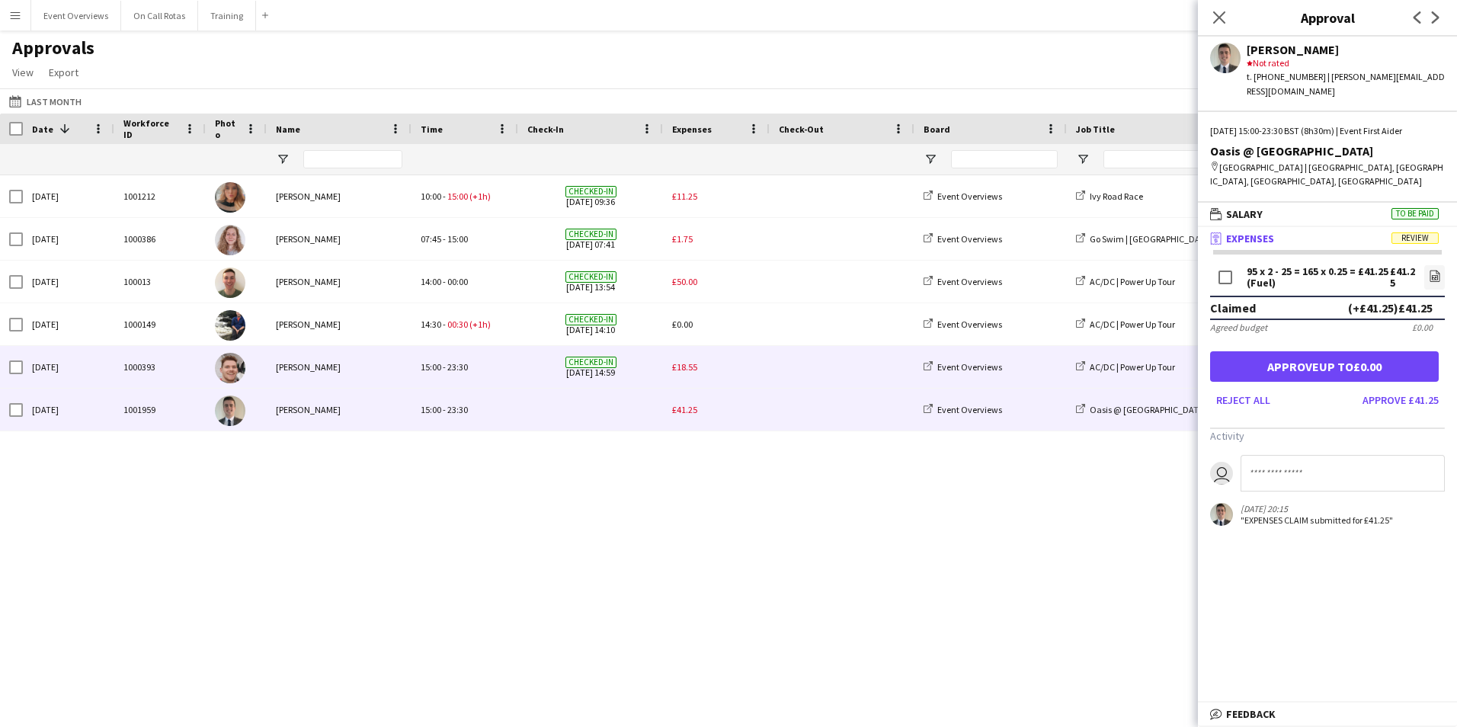
click at [680, 367] on span "£18.55" at bounding box center [684, 366] width 25 height 11
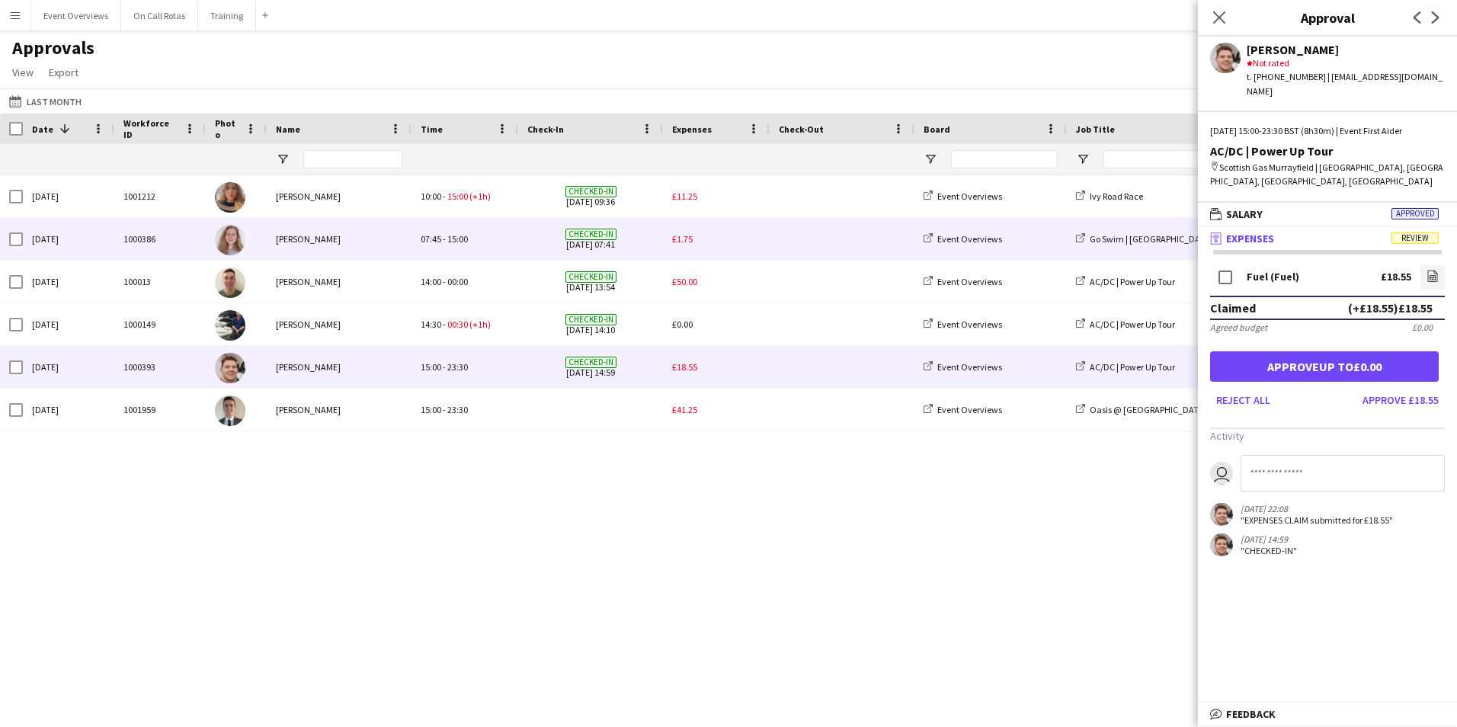
click at [681, 243] on span "£1.75" at bounding box center [682, 238] width 21 height 11
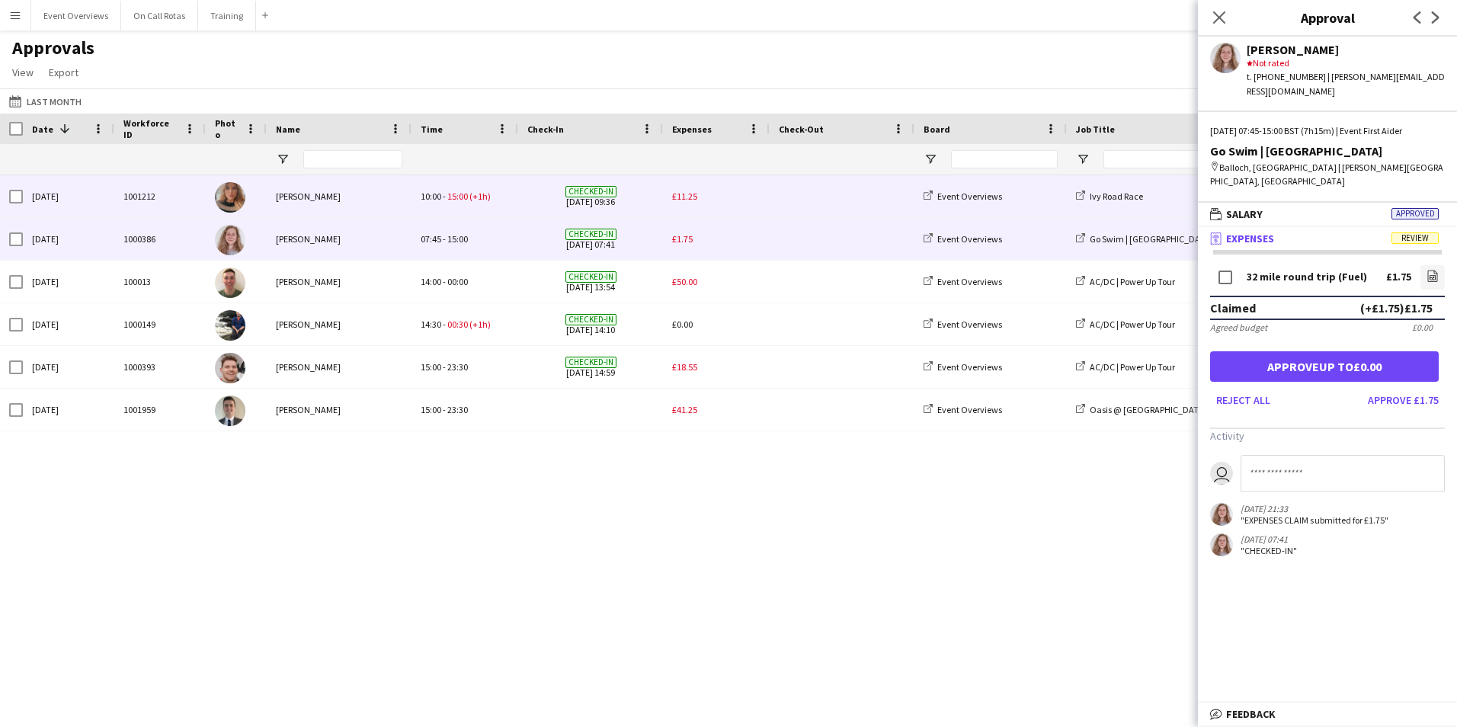
click at [682, 201] on span "£11.25" at bounding box center [684, 196] width 25 height 11
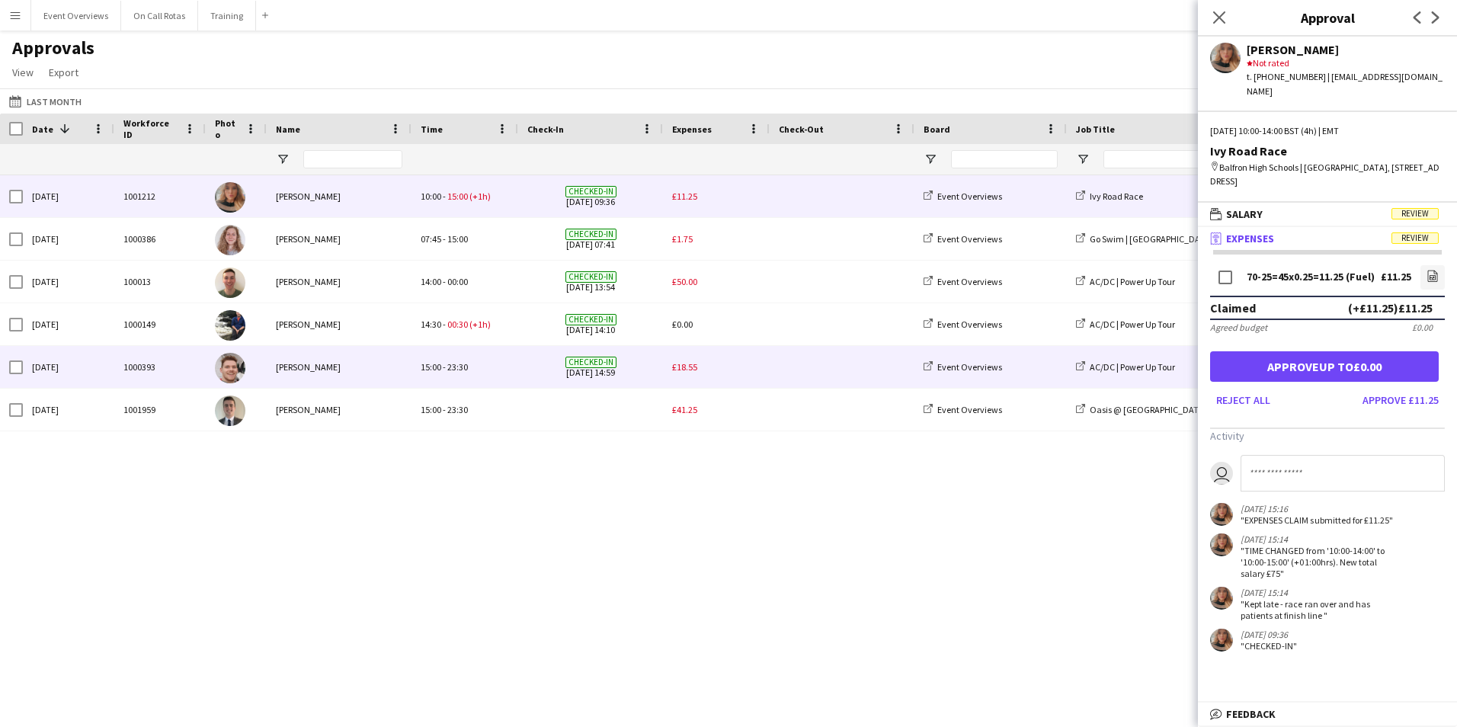
click at [674, 360] on div "£18.55" at bounding box center [716, 367] width 107 height 42
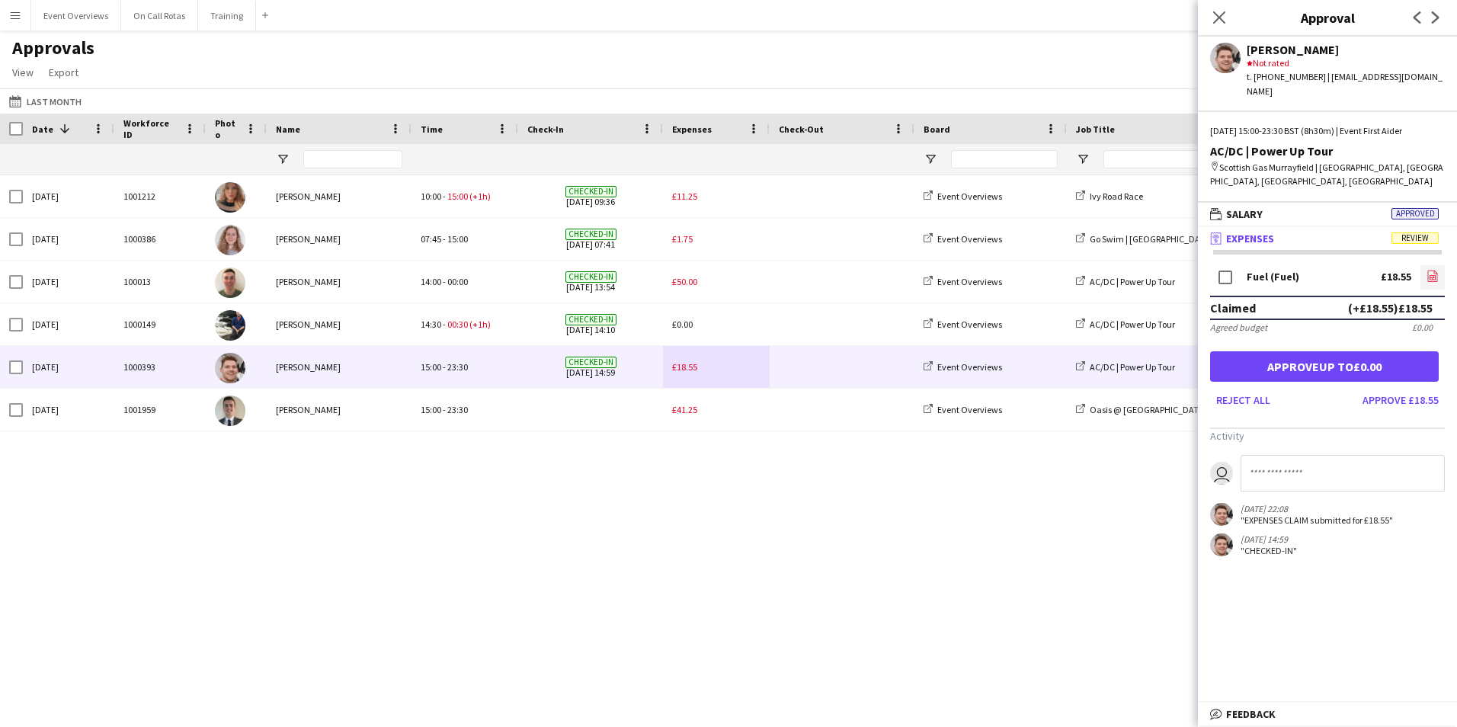
click at [1438, 270] on icon "file-image" at bounding box center [1433, 276] width 12 height 12
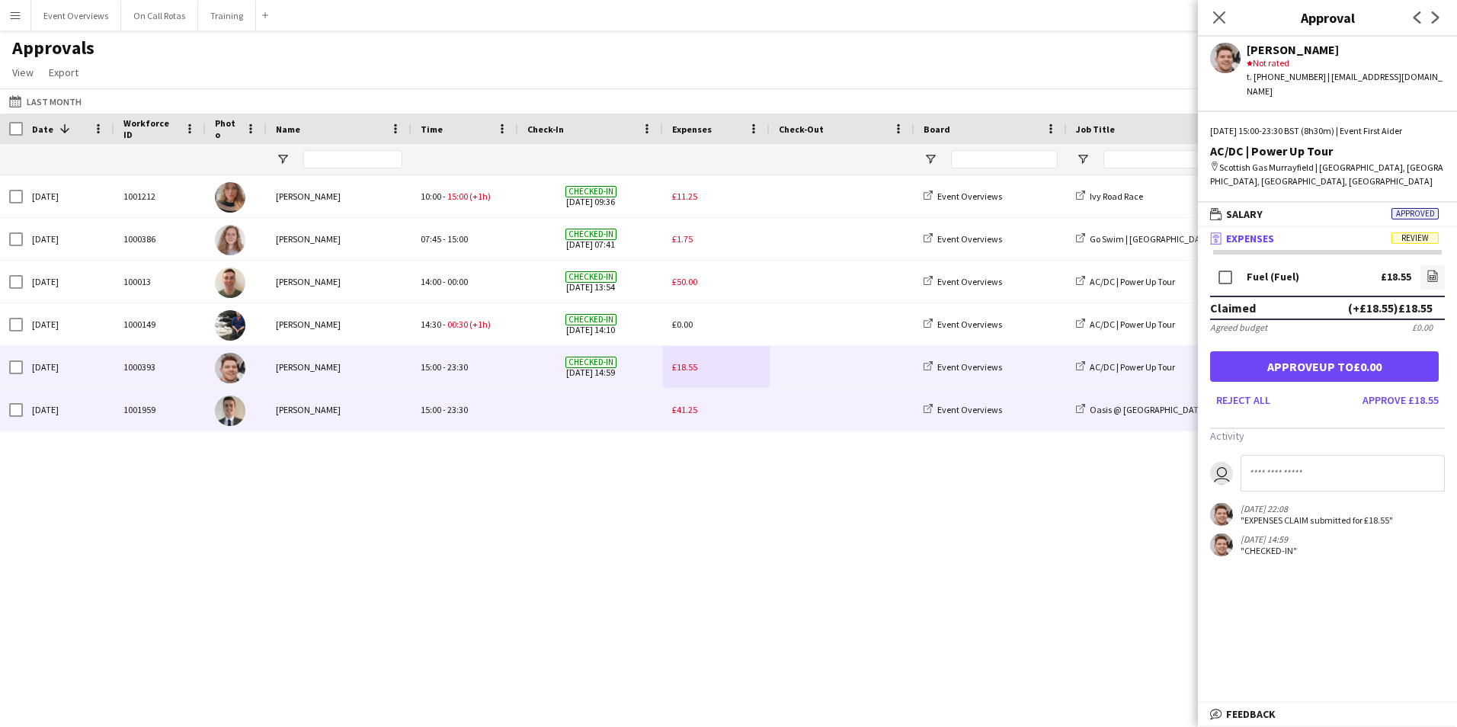
click at [672, 409] on span "£41.25" at bounding box center [684, 409] width 25 height 11
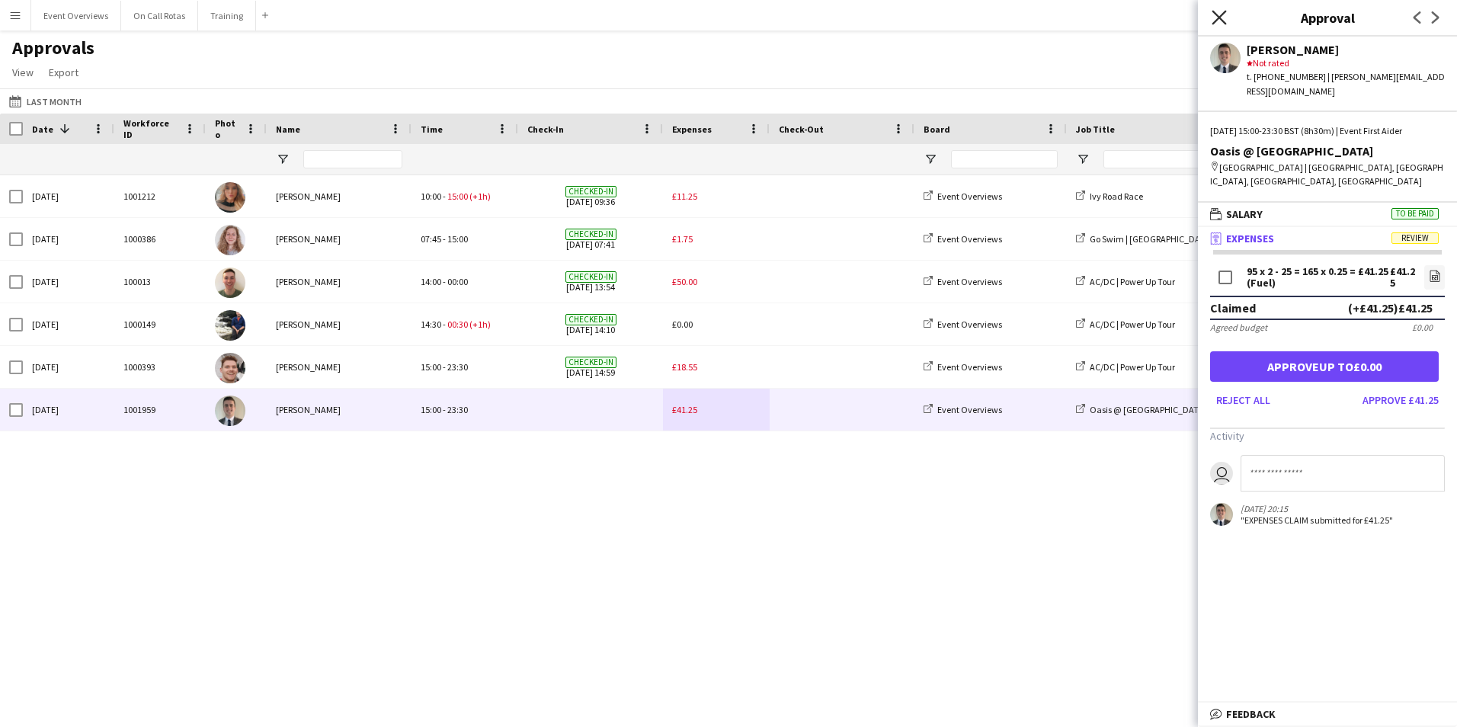
click at [1223, 16] on icon "Close pop-in" at bounding box center [1219, 17] width 14 height 14
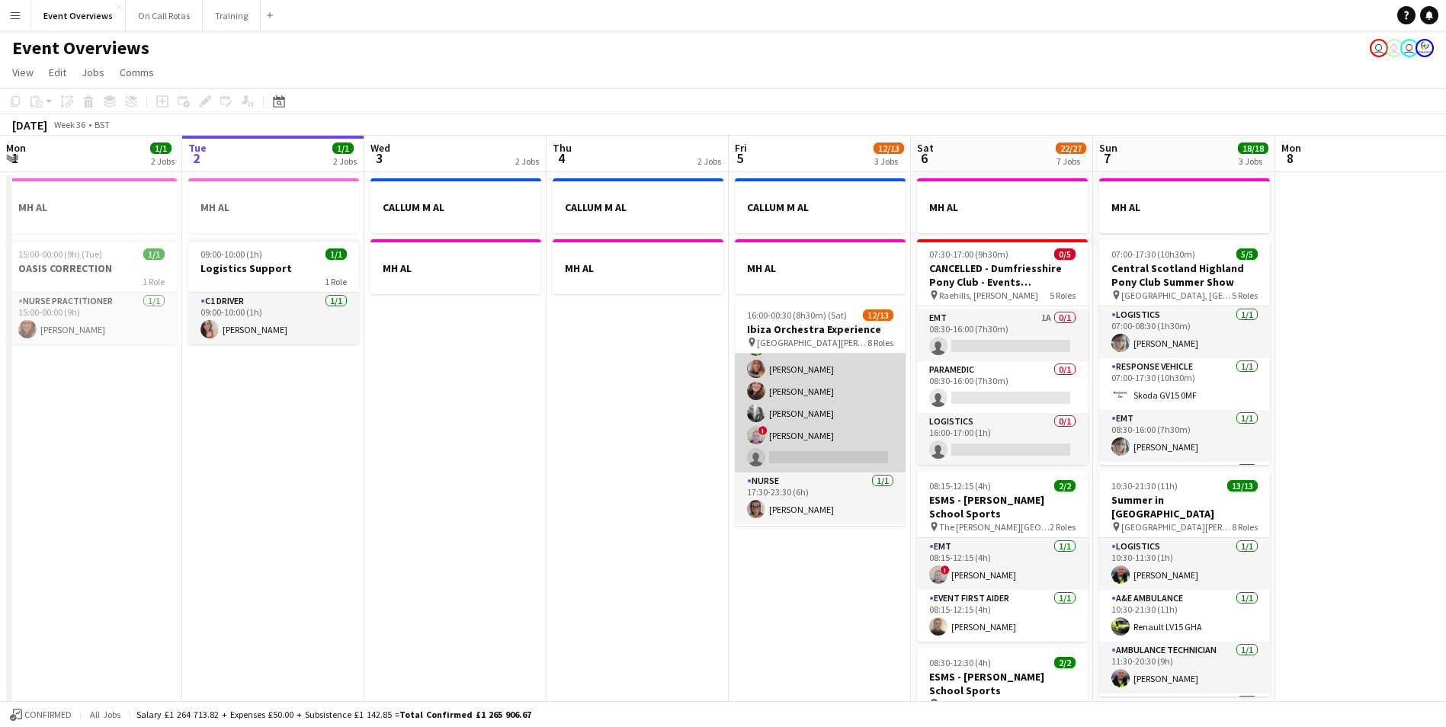
scroll to position [305, 0]
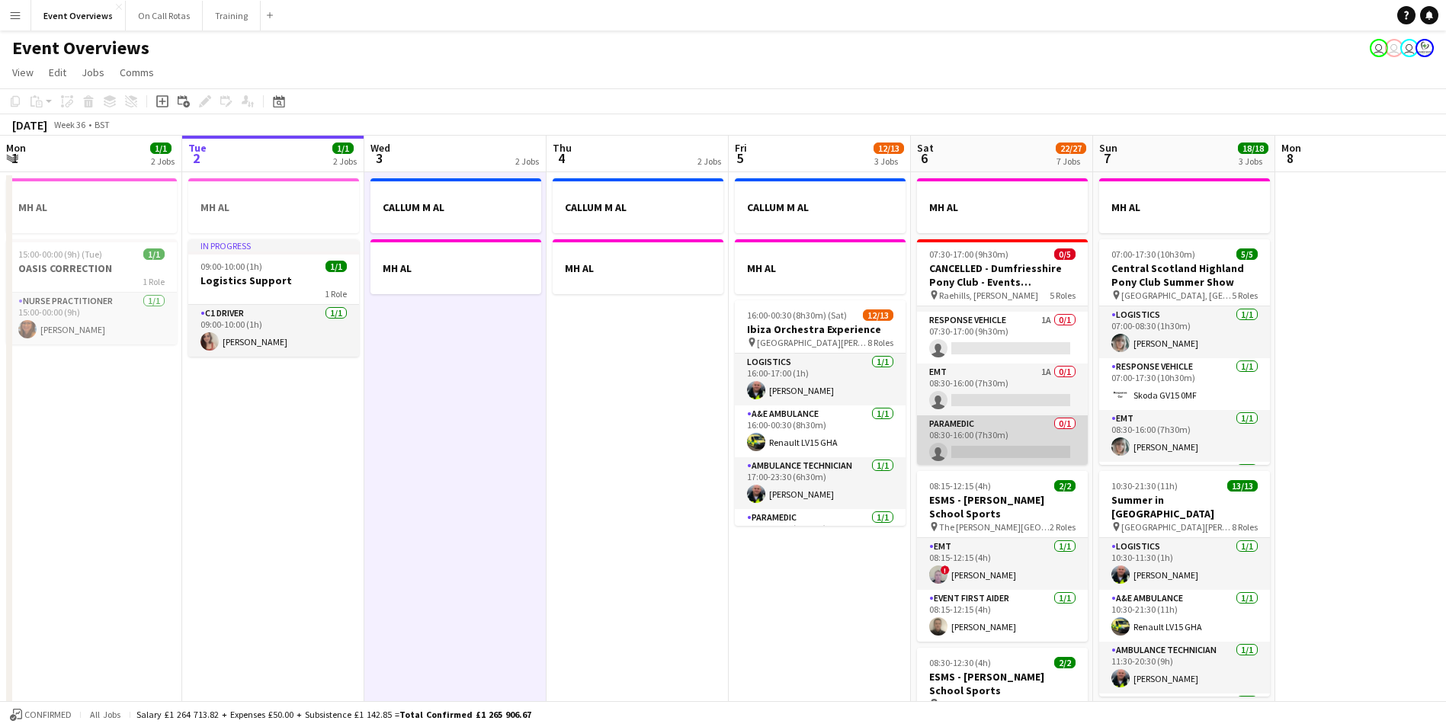
scroll to position [0, 0]
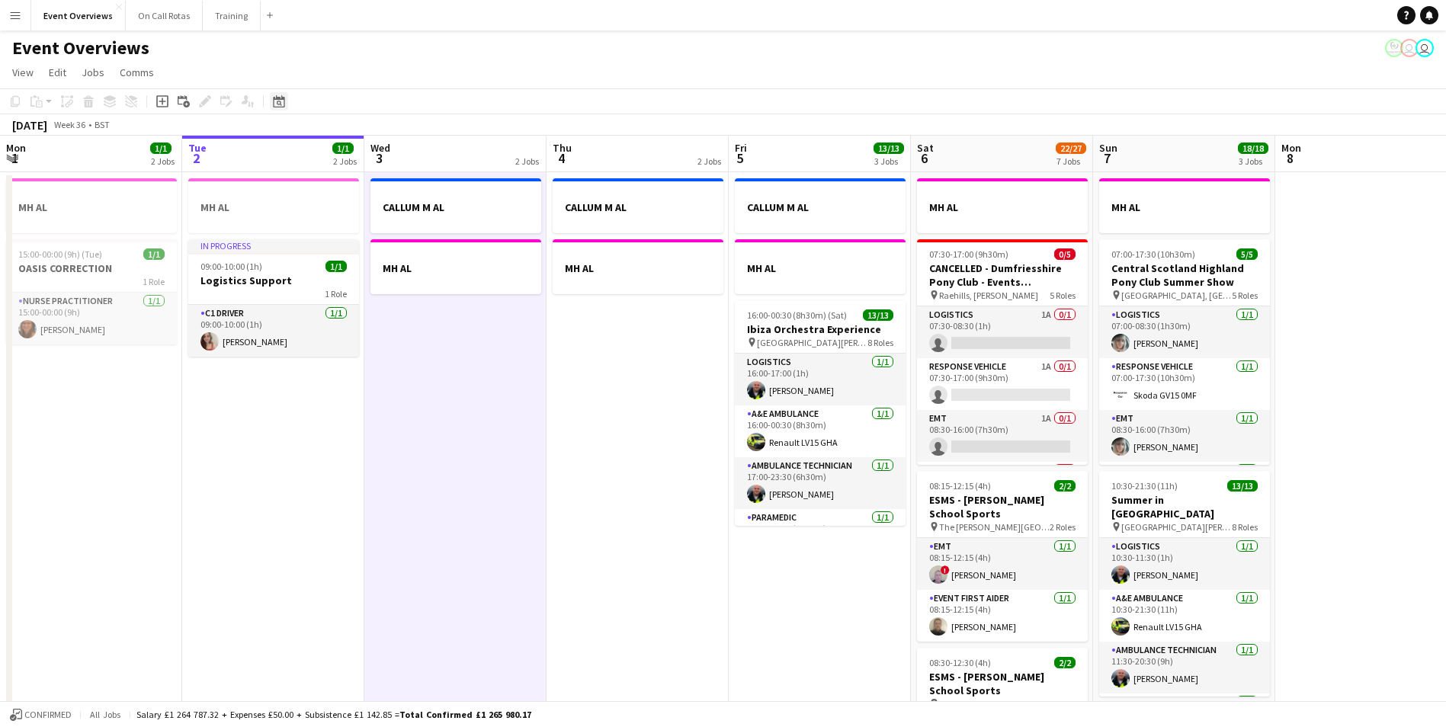
click at [283, 107] on icon at bounding box center [278, 101] width 11 height 12
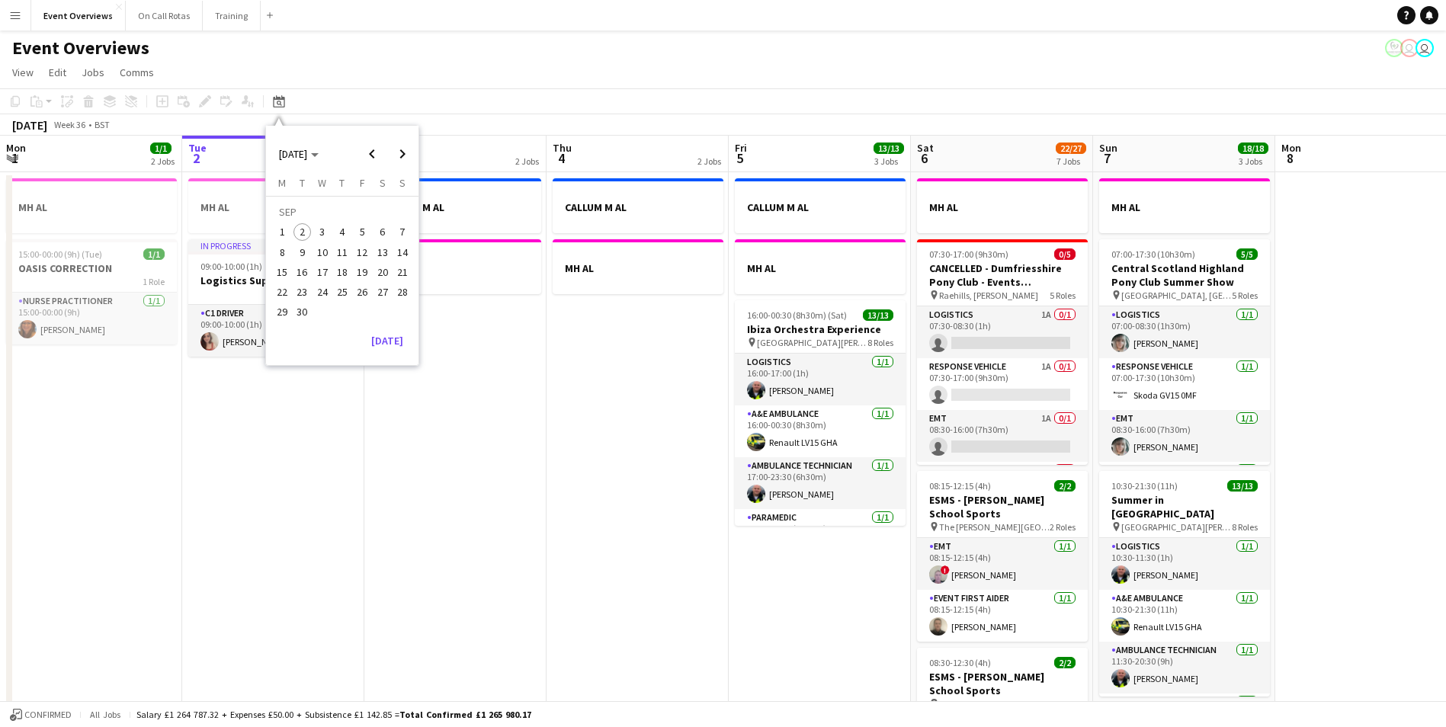
click at [331, 258] on button "10" at bounding box center [322, 252] width 20 height 20
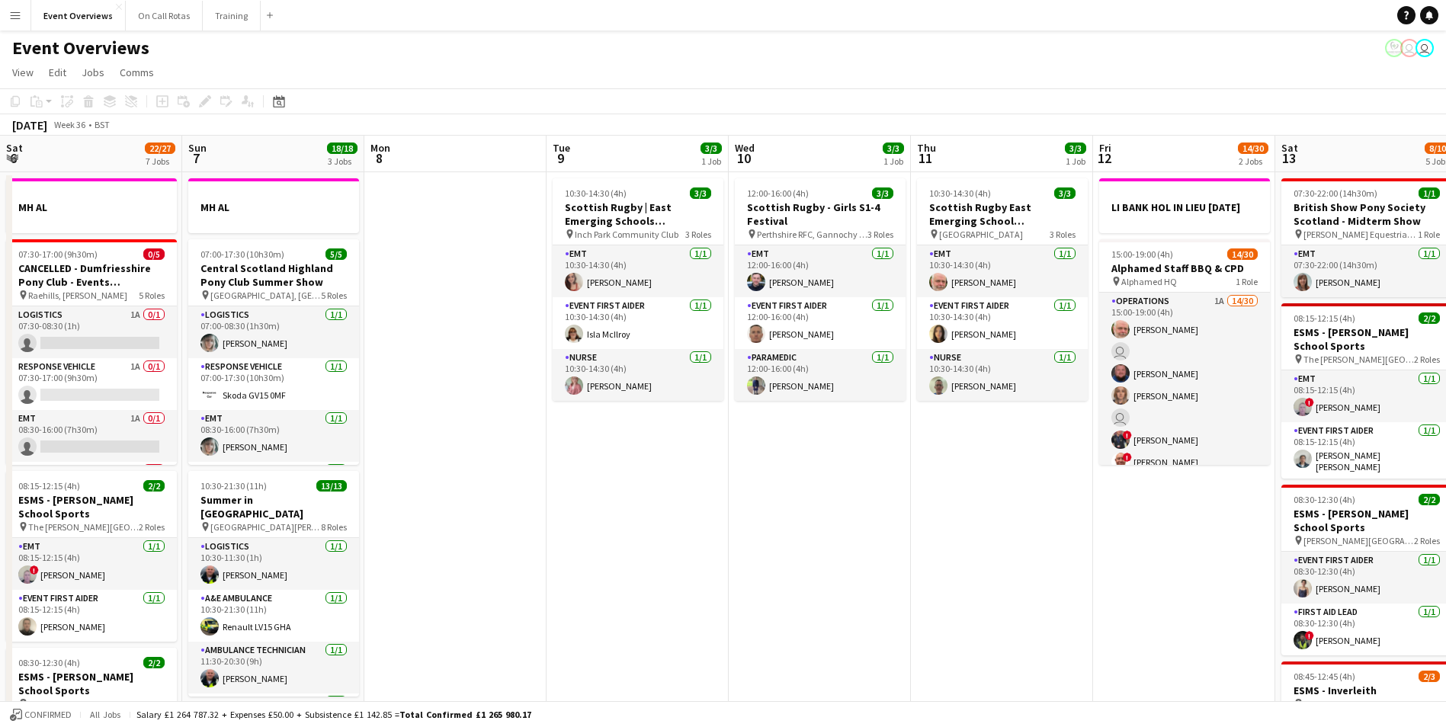
scroll to position [0, 524]
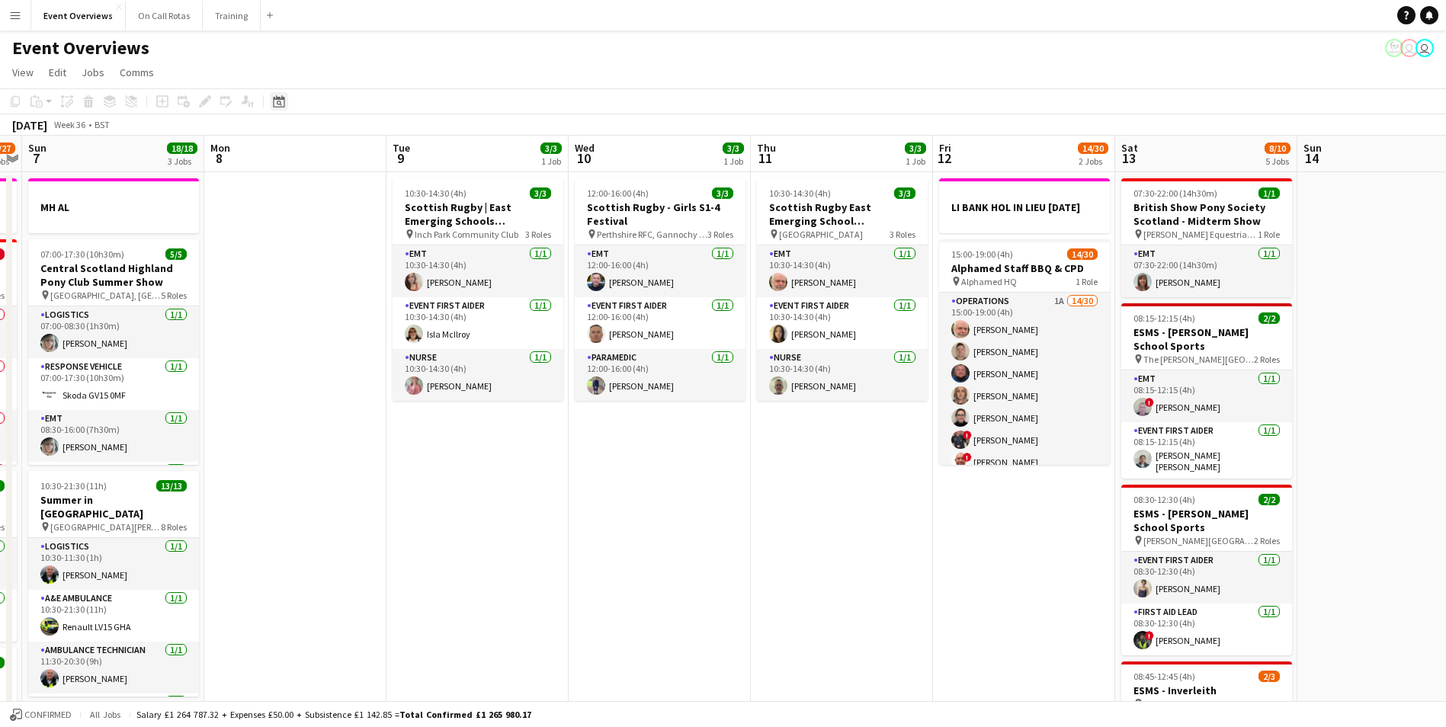
click at [283, 98] on icon at bounding box center [278, 101] width 11 height 12
click at [288, 311] on span "29" at bounding box center [282, 312] width 18 height 18
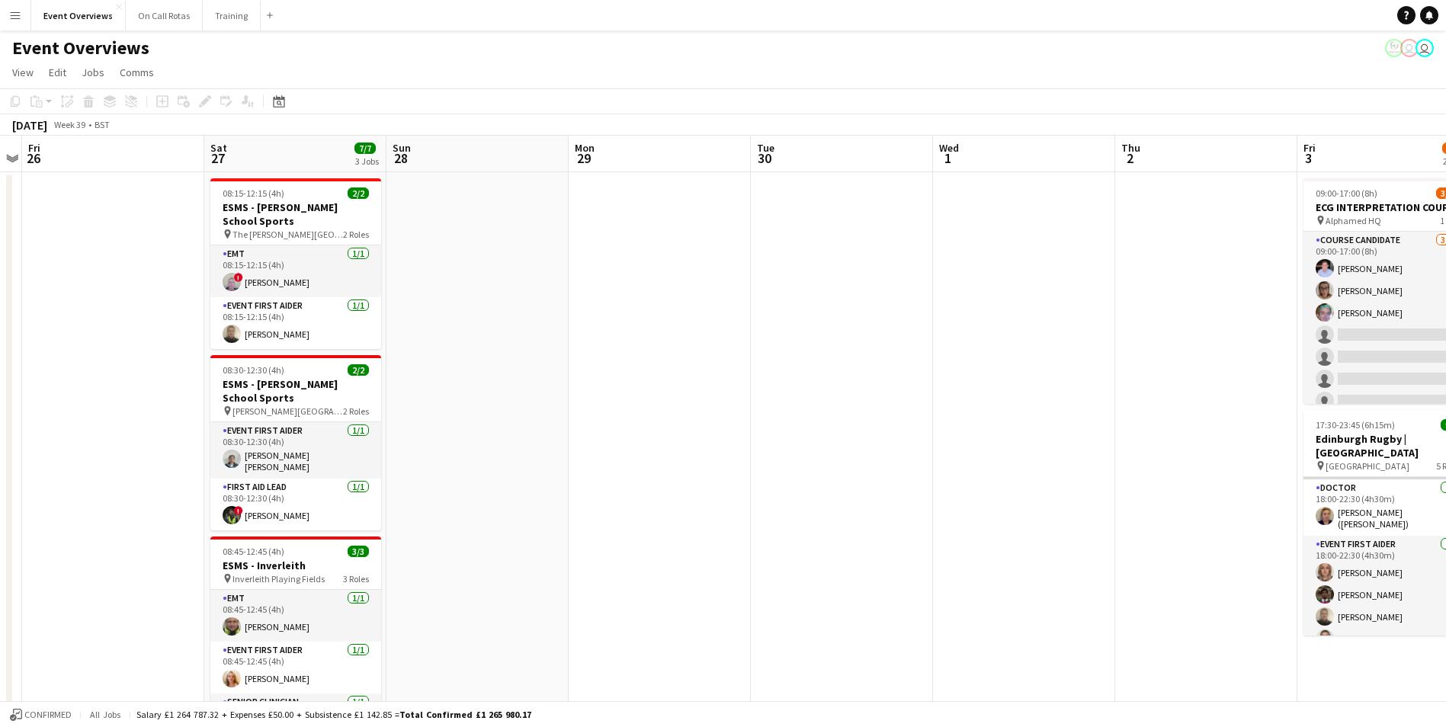
scroll to position [0, 0]
click at [274, 99] on icon at bounding box center [278, 101] width 11 height 12
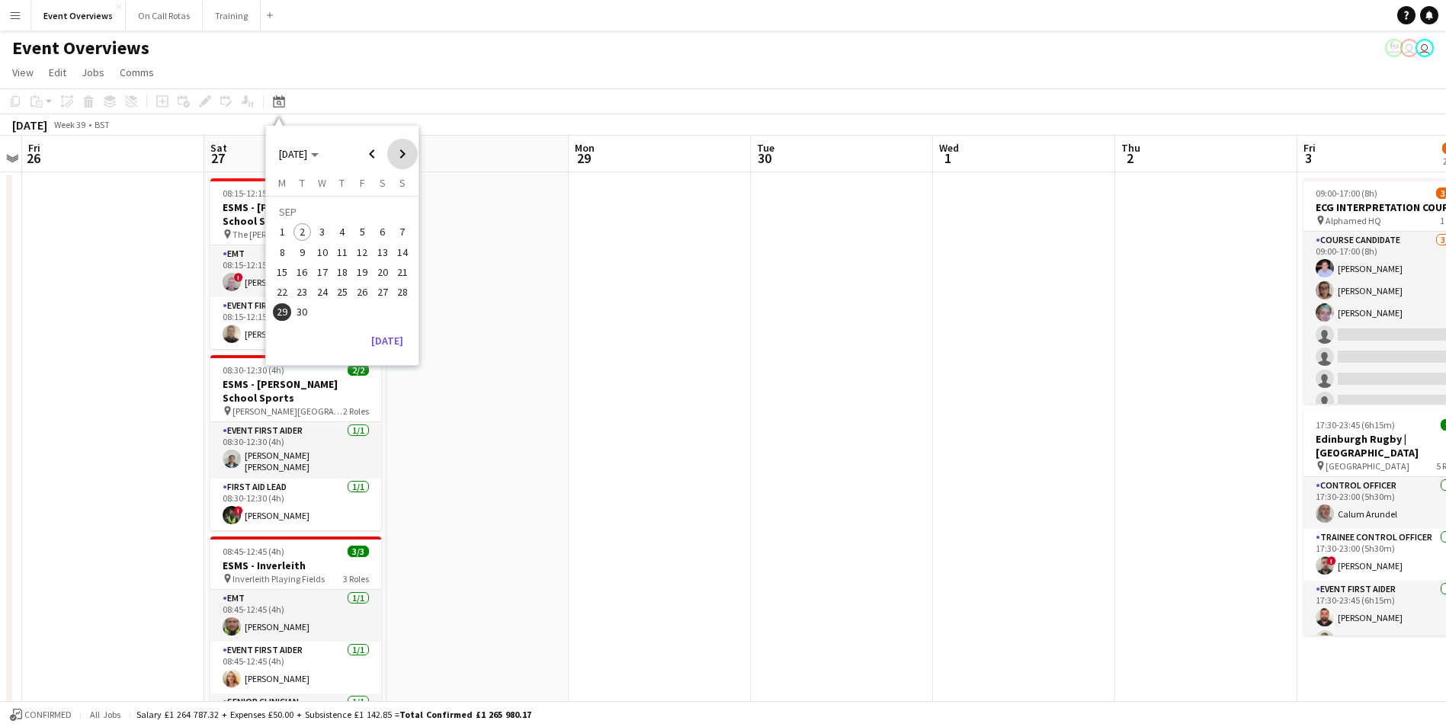
click at [393, 152] on span "Next month" at bounding box center [402, 154] width 30 height 30
click at [322, 230] on span "1" at bounding box center [322, 232] width 18 height 18
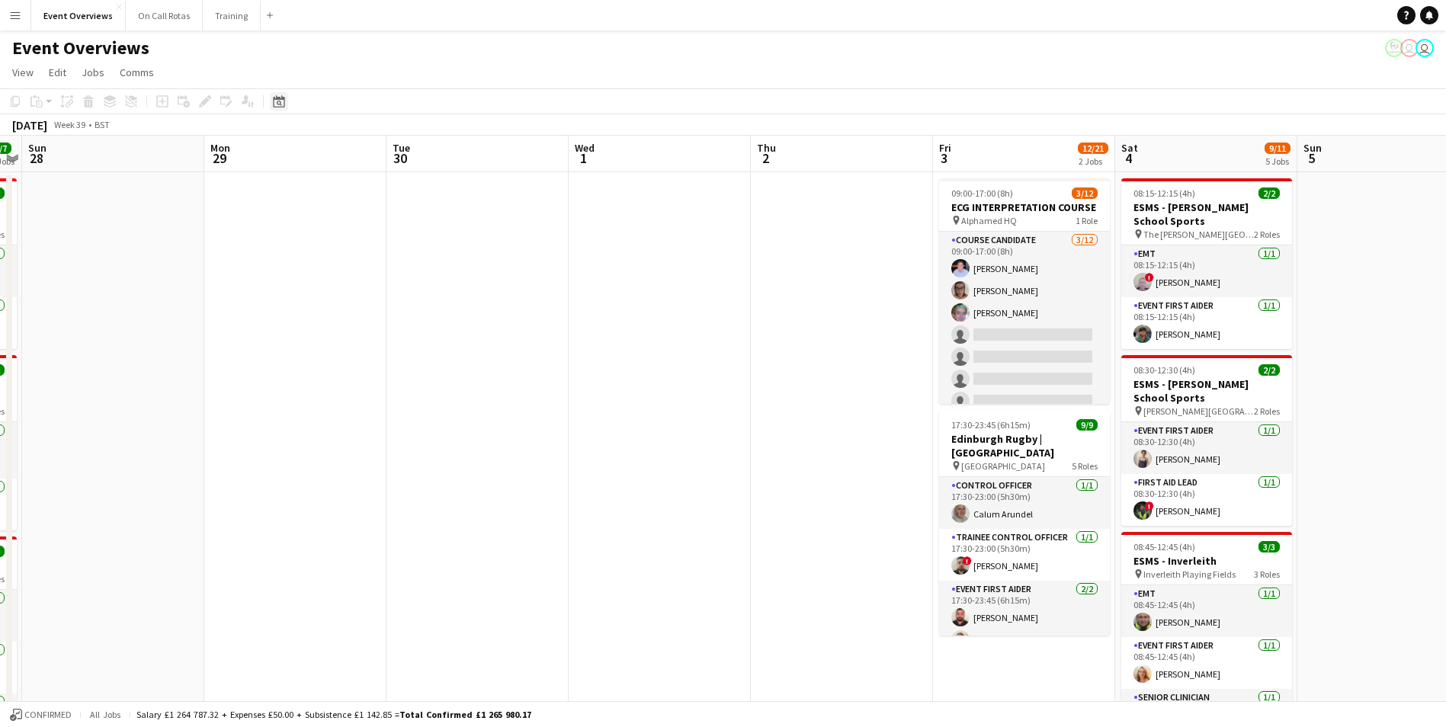
click at [287, 107] on div "Date picker" at bounding box center [279, 101] width 18 height 18
click at [279, 314] on span "27" at bounding box center [282, 312] width 18 height 18
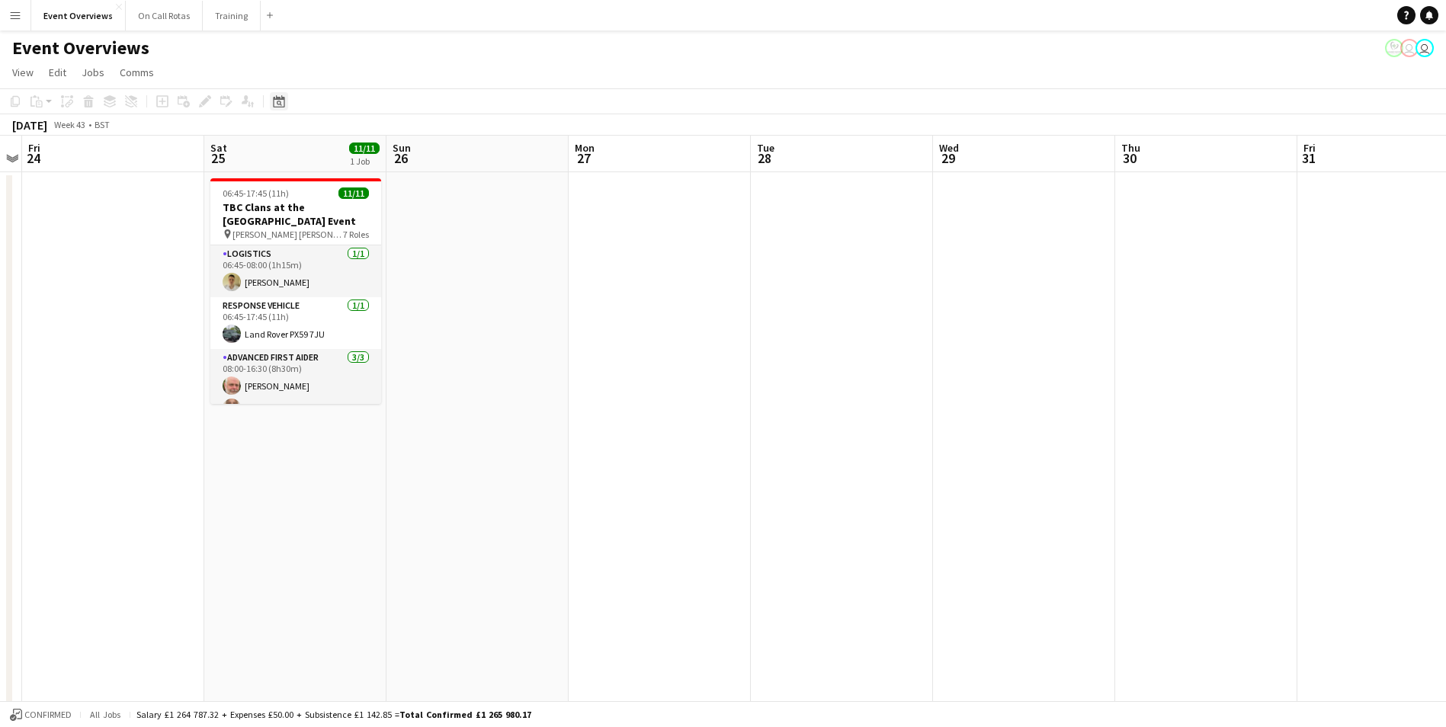
click at [273, 99] on icon "Date picker" at bounding box center [279, 101] width 12 height 12
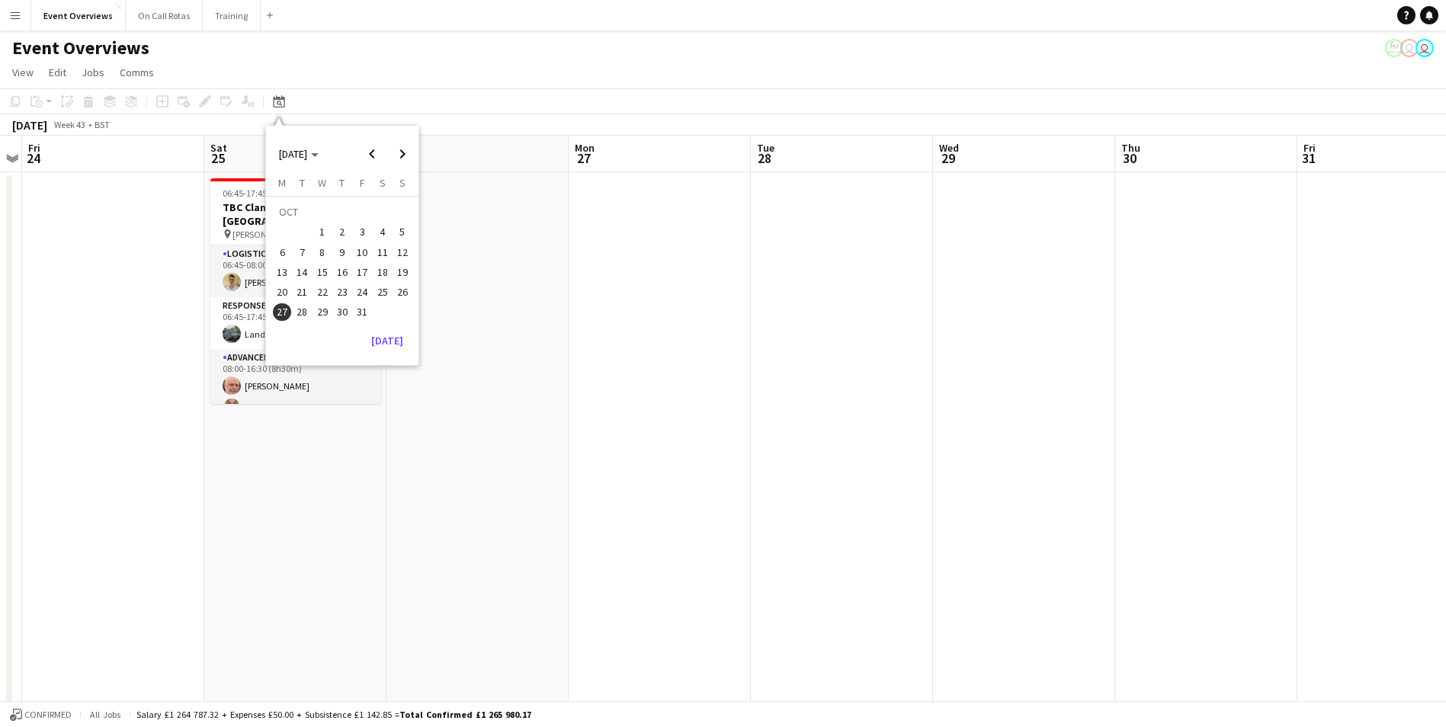
click at [360, 306] on span "31" at bounding box center [362, 312] width 18 height 18
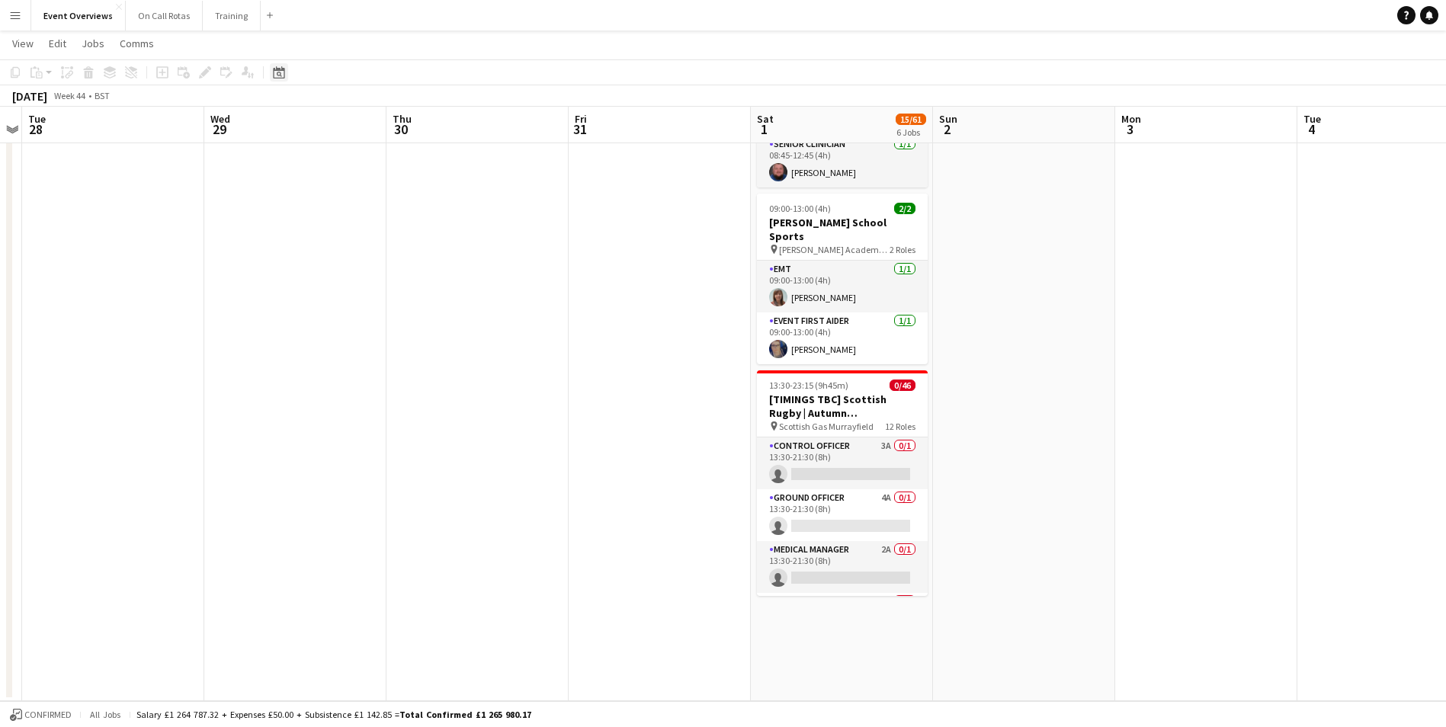
click at [285, 74] on div "Date picker" at bounding box center [279, 72] width 18 height 18
click at [399, 129] on span "Next month" at bounding box center [402, 125] width 30 height 30
click at [284, 261] on span "24" at bounding box center [282, 267] width 18 height 18
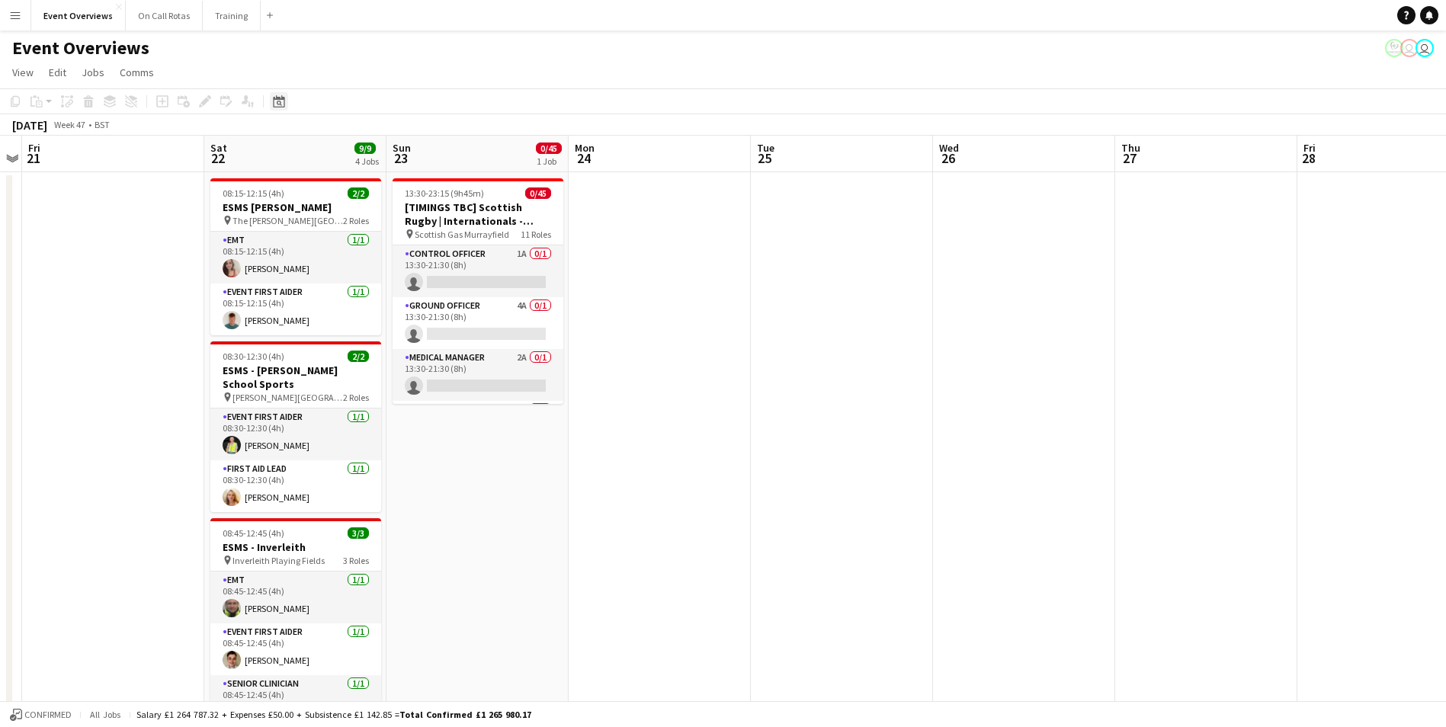
click at [277, 103] on icon at bounding box center [279, 103] width 5 height 5
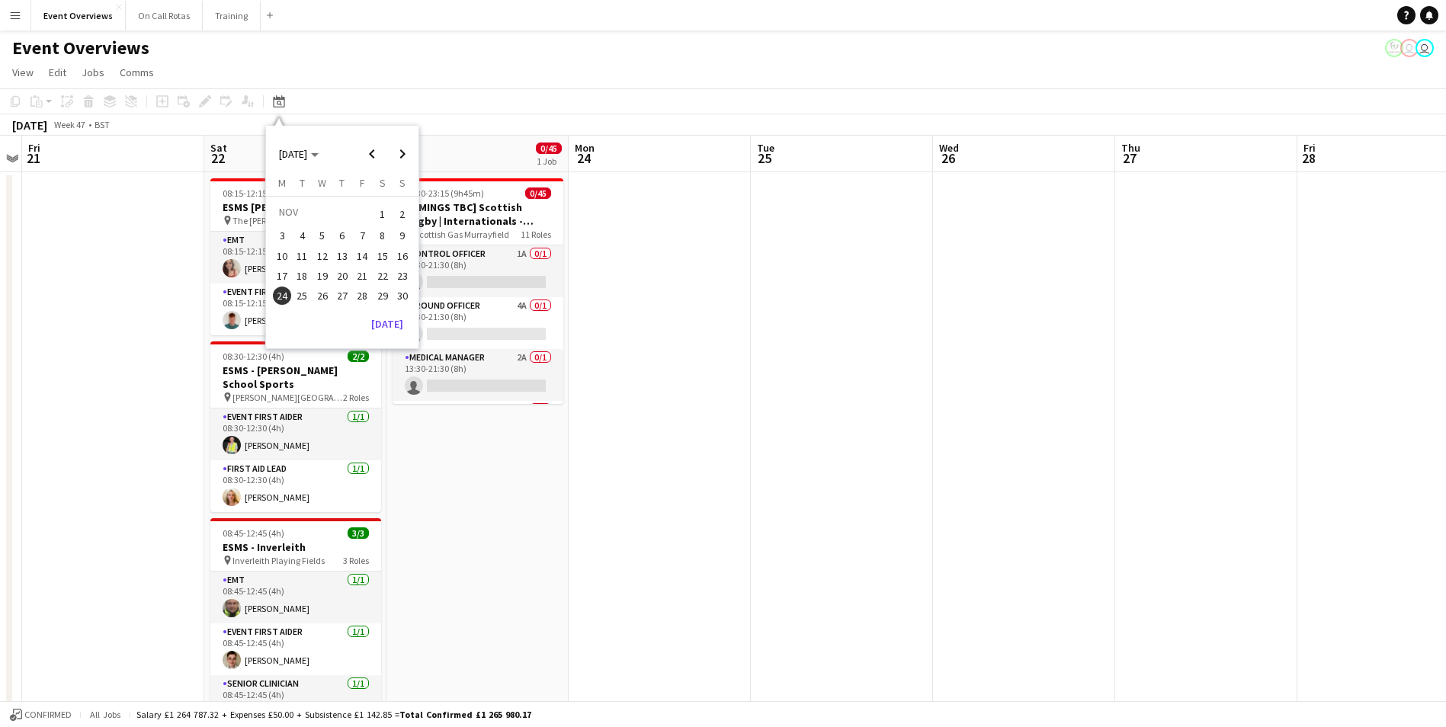
click at [362, 293] on span "28" at bounding box center [362, 296] width 18 height 18
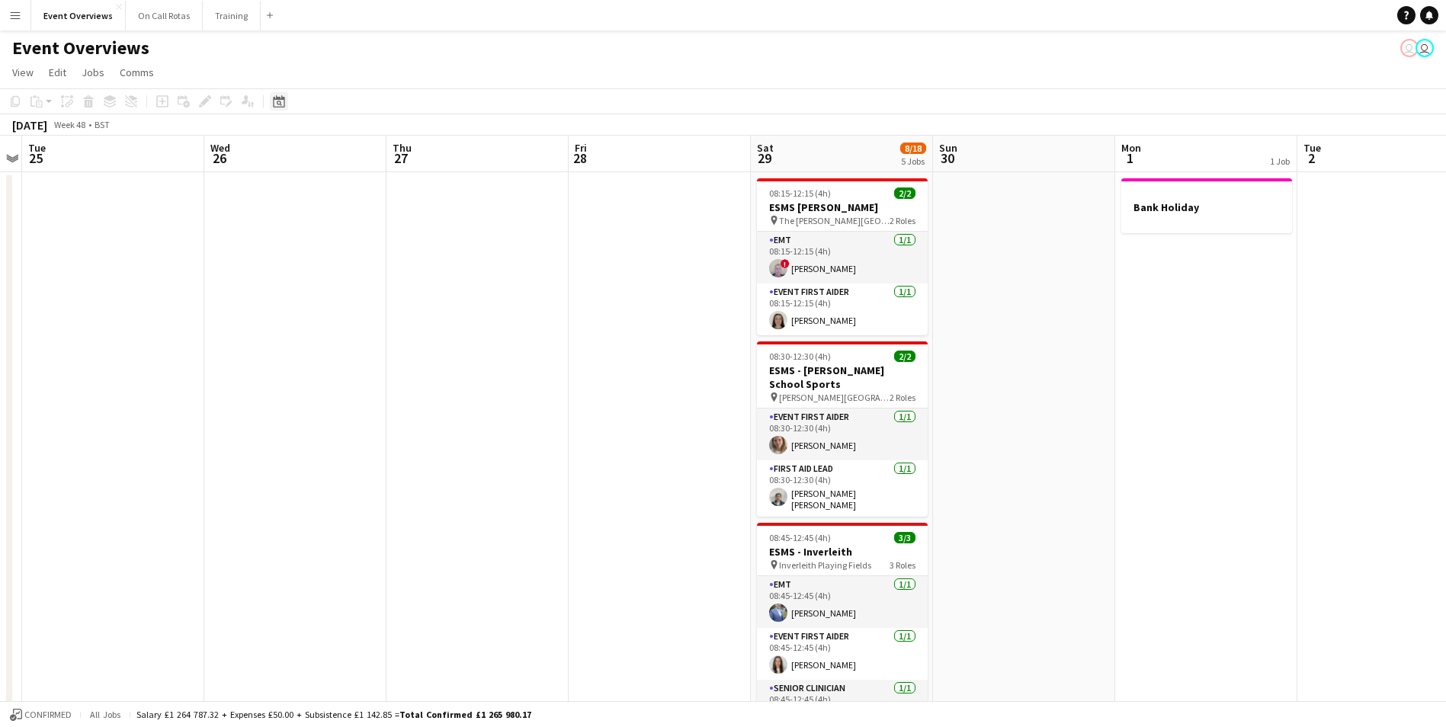
click at [284, 105] on icon at bounding box center [278, 101] width 11 height 12
click at [368, 150] on span "Previous month" at bounding box center [372, 154] width 30 height 30
click at [312, 253] on button "10" at bounding box center [322, 252] width 20 height 20
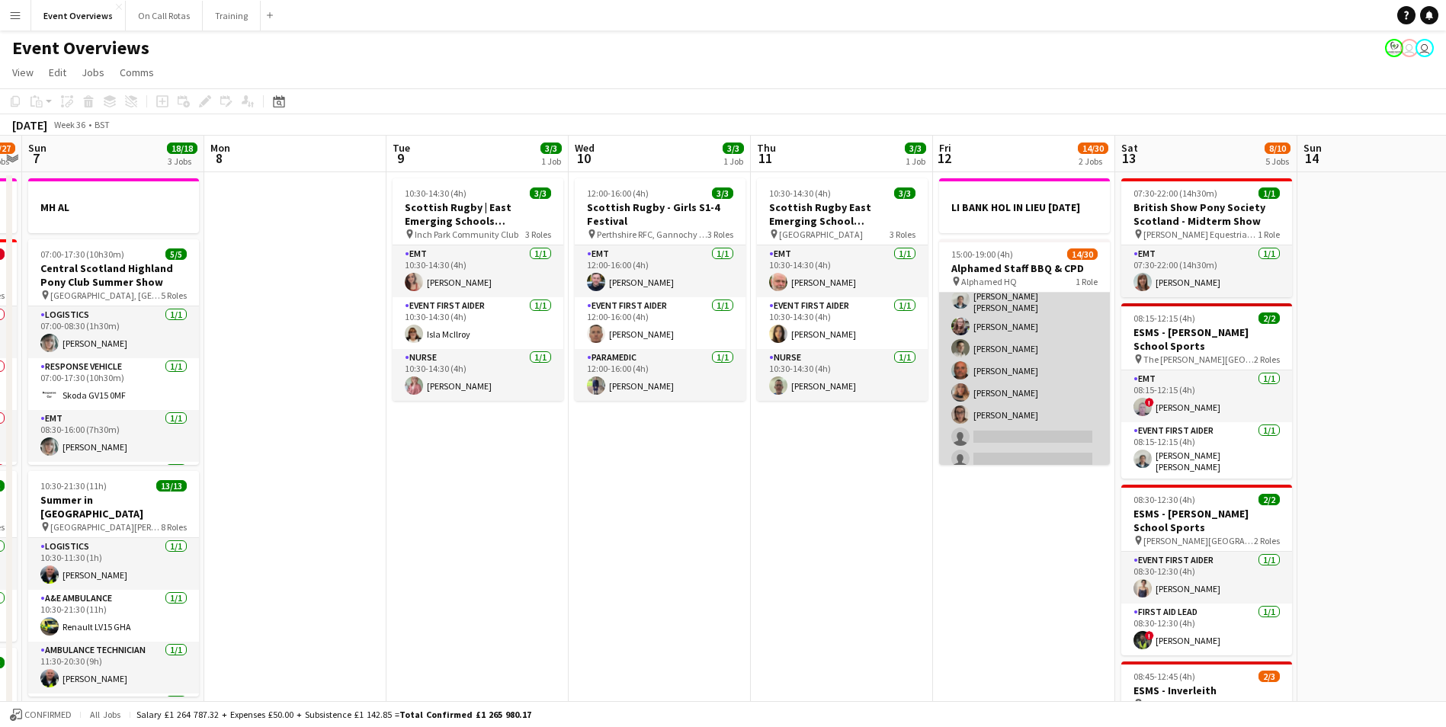
scroll to position [229, 0]
